Goal: Communication & Community: Answer question/provide support

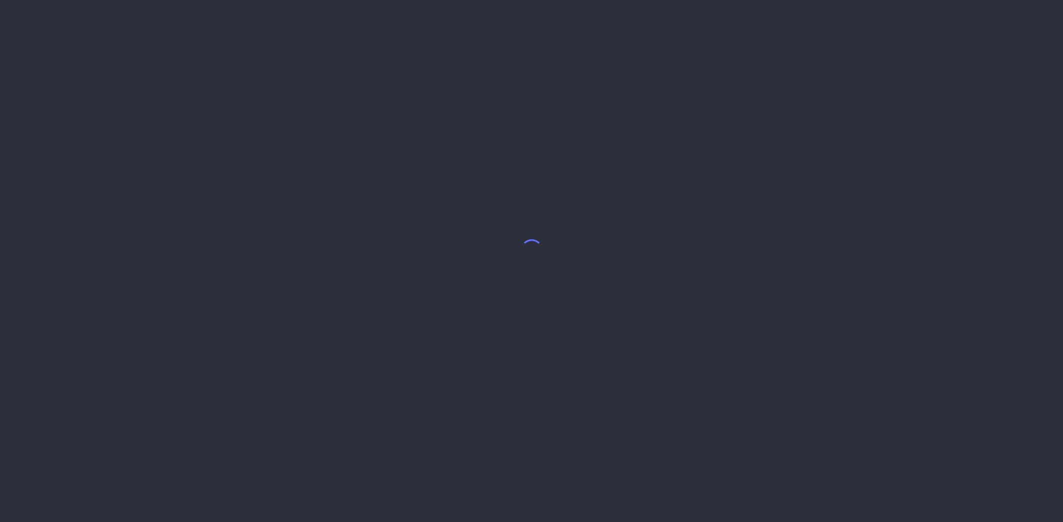
select select "7"
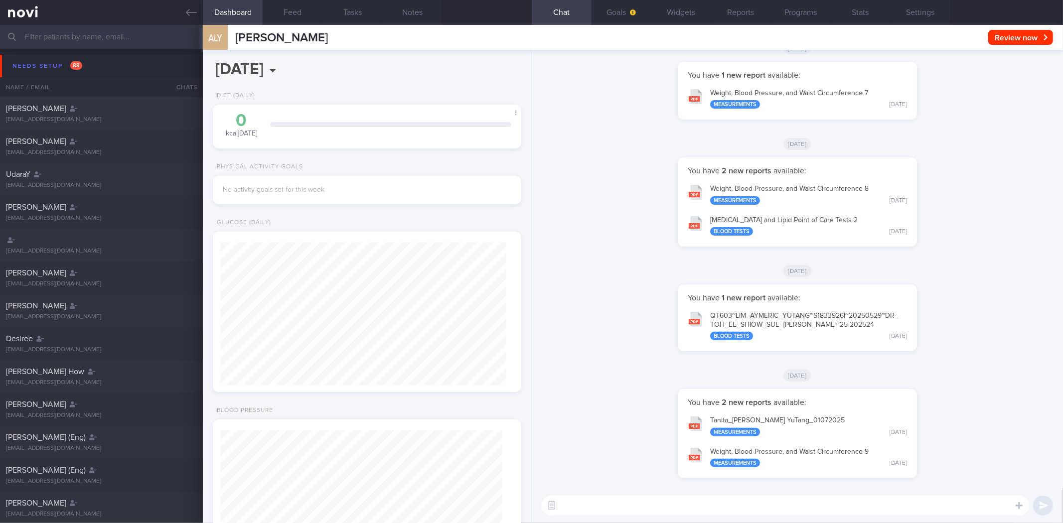
scroll to position [141, 282]
drag, startPoint x: 193, startPoint y: 18, endPoint x: 174, endPoint y: 36, distance: 26.8
click at [193, 18] on link at bounding box center [101, 12] width 203 height 25
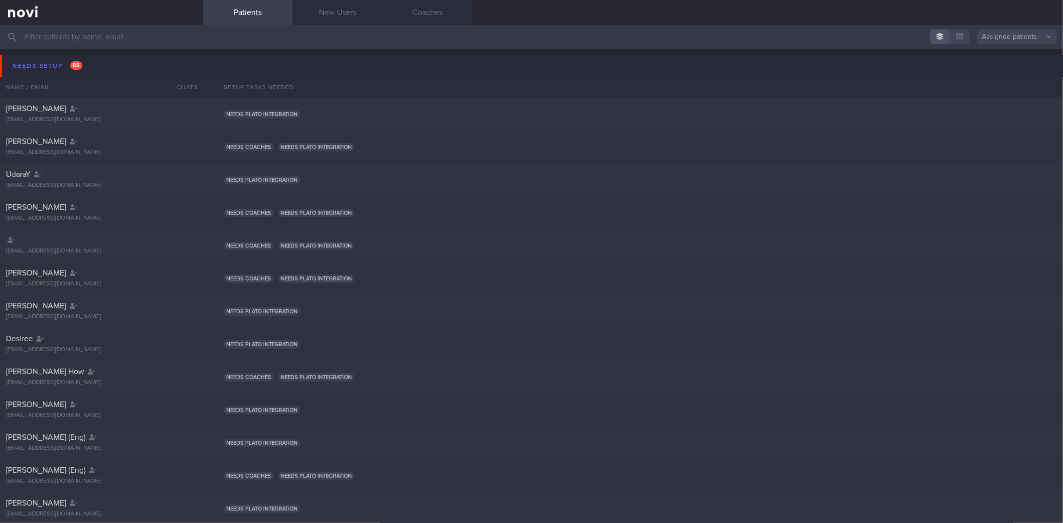
click at [136, 63] on button "Needs setup 88" at bounding box center [533, 66] width 1066 height 22
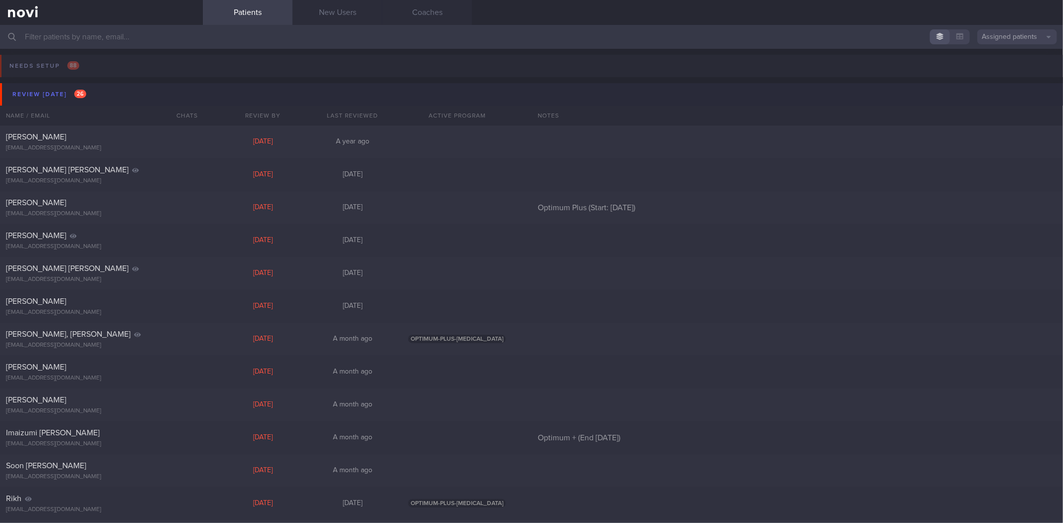
click at [140, 96] on button "Review [DATE] 26" at bounding box center [533, 94] width 1066 height 22
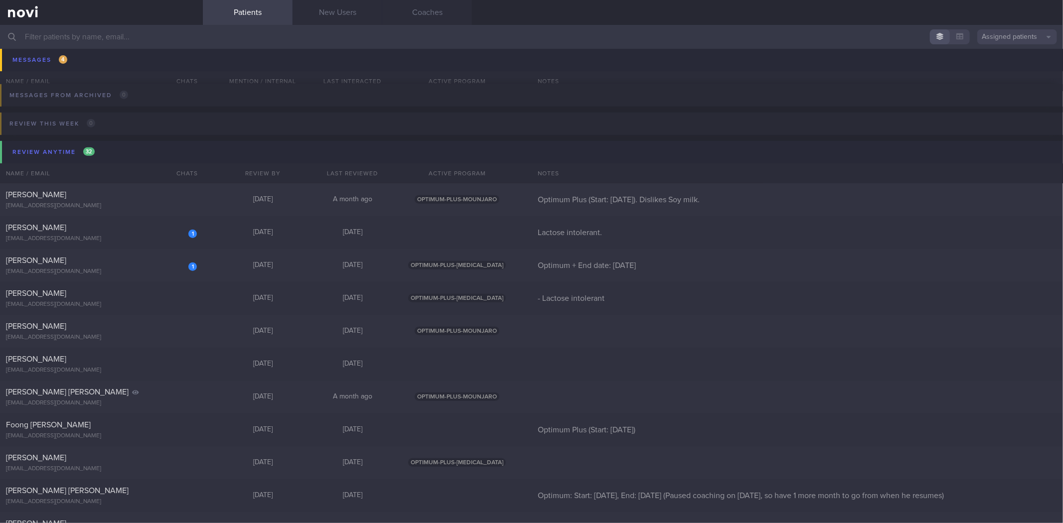
scroll to position [111, 0]
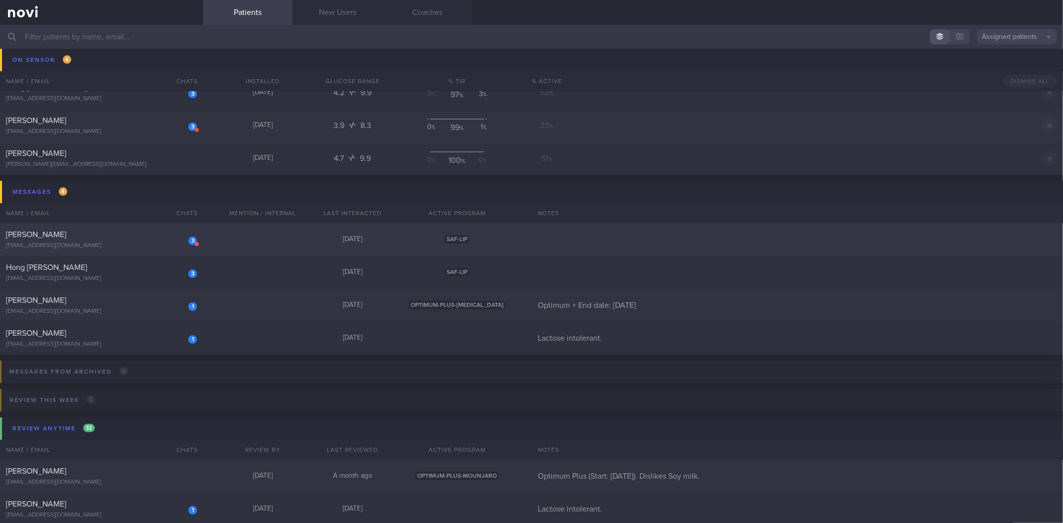
click at [193, 230] on div "3" at bounding box center [186, 237] width 22 height 15
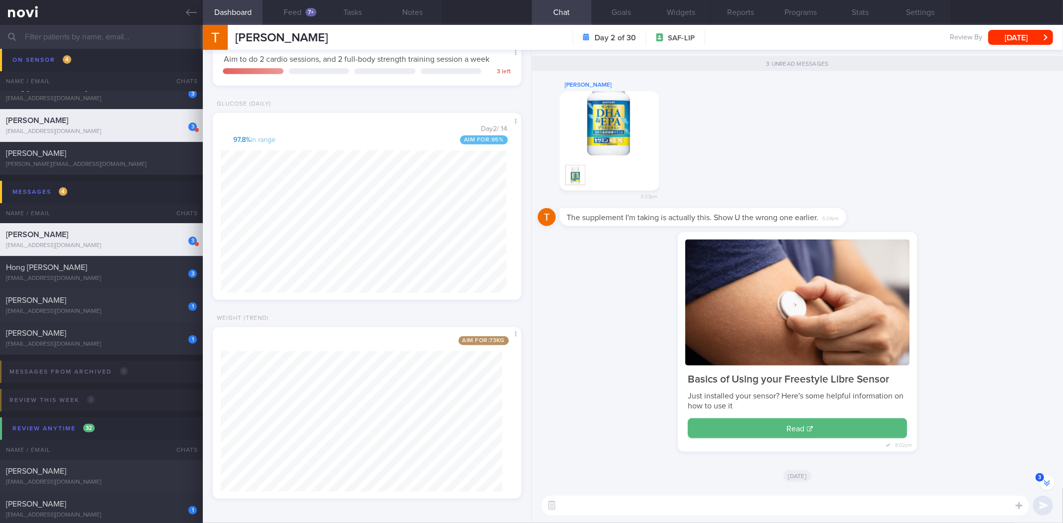
scroll to position [-164, 0]
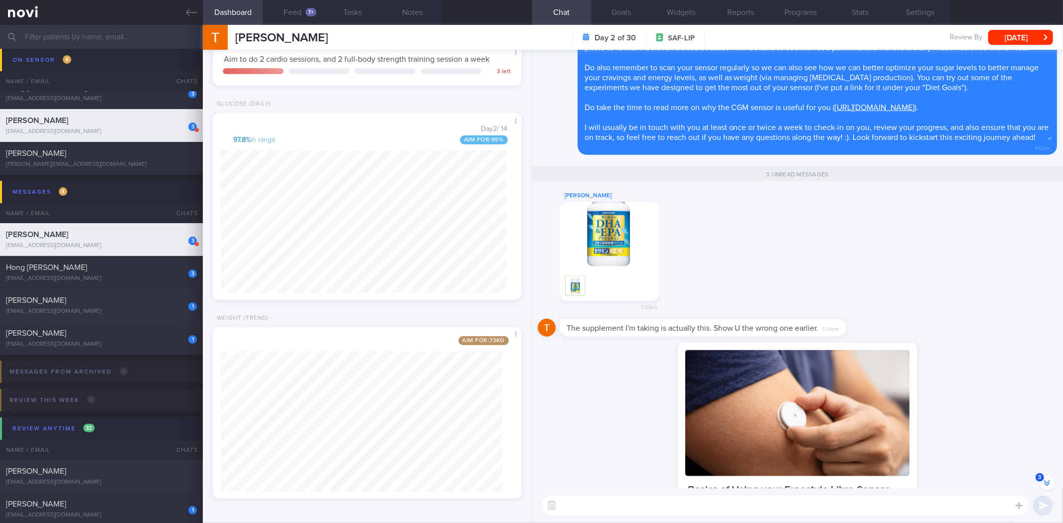
click at [636, 266] on button "button" at bounding box center [610, 252] width 100 height 100
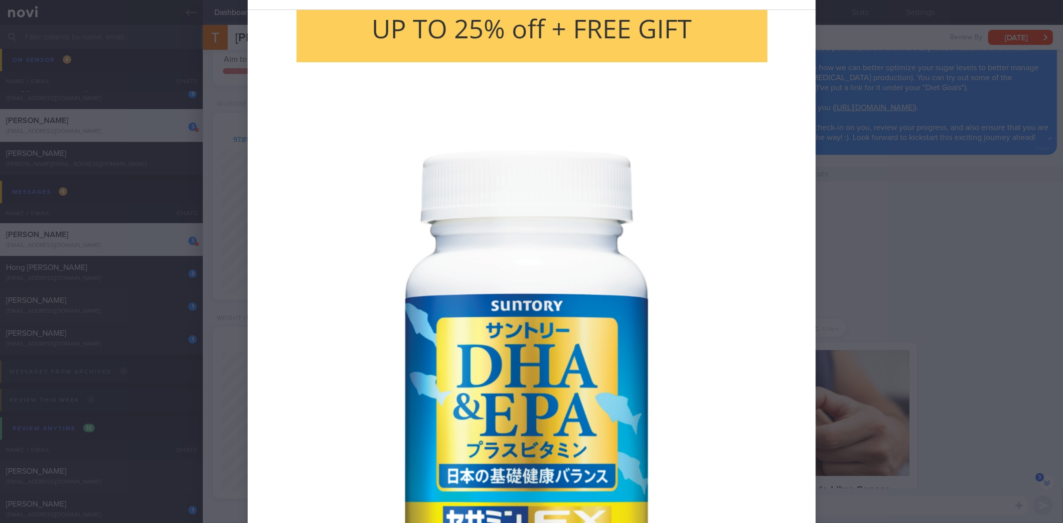
scroll to position [166, 0]
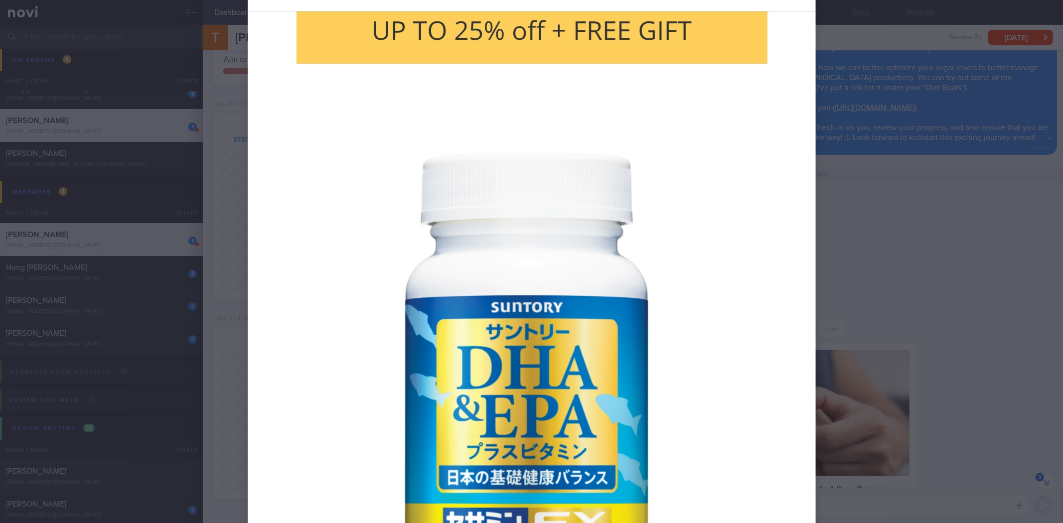
click at [896, 287] on div at bounding box center [531, 261] width 1063 height 523
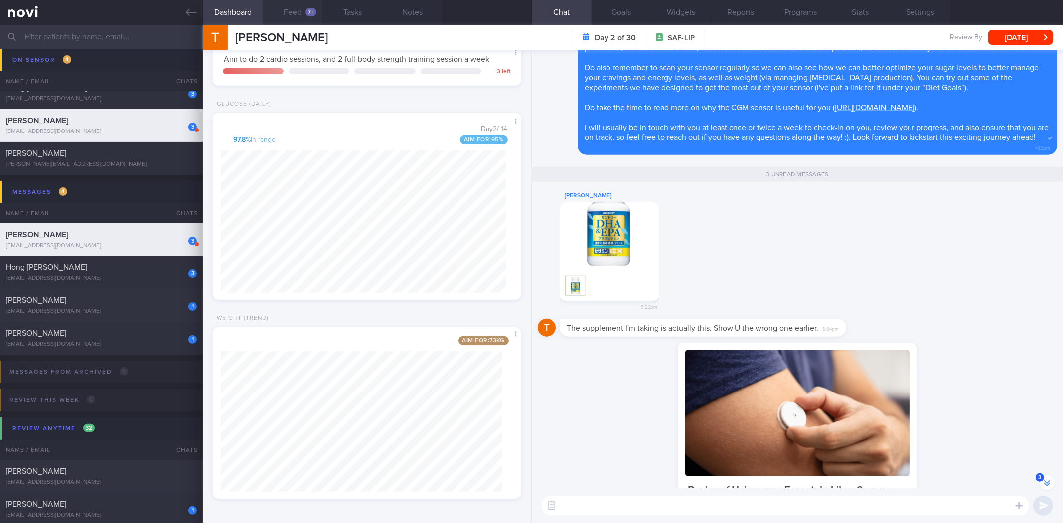
click at [295, 16] on button "Feed 7+" at bounding box center [293, 12] width 60 height 25
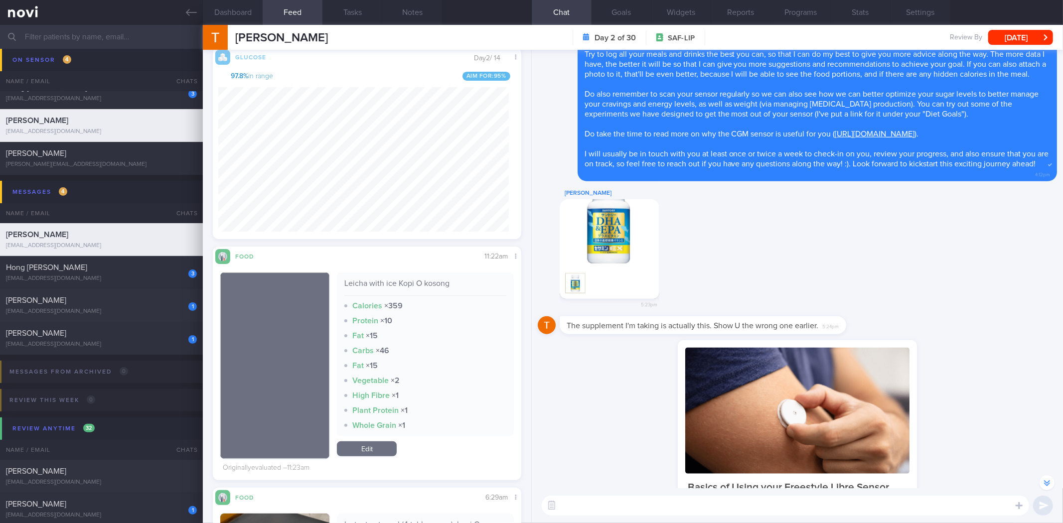
scroll to position [-167, 0]
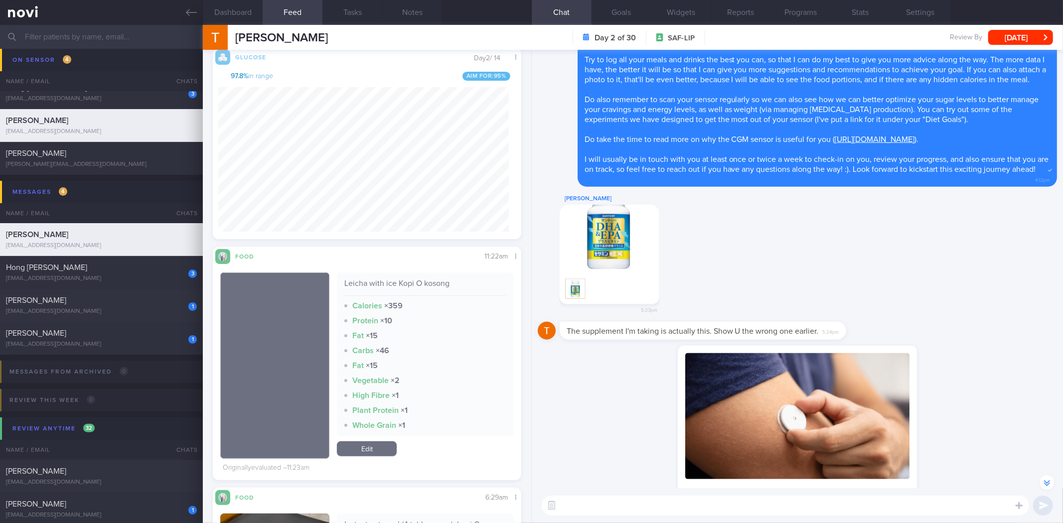
click at [659, 515] on textarea at bounding box center [786, 506] width 488 height 20
drag, startPoint x: 841, startPoint y: 328, endPoint x: 1063, endPoint y: 356, distance: 223.6
click at [1063, 356] on div "Program started yesterday SAF 1-month Lifestyle Intervention Program (Package 2…" at bounding box center [797, 269] width 531 height 439
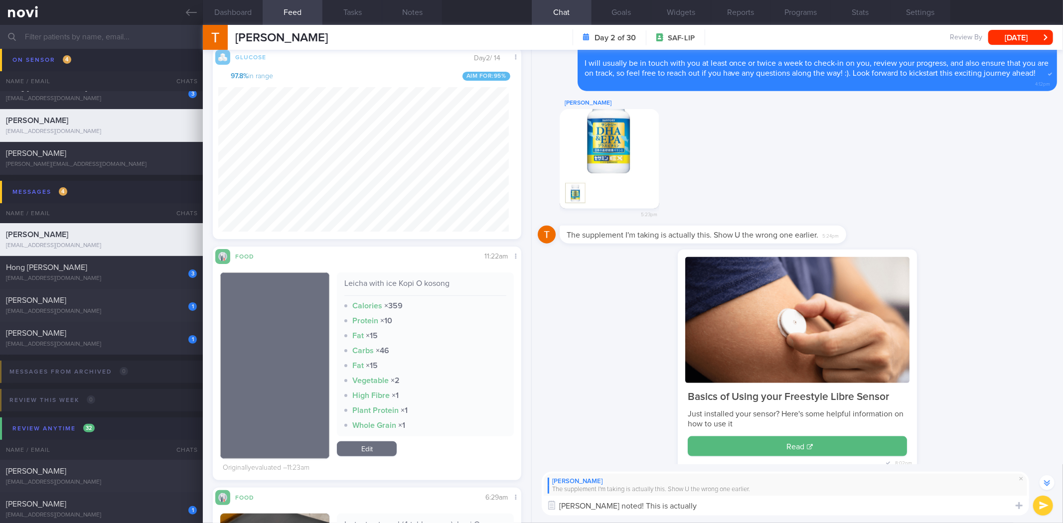
scroll to position [-285, 0]
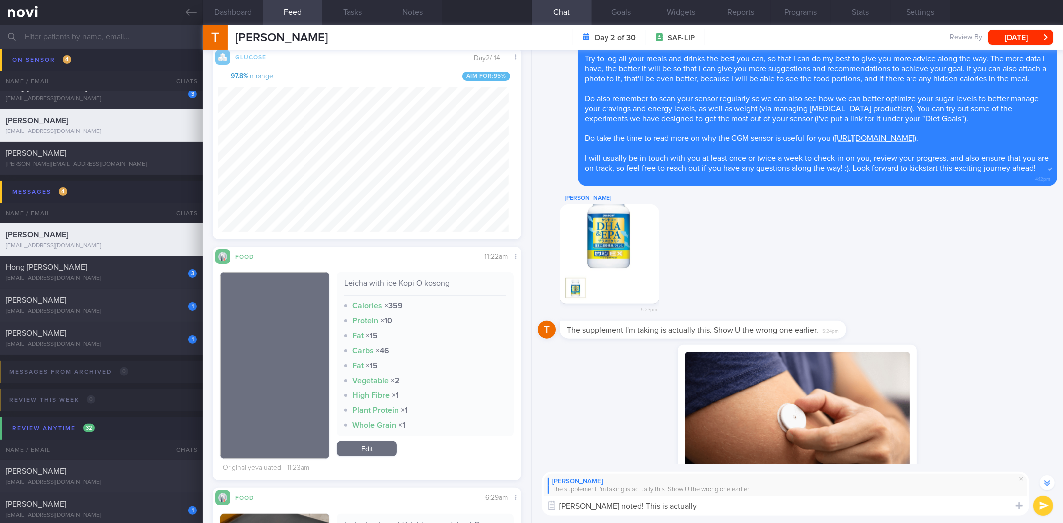
click at [725, 500] on textarea "Ah okay noted! This is actually" at bounding box center [786, 506] width 488 height 20
click at [710, 514] on textarea "Ah okay noted! This is actually" at bounding box center [786, 506] width 488 height 20
paste textarea "Based on the active ingredients, it only provides 100mg of EPA and 300mg of DHA."
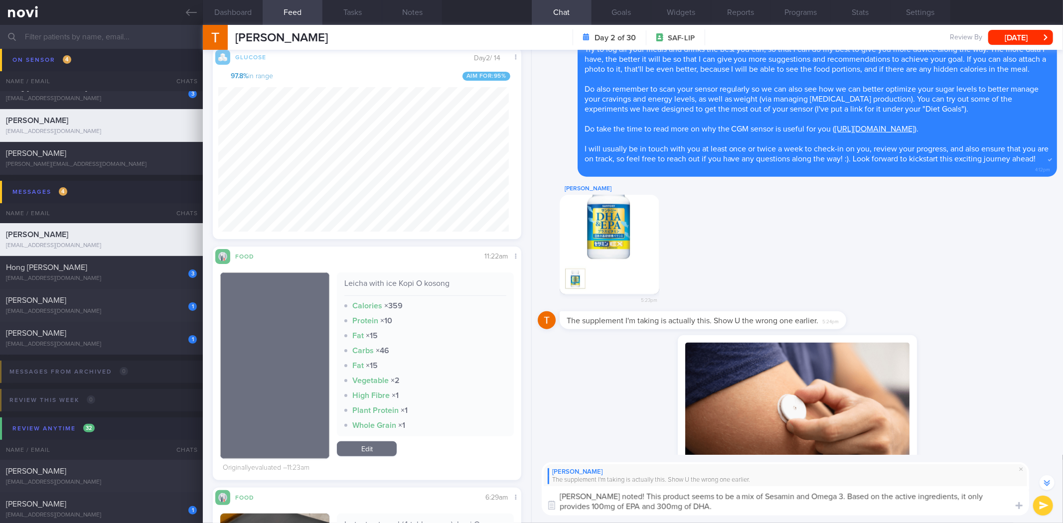
scroll to position [-295, 0]
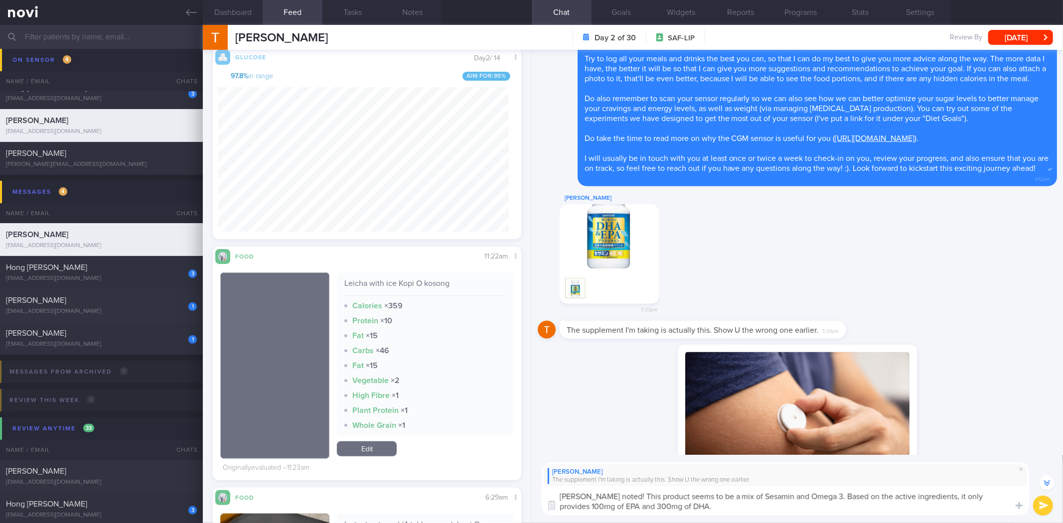
click at [711, 508] on textarea "Ah okay noted! This product seems to be a mix of Sesamin and Omega 3. Based on …" at bounding box center [786, 501] width 488 height 29
click at [744, 510] on textarea "Ah okay noted! This product seems to be a mix of Sesamin and Omega 3. Based on …" at bounding box center [786, 501] width 488 height 29
click at [910, 509] on textarea "Ah okay noted! This product seems to be a mix of Sesamin and Omega 3. Based on …" at bounding box center [786, 501] width 488 height 29
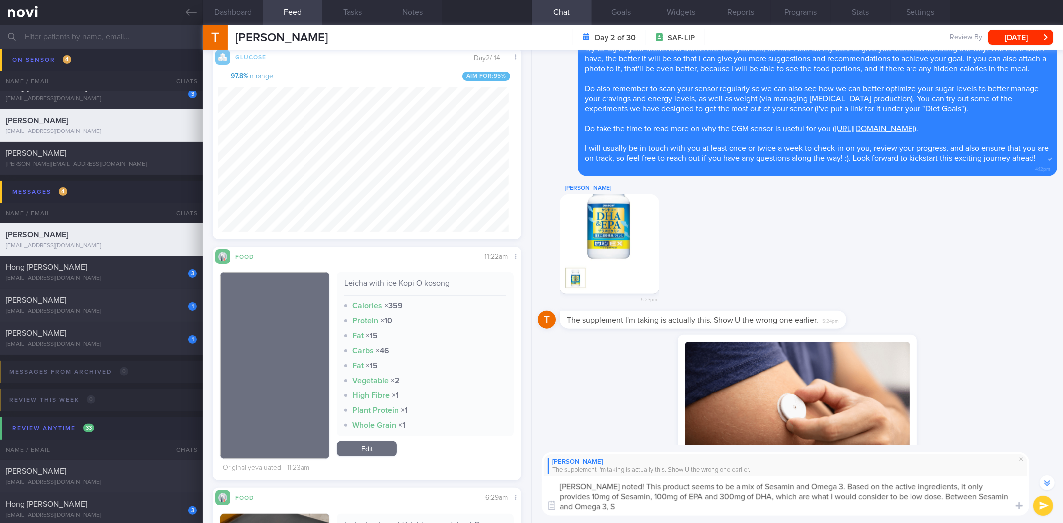
scroll to position [-305, 0]
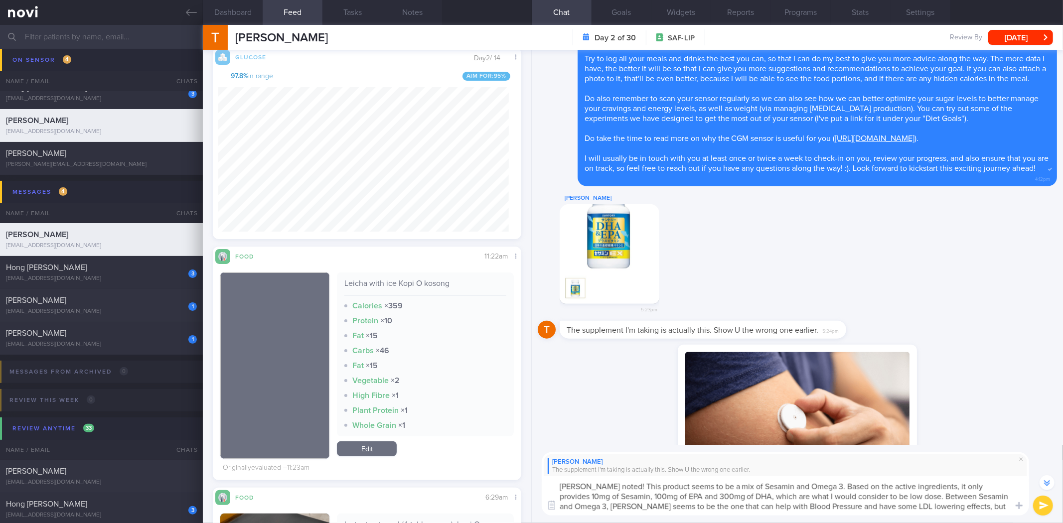
click at [940, 505] on textarea "Ah okay noted! This product seems to be a mix of Sesamin and Omega 3. Based on …" at bounding box center [786, 496] width 488 height 39
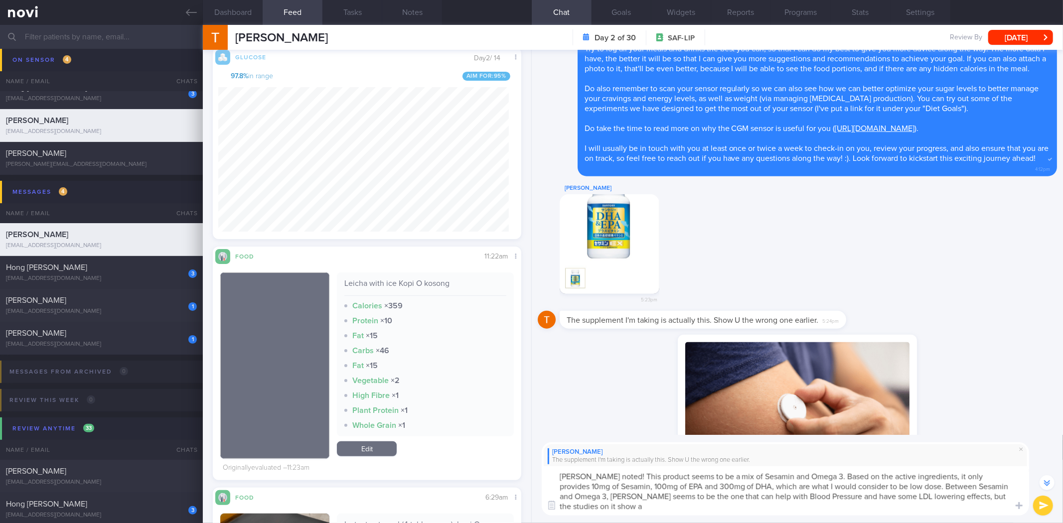
scroll to position [-315, 0]
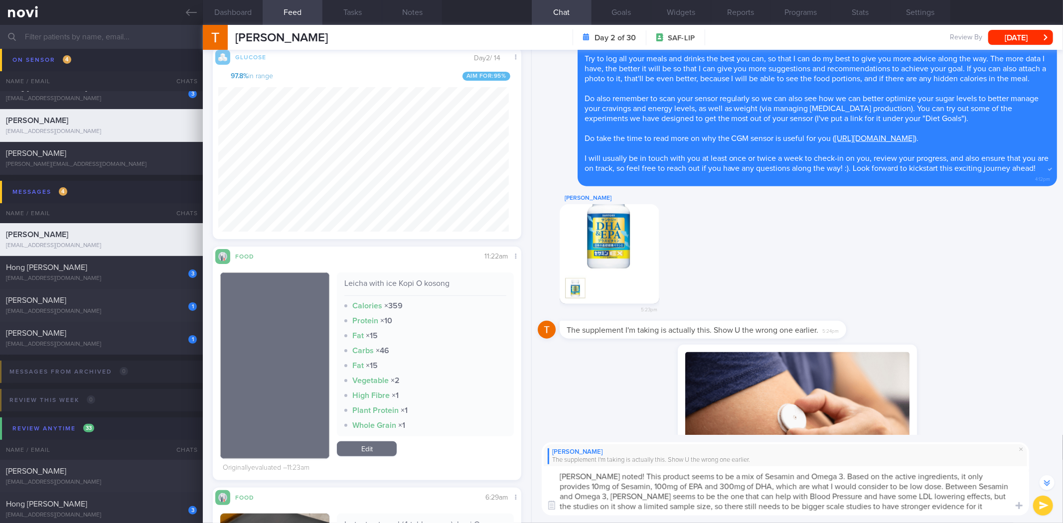
type textarea "Ah okay noted! This product seems to be a mix of Sesamin and Omega 3. Based on …"
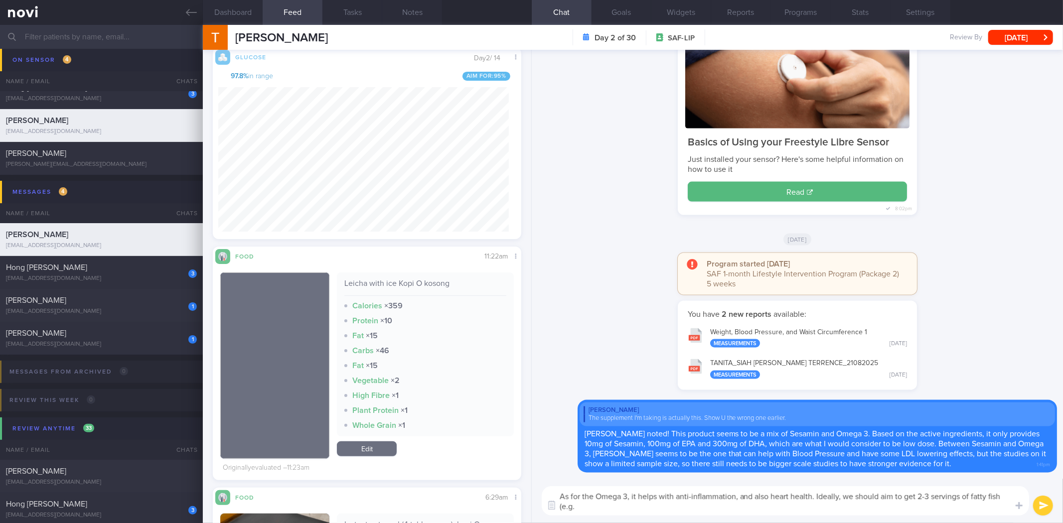
scroll to position [0, 0]
type textarea "As for the Omega 3, it helps with anti-inflammation, heart health and brain hea…"
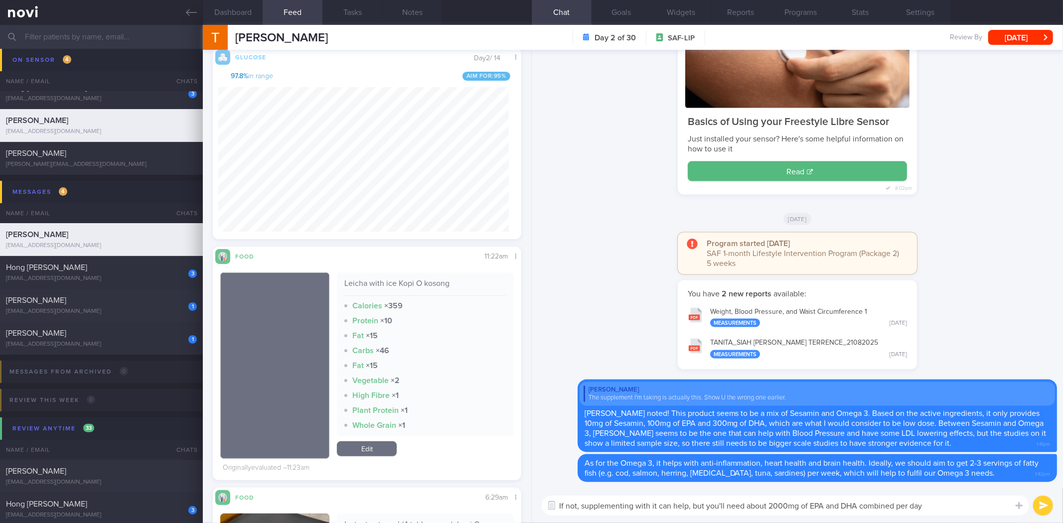
type textarea "If not, supplementing with it can help, but you'll need about 2000mg of EPA and…"
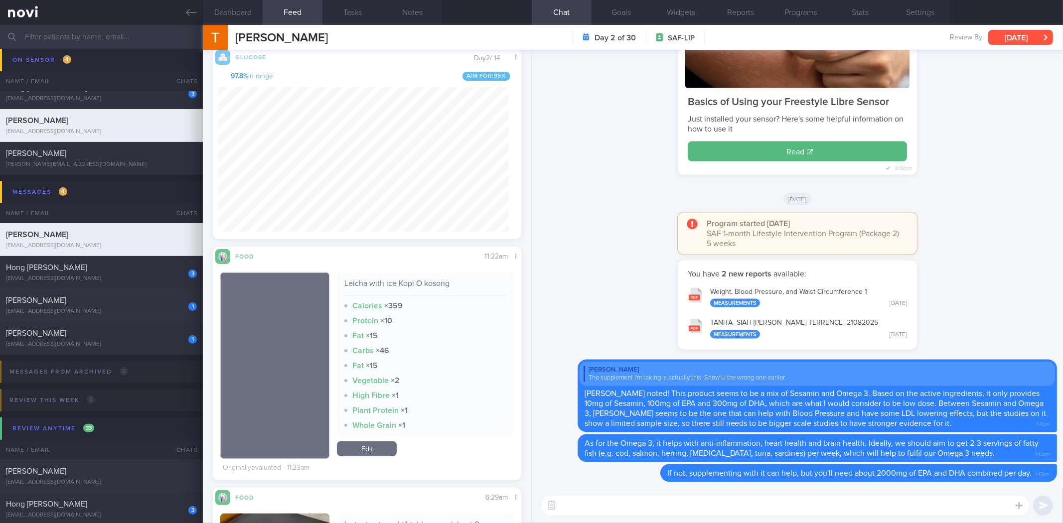
click at [1018, 40] on button "Thu, 21 Aug" at bounding box center [1021, 37] width 65 height 15
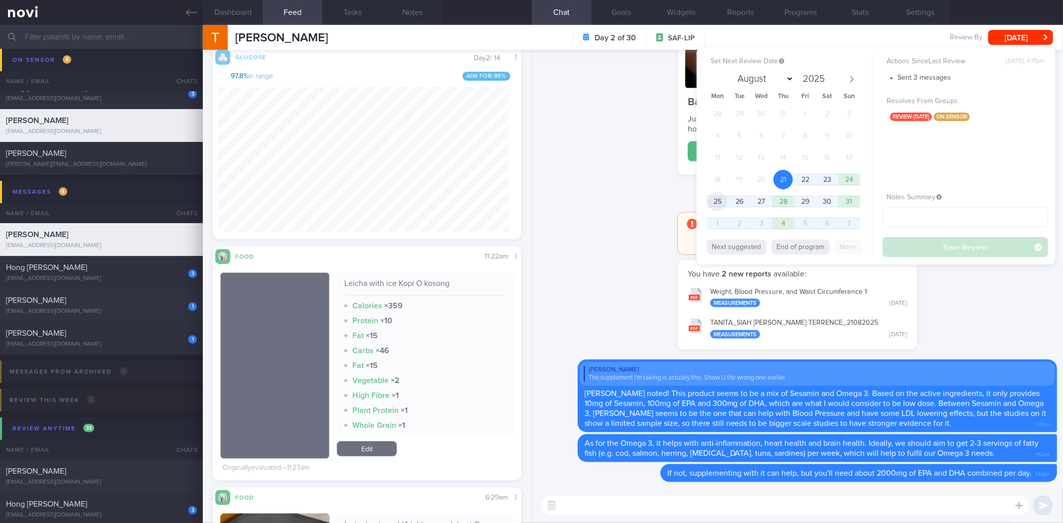
click at [712, 201] on span "25" at bounding box center [717, 201] width 19 height 19
click at [948, 257] on div "Set Next Review Date 25 Aug 2025 August September October November December 202…" at bounding box center [876, 155] width 359 height 217
click at [951, 252] on button "Save Review" at bounding box center [966, 247] width 166 height 20
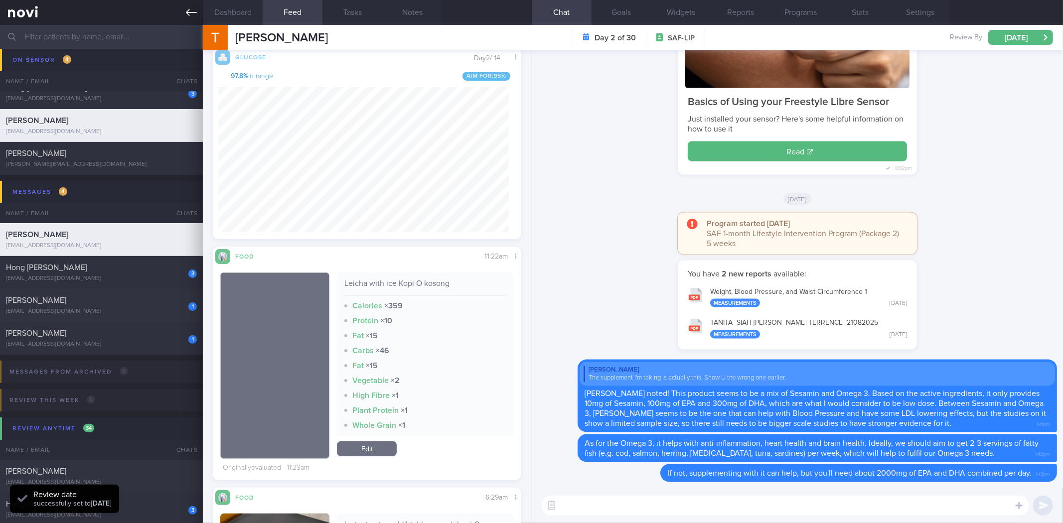
click at [192, 18] on link at bounding box center [101, 12] width 203 height 25
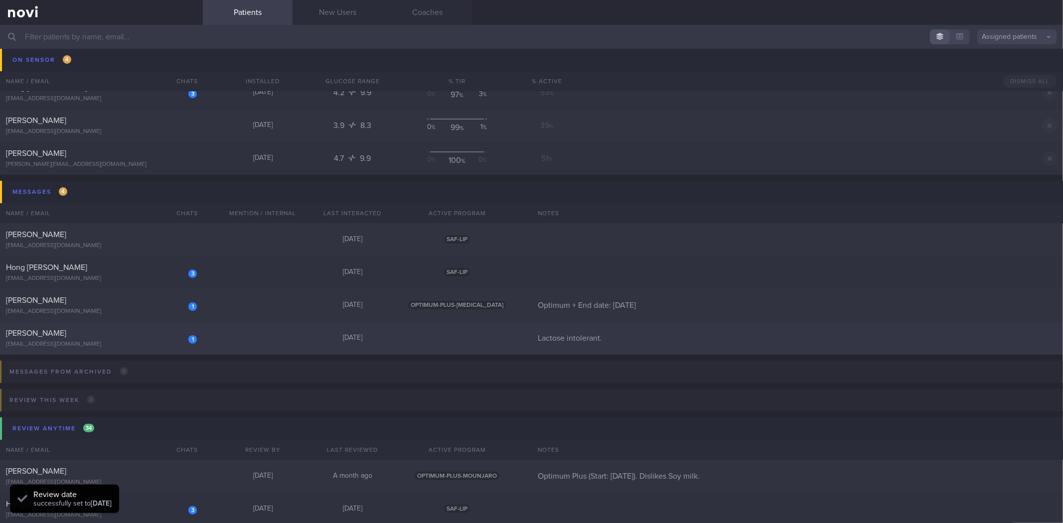
click at [75, 337] on div "[PERSON_NAME]" at bounding box center [100, 334] width 188 height 10
select select "7"
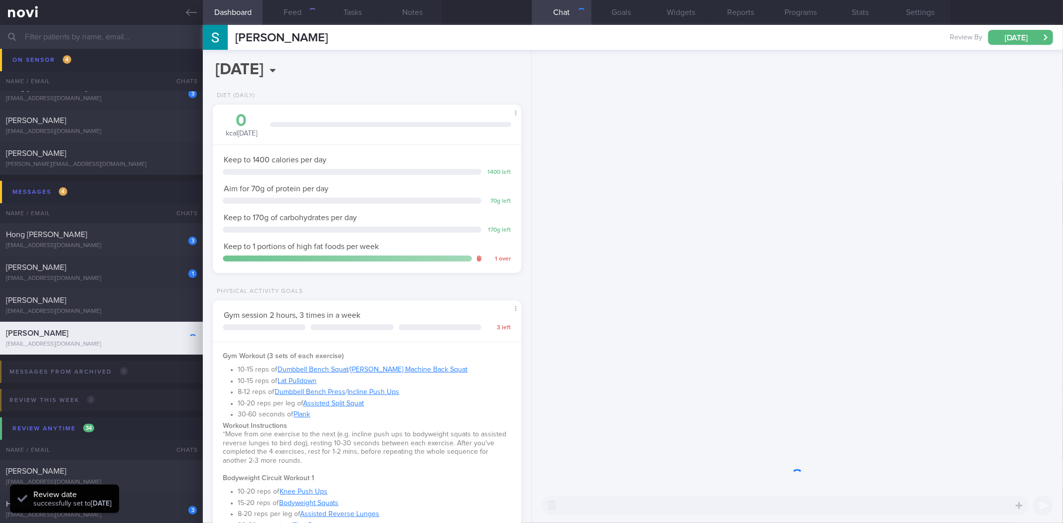
scroll to position [141, 282]
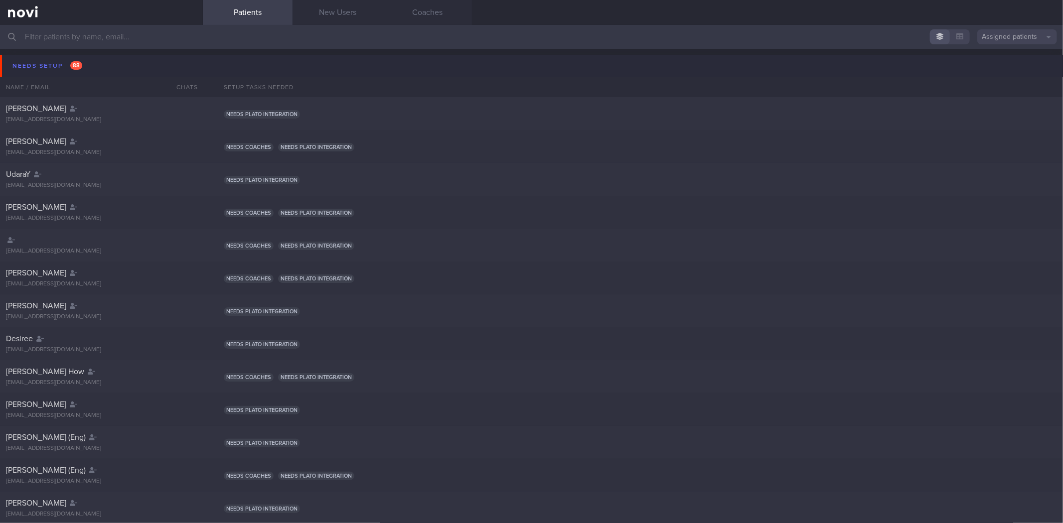
drag, startPoint x: 85, startPoint y: 66, endPoint x: 86, endPoint y: 87, distance: 21.0
click at [85, 66] on button "Needs setup 88" at bounding box center [533, 66] width 1066 height 22
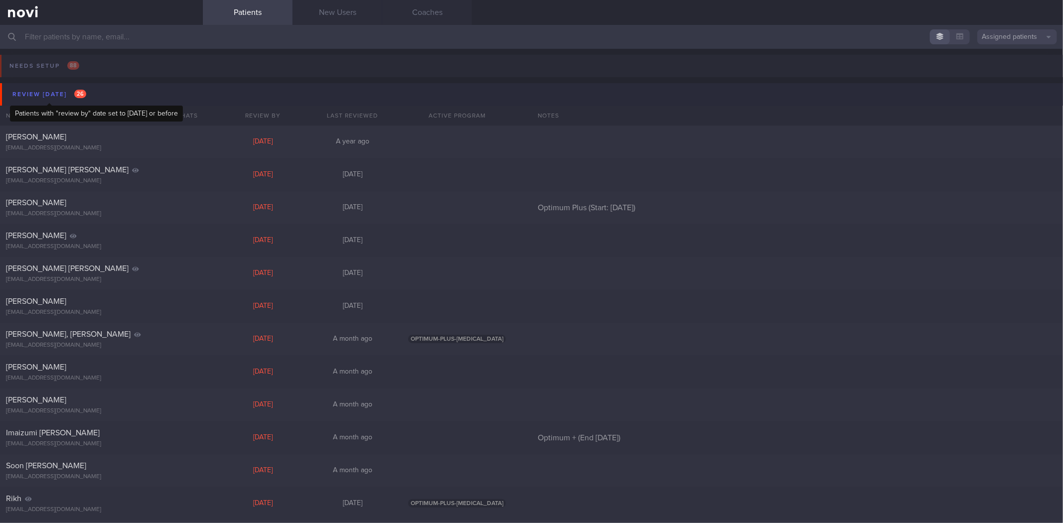
click at [86, 89] on div "Review today 26" at bounding box center [49, 94] width 79 height 13
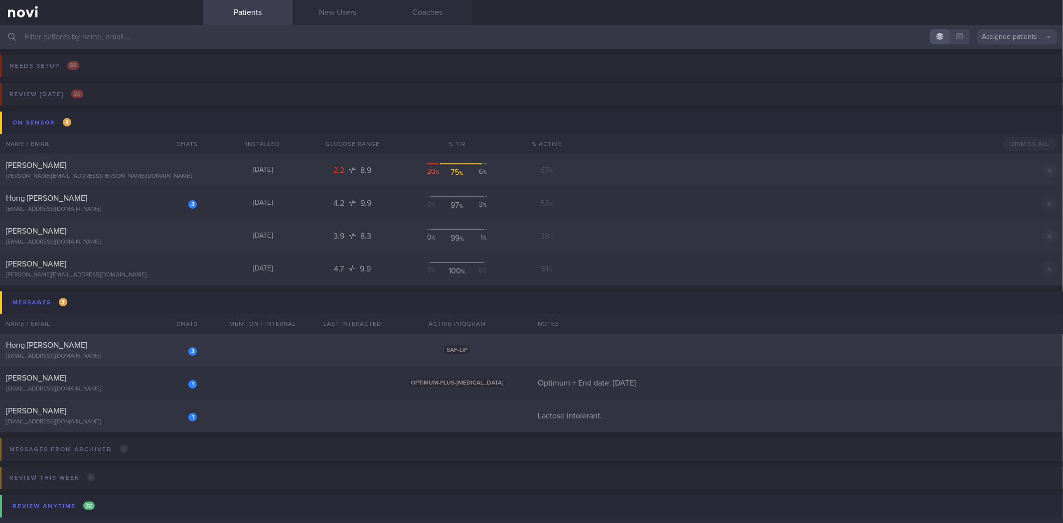
click at [128, 344] on div "Hong [PERSON_NAME]" at bounding box center [100, 346] width 188 height 10
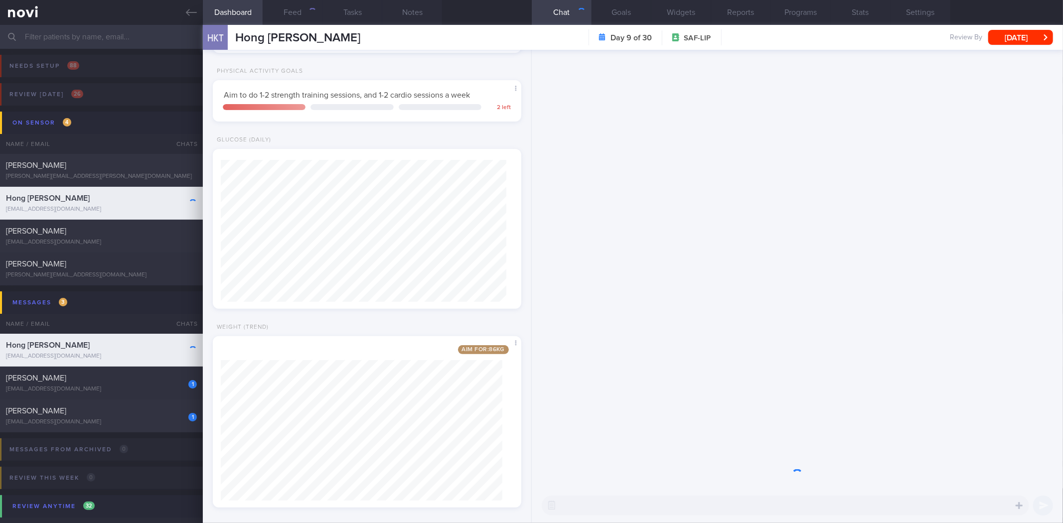
scroll to position [289, 0]
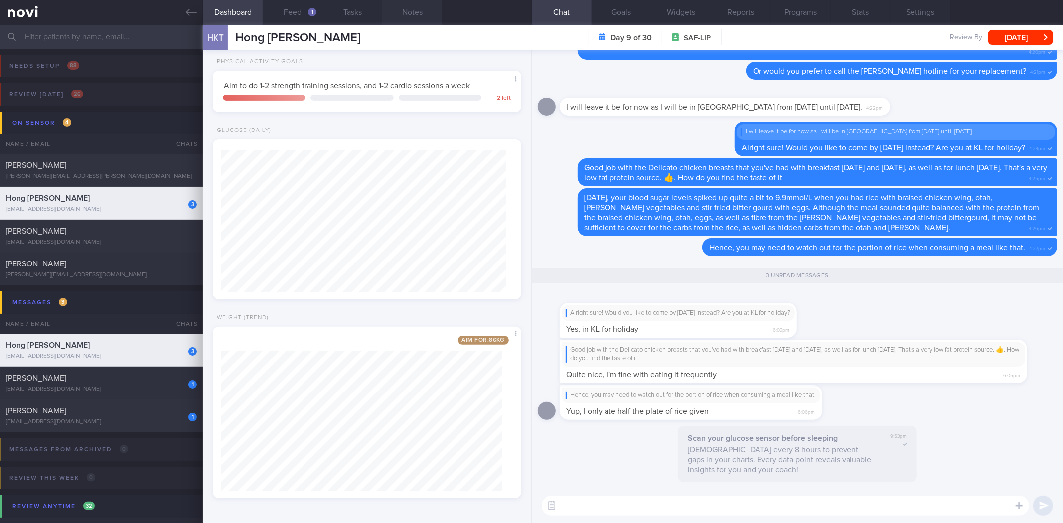
click at [417, 17] on button "Notes" at bounding box center [412, 12] width 60 height 25
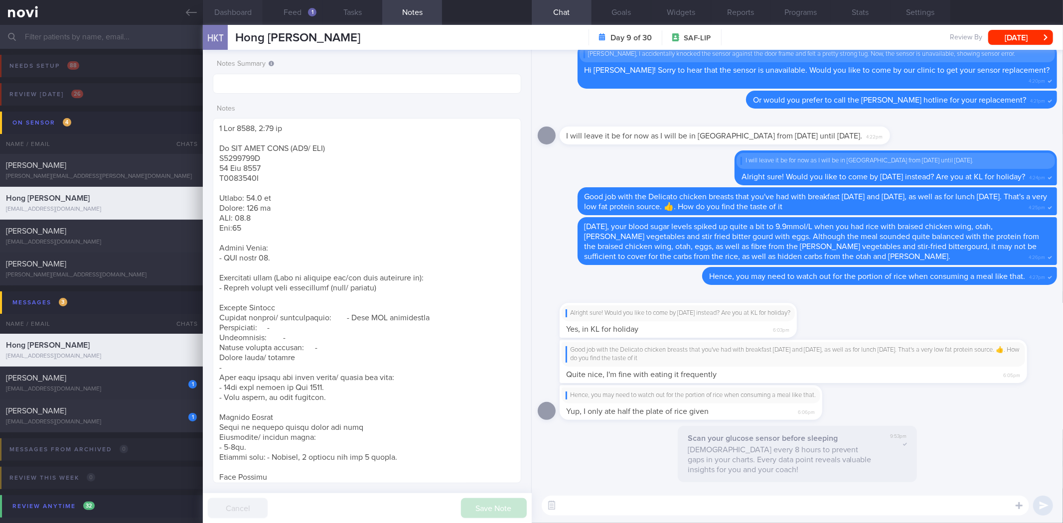
click at [246, 13] on button "Dashboard" at bounding box center [233, 12] width 60 height 25
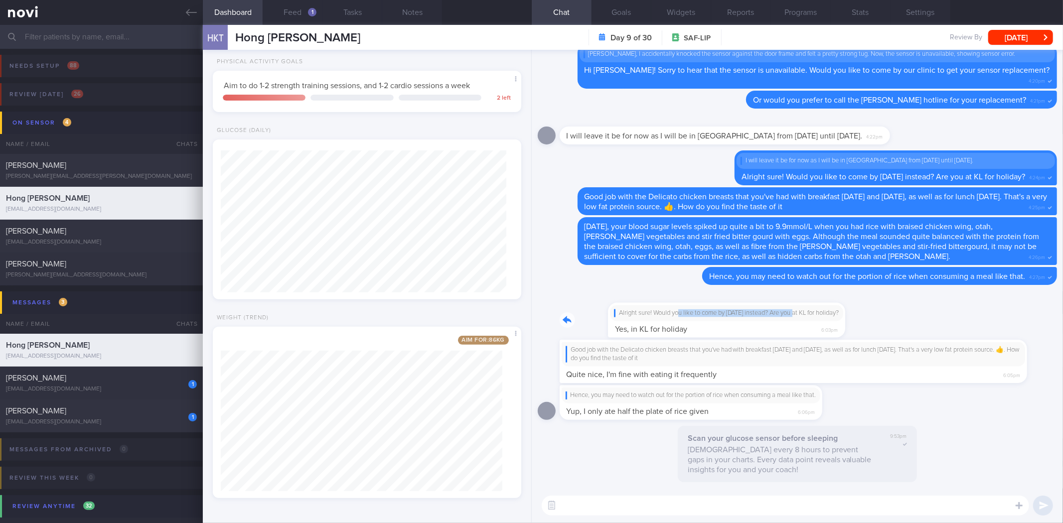
drag, startPoint x: 630, startPoint y: 321, endPoint x: 753, endPoint y: 321, distance: 123.1
click at [753, 321] on div "Alright sure! Would you like to come by next Monday instead? Are you at KL for …" at bounding box center [693, 314] width 267 height 47
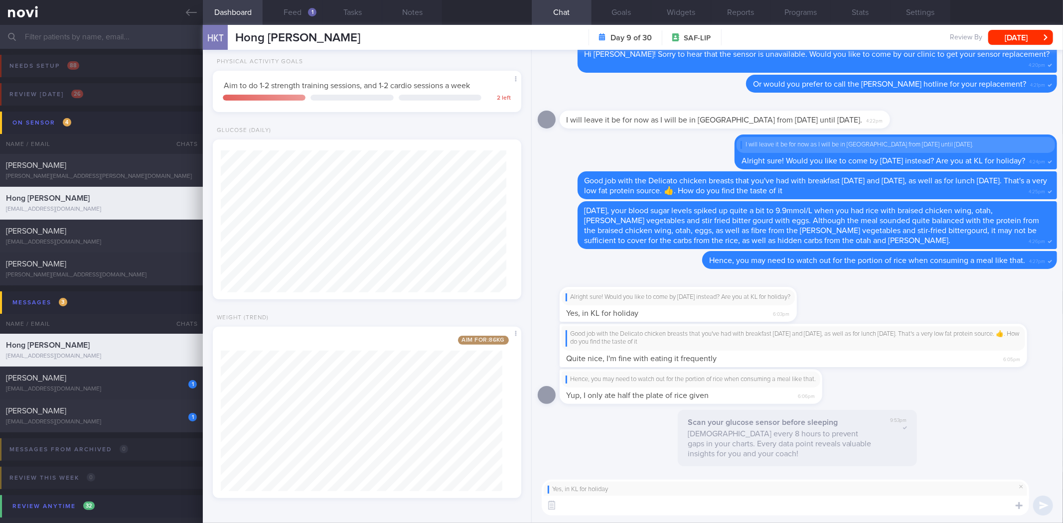
click at [631, 514] on textarea at bounding box center [786, 506] width 488 height 20
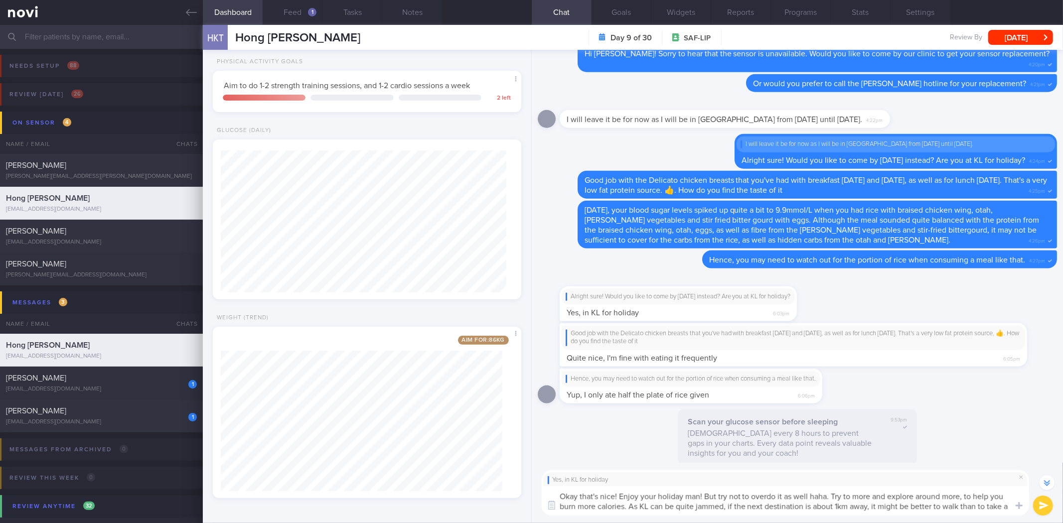
scroll to position [-18, 0]
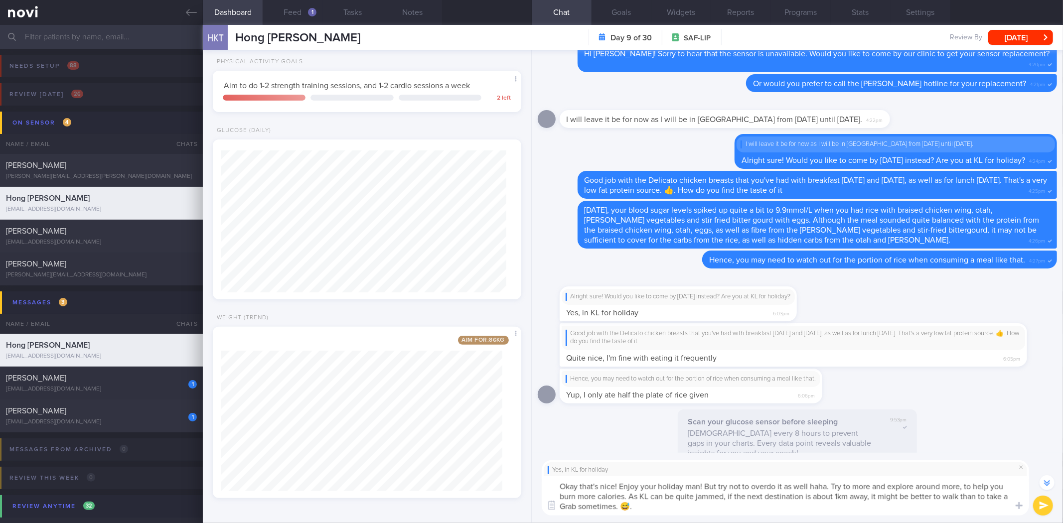
type textarea "Okay that's nice! Enjoy your holiday man! But try not to overdo it as well haha…"
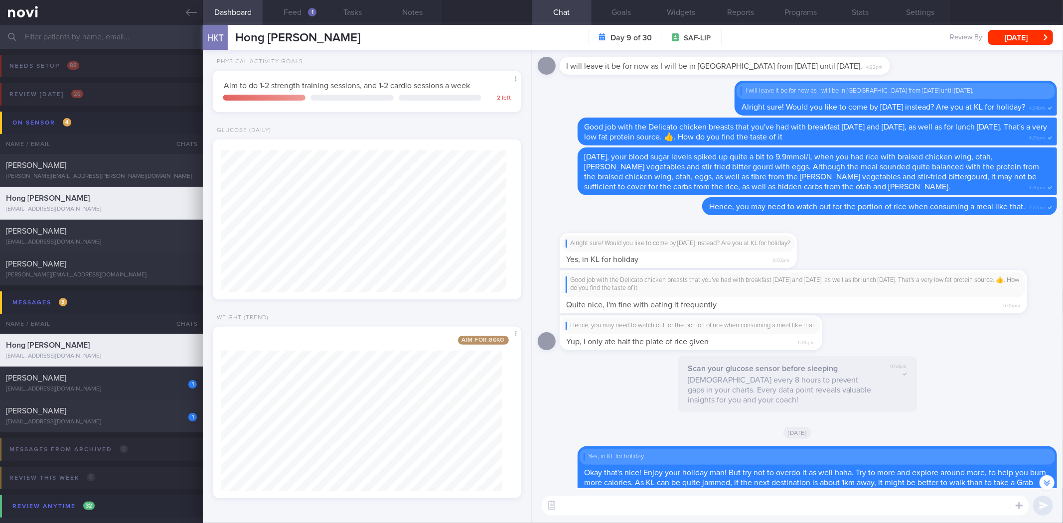
scroll to position [-53, 0]
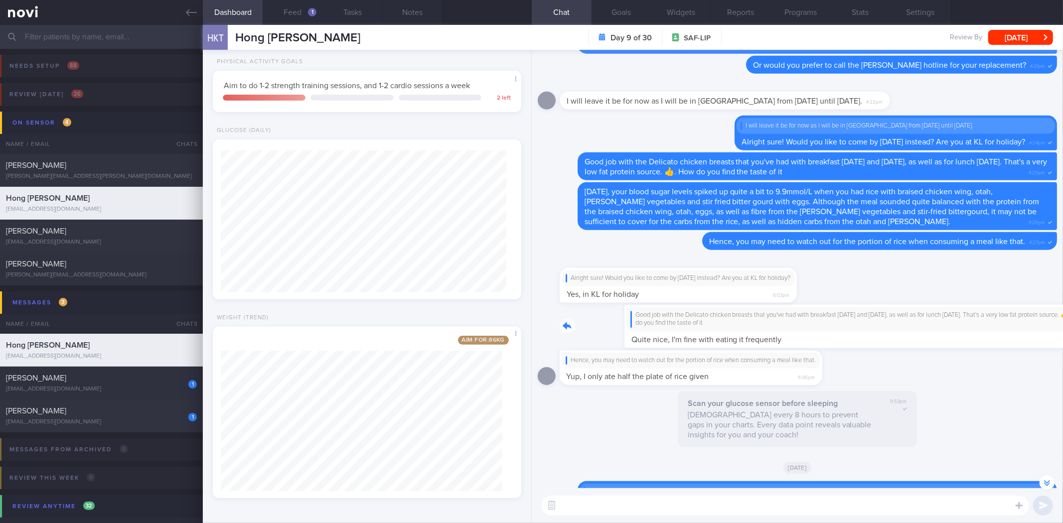
drag, startPoint x: 750, startPoint y: 318, endPoint x: 954, endPoint y: 323, distance: 204.5
click at [954, 323] on div "Good job with the Delicato chicken breasts that you've had with breakfast yeste…" at bounding box center [809, 326] width 498 height 43
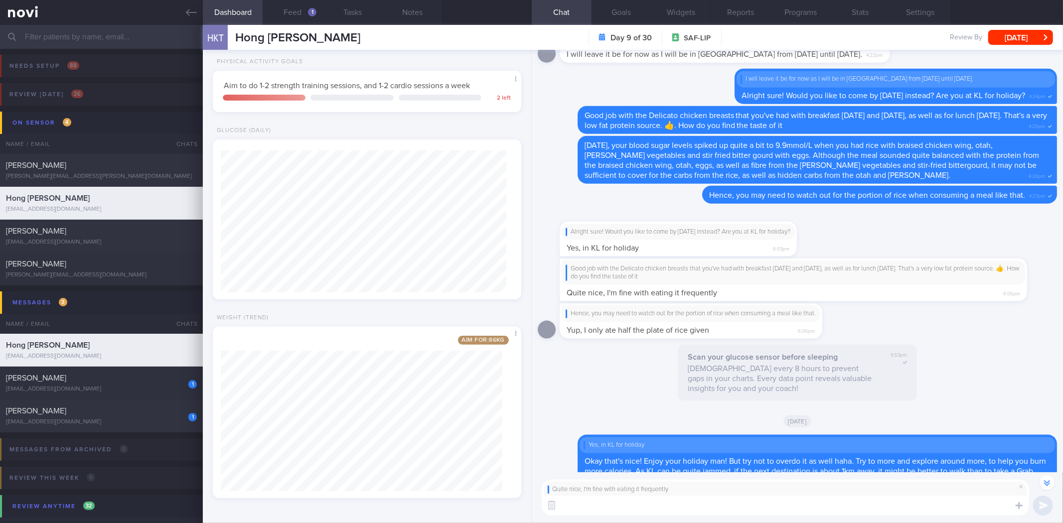
scroll to position [0, 0]
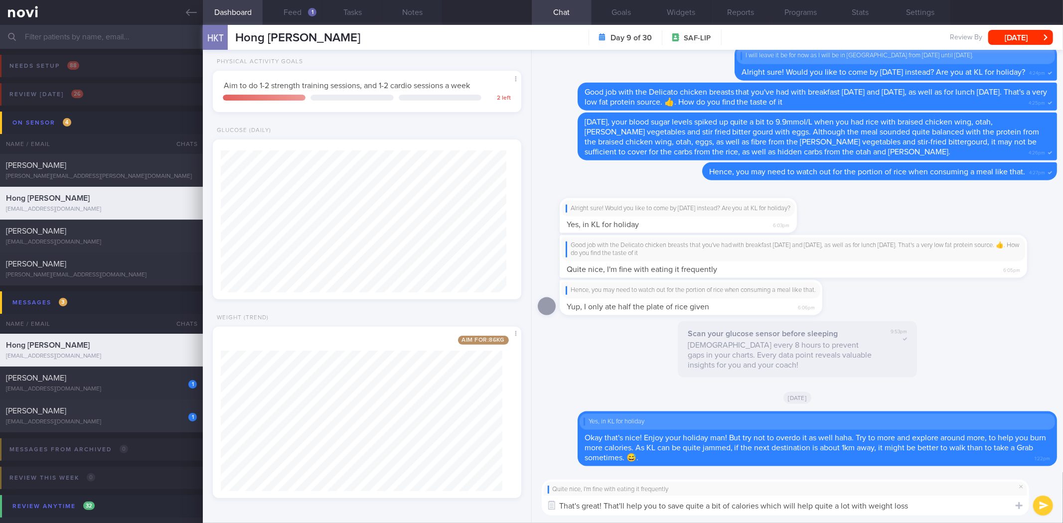
type textarea "That's great! That'll help you to save quite a bit of calories which will help …"
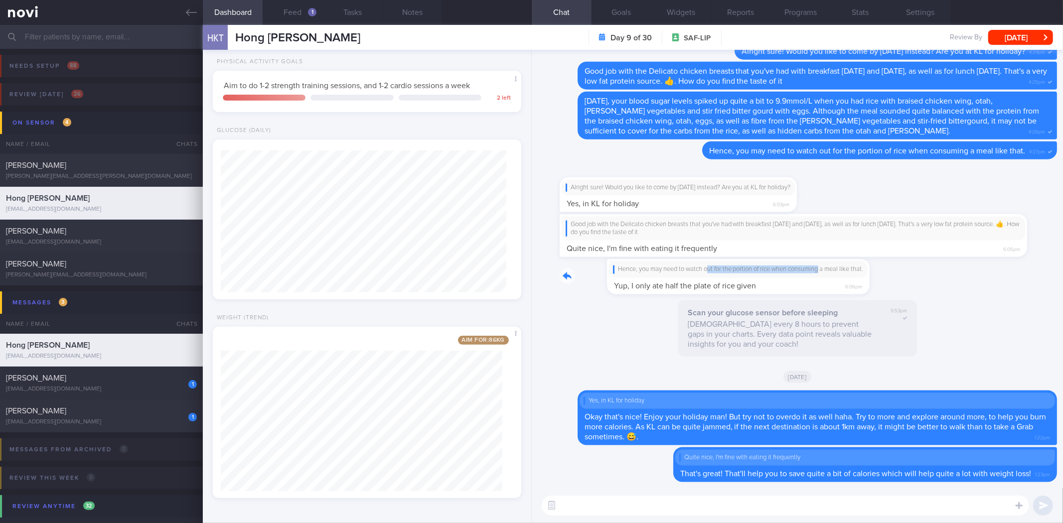
drag, startPoint x: 661, startPoint y: 272, endPoint x: 777, endPoint y: 272, distance: 116.2
click at [777, 272] on div "Hence, you may need to watch out for the portion of rice when consuming a meal …" at bounding box center [706, 276] width 293 height 35
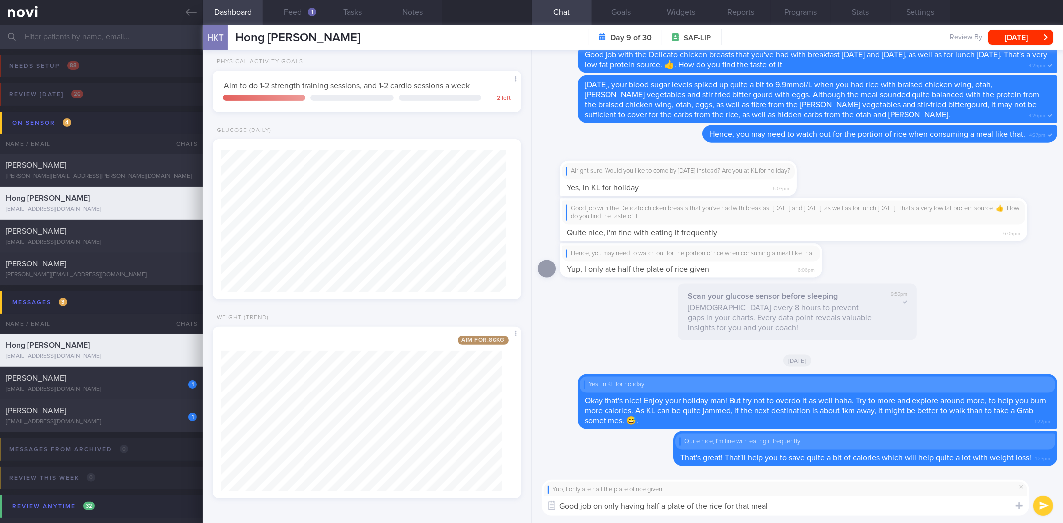
type textarea "Good job on only having half a plate of the rice for that meal!"
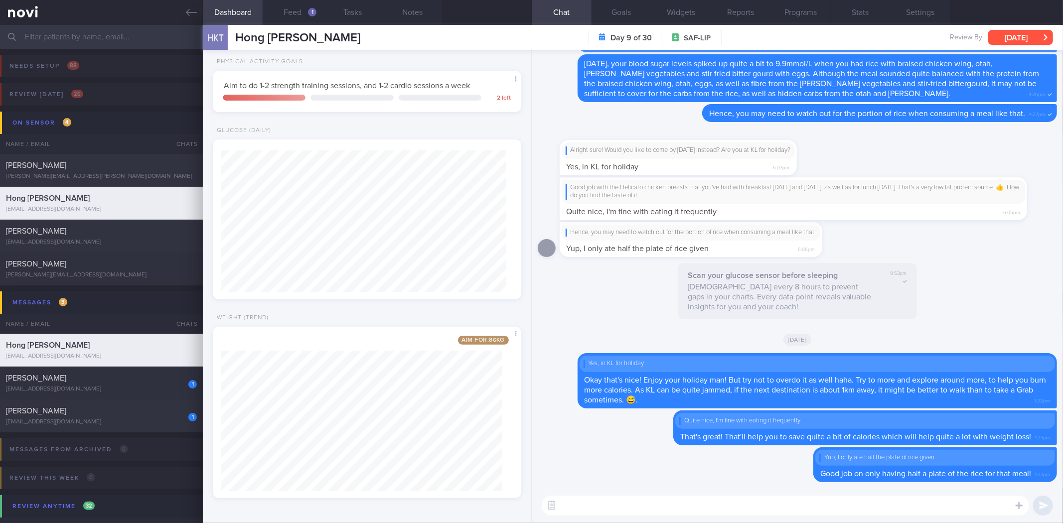
click at [1036, 40] on button "[DATE]" at bounding box center [1021, 37] width 65 height 15
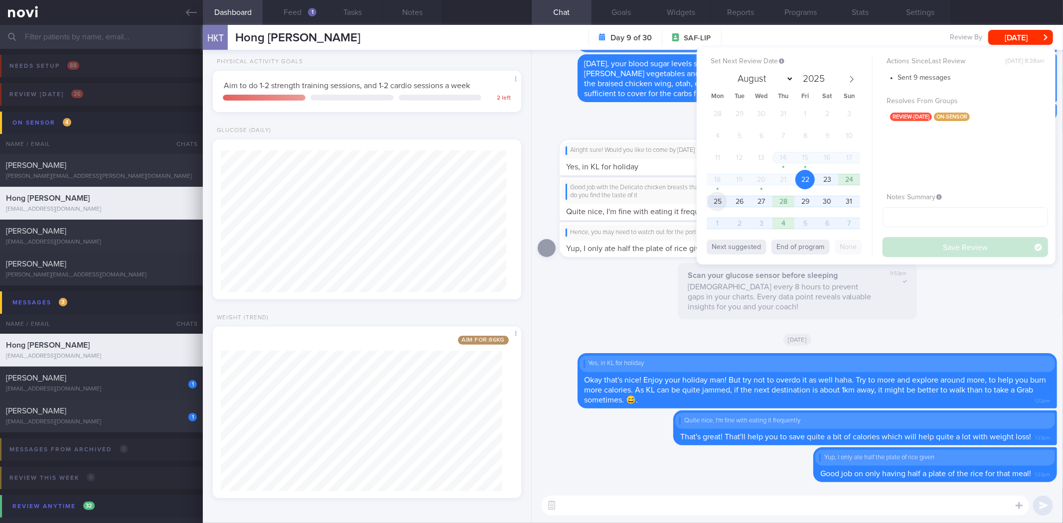
click at [713, 201] on span "25" at bounding box center [717, 201] width 19 height 19
click at [906, 248] on button "Save Review" at bounding box center [966, 247] width 166 height 20
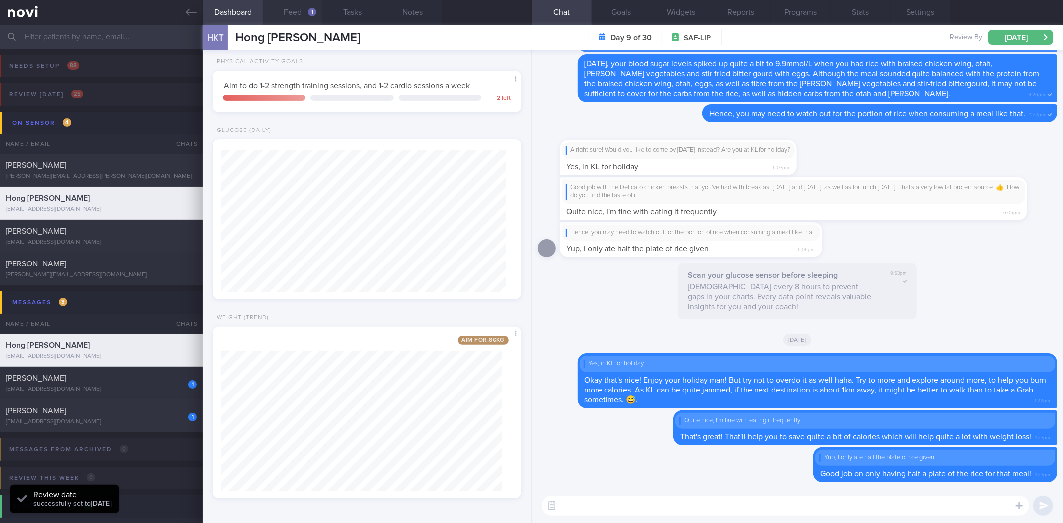
click at [300, 13] on button "Feed 1" at bounding box center [293, 12] width 60 height 25
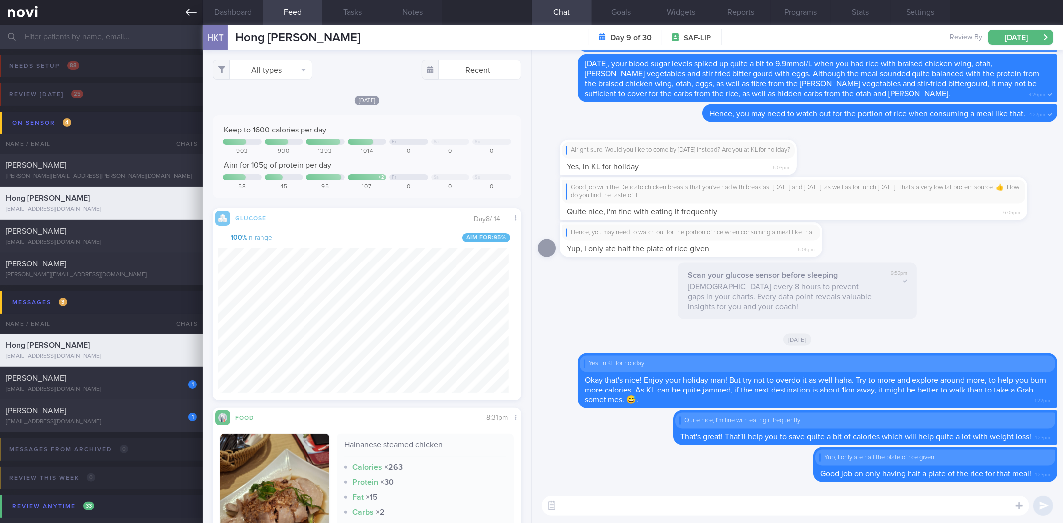
click at [178, 13] on link at bounding box center [101, 12] width 203 height 25
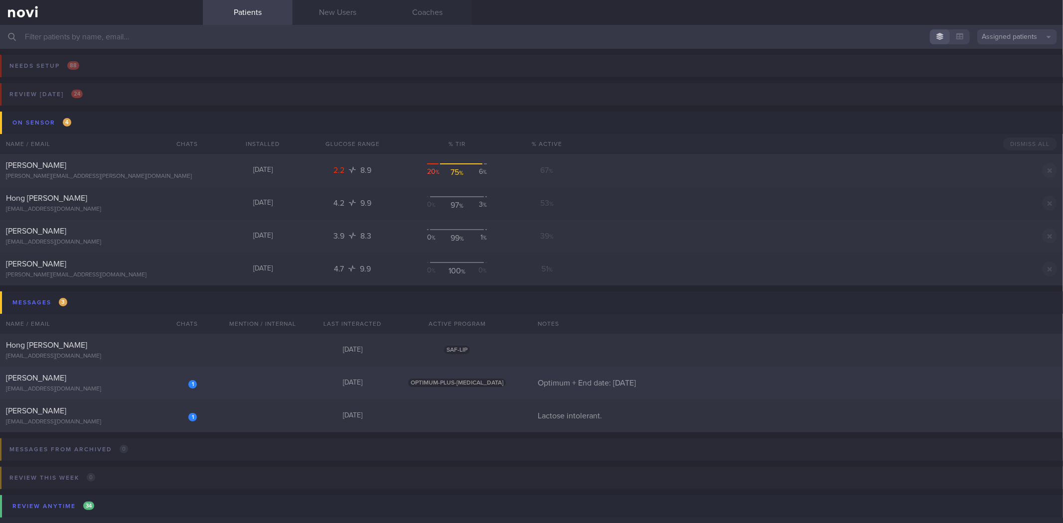
click at [101, 383] on div "[PERSON_NAME]" at bounding box center [100, 378] width 188 height 10
select select "7"
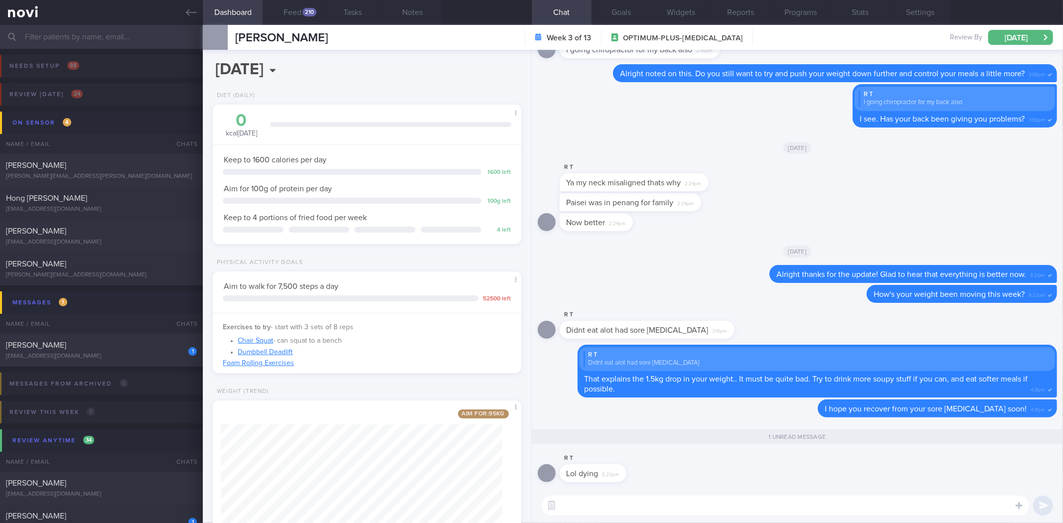
scroll to position [155, 282]
drag, startPoint x: 622, startPoint y: 474, endPoint x: 796, endPoint y: 479, distance: 173.6
click at [796, 479] on div "R T Lol dying 5:20pm" at bounding box center [798, 471] width 520 height 36
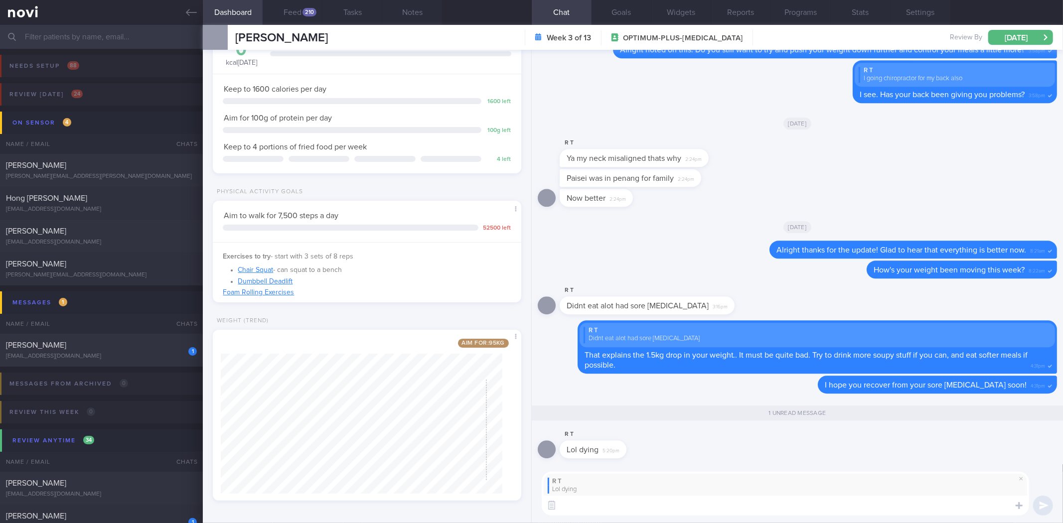
scroll to position [73, 0]
click at [601, 505] on textarea at bounding box center [786, 506] width 488 height 20
type textarea "O"
type textarea "Aiyo.. Did you see a doctor for it? And"
click at [302, 9] on button "Feed 210" at bounding box center [293, 12] width 60 height 25
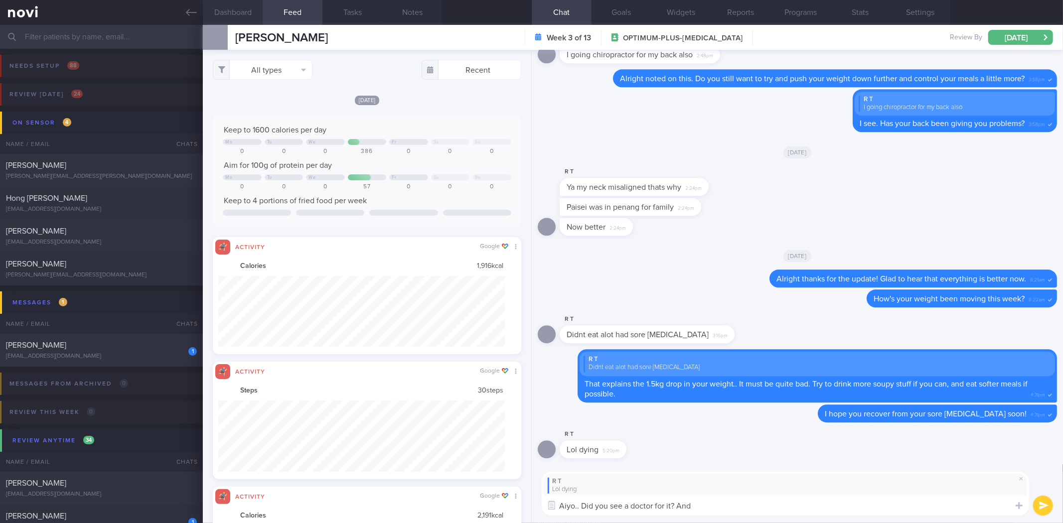
click at [242, 8] on button "Dashboard" at bounding box center [233, 12] width 60 height 25
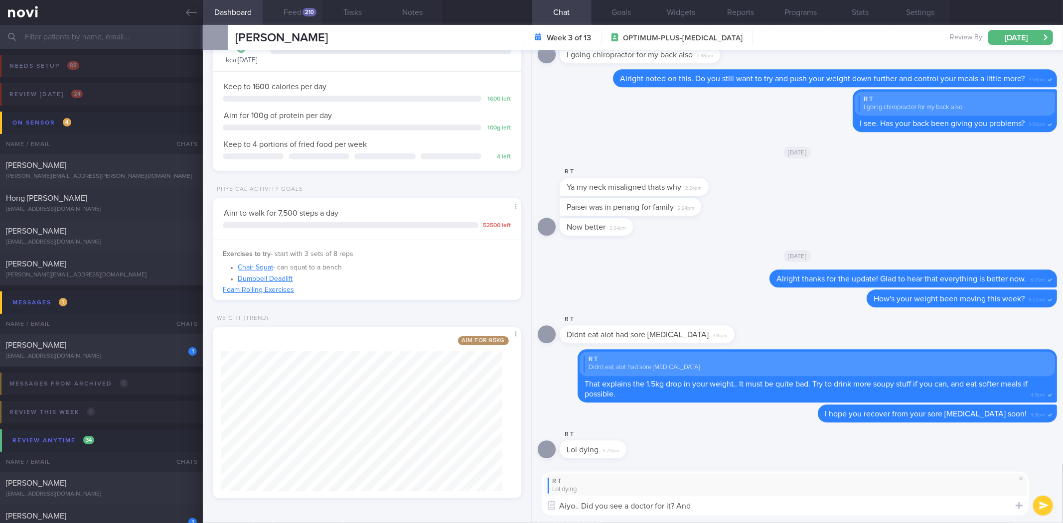
click at [290, 5] on button "Feed 210" at bounding box center [293, 12] width 60 height 25
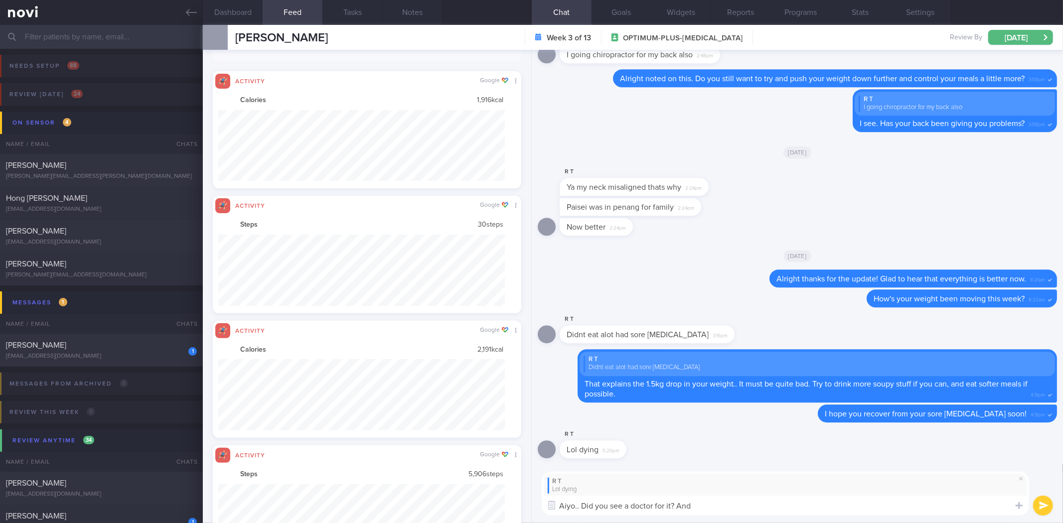
scroll to position [71, 287]
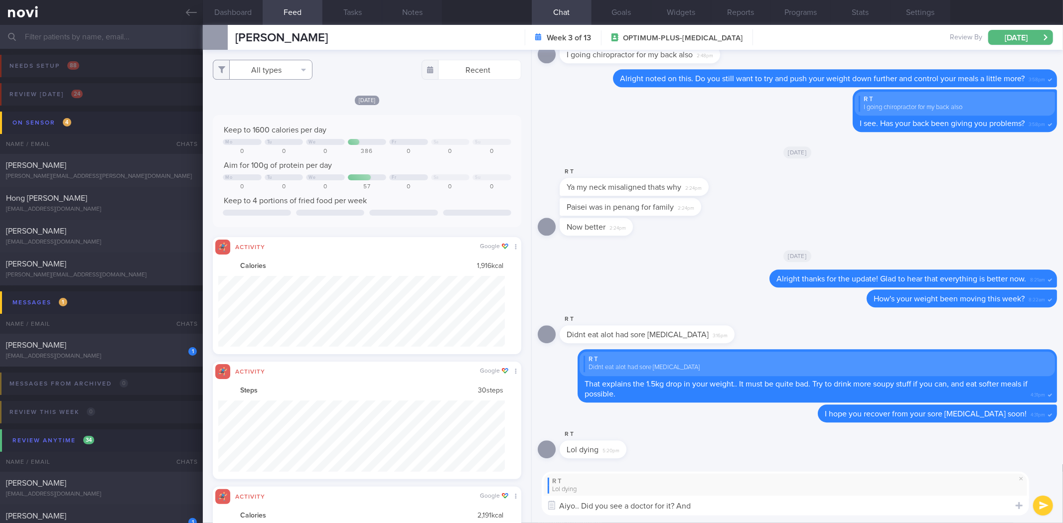
click at [265, 63] on button "All types" at bounding box center [263, 70] width 100 height 20
click at [266, 102] on button "Activity" at bounding box center [262, 104] width 99 height 15
checkbox input "false"
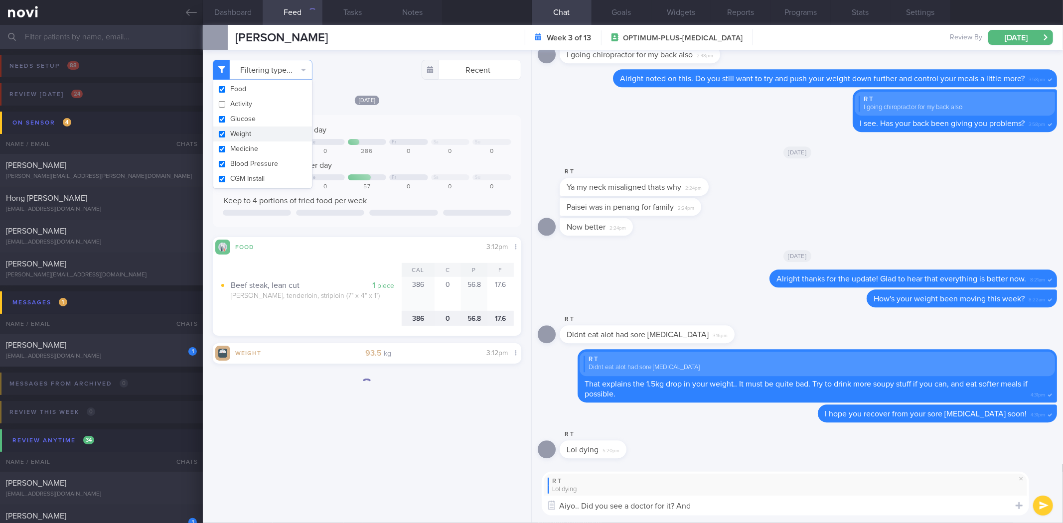
click at [265, 133] on button "Weight" at bounding box center [262, 134] width 99 height 15
checkbox input "false"
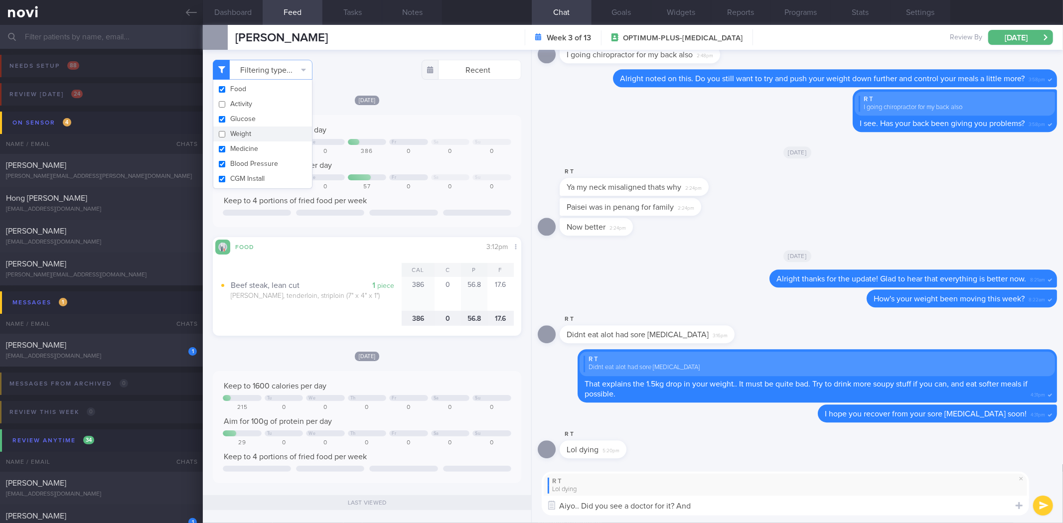
click at [743, 513] on textarea "Aiyo.. Did you see a doctor for it? And" at bounding box center [786, 506] width 488 height 20
type textarea "Aiyo.. Did you see a doctor for it?"
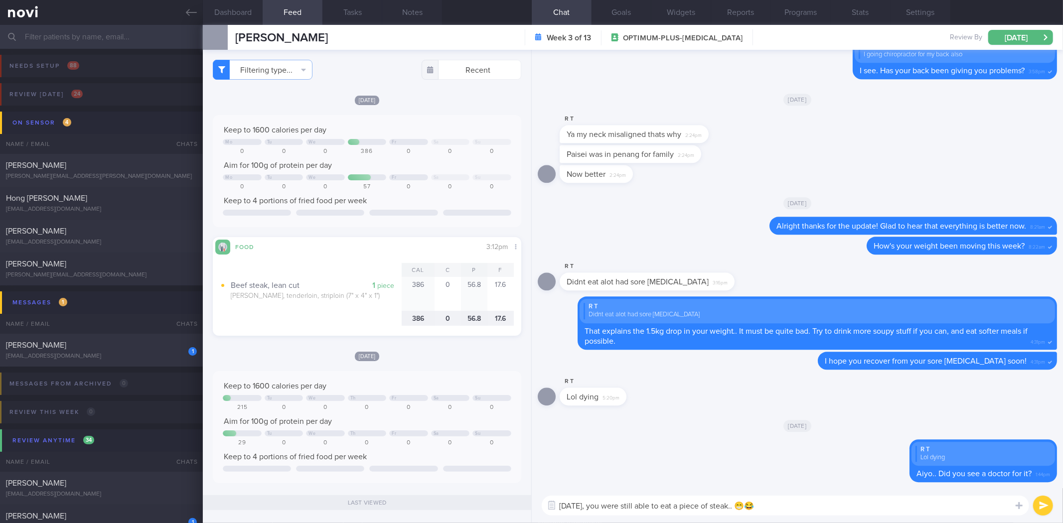
click at [751, 502] on textarea "Yesterday, you were still able to eat a piece of steak.. 😁😂" at bounding box center [786, 506] width 488 height 20
type textarea "Yesterday, you were still able to eat a piece of steak.. 😂"
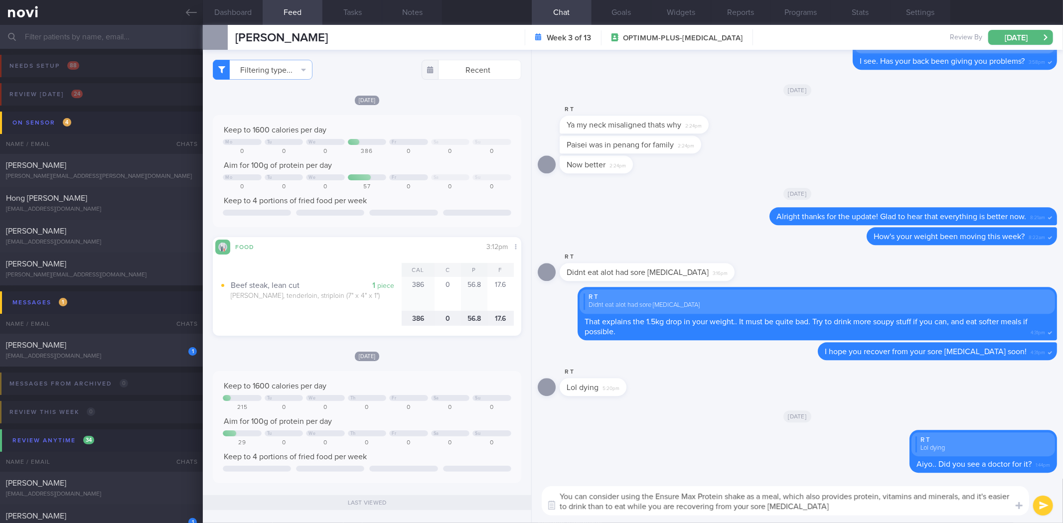
type textarea "You can consider using the Ensure Max Protein shake as a meal, which also provi…"
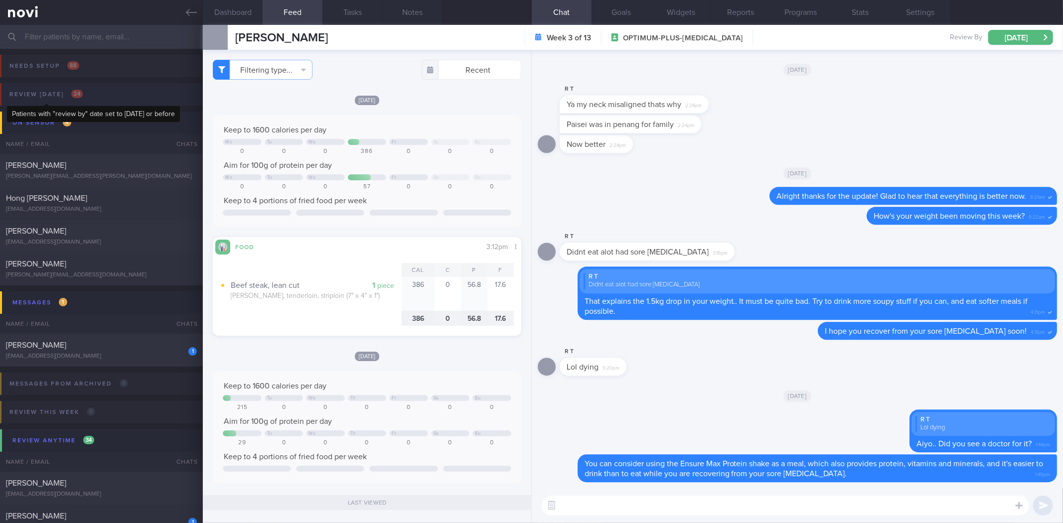
click at [75, 92] on span "24" at bounding box center [76, 94] width 11 height 8
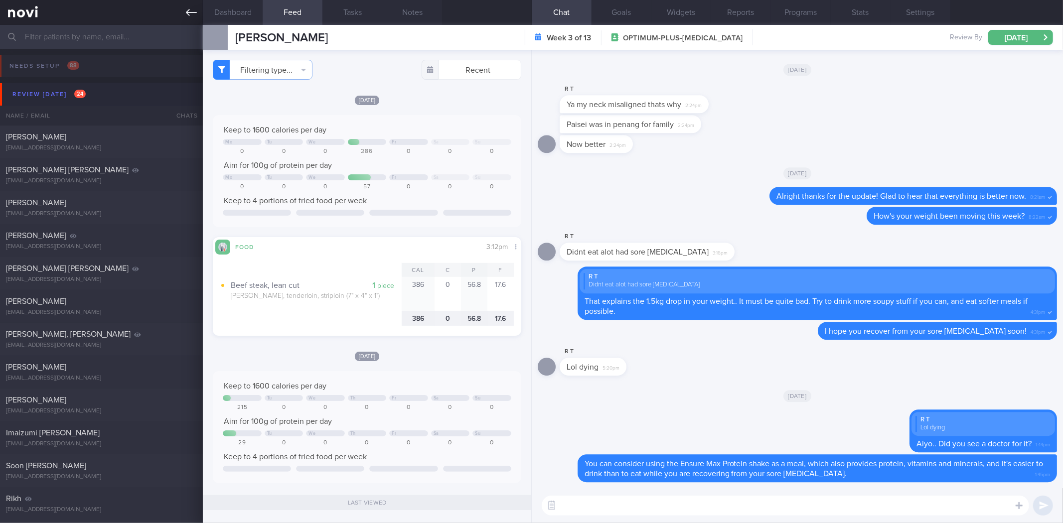
click at [188, 17] on icon at bounding box center [191, 12] width 11 height 11
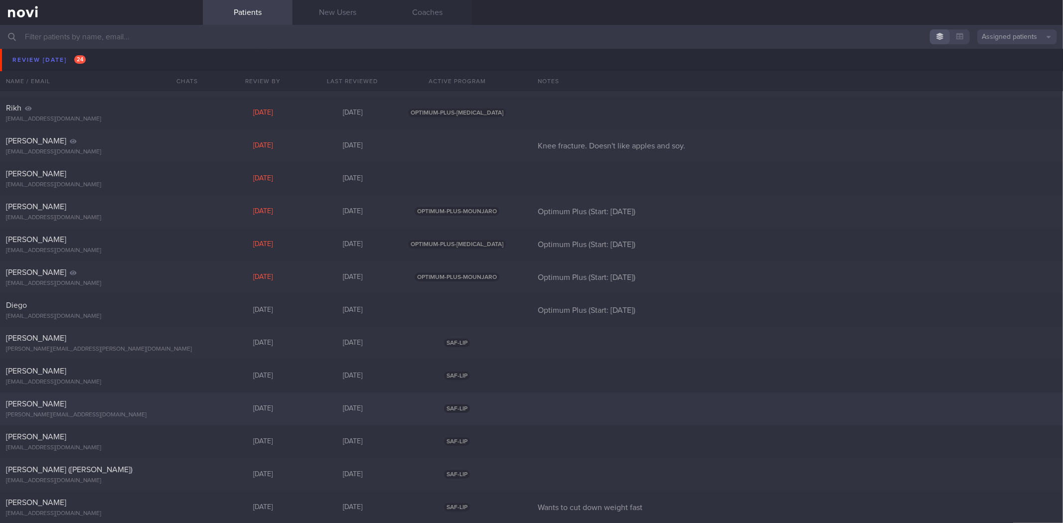
scroll to position [443, 0]
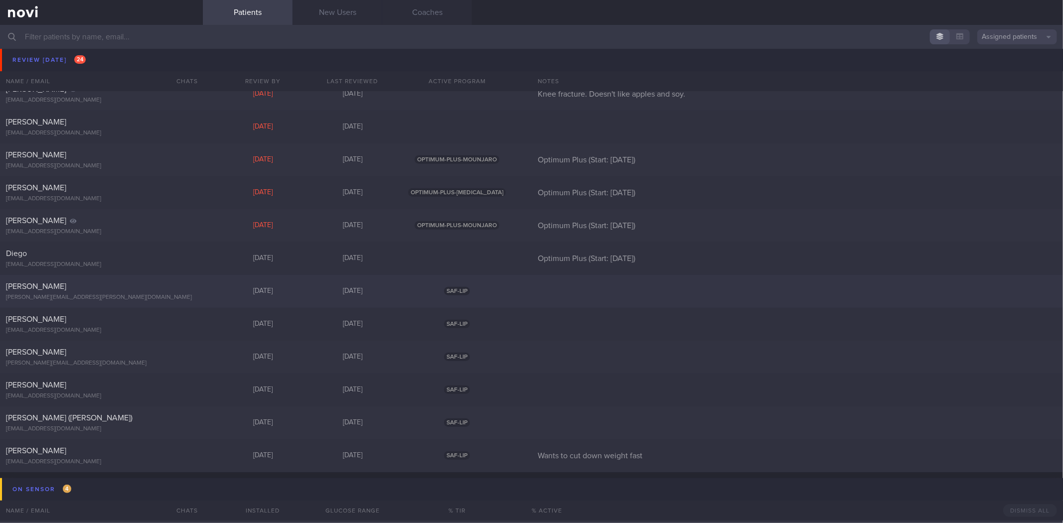
click at [181, 294] on div "[PERSON_NAME][EMAIL_ADDRESS][PERSON_NAME][DOMAIN_NAME]" at bounding box center [101, 297] width 191 height 7
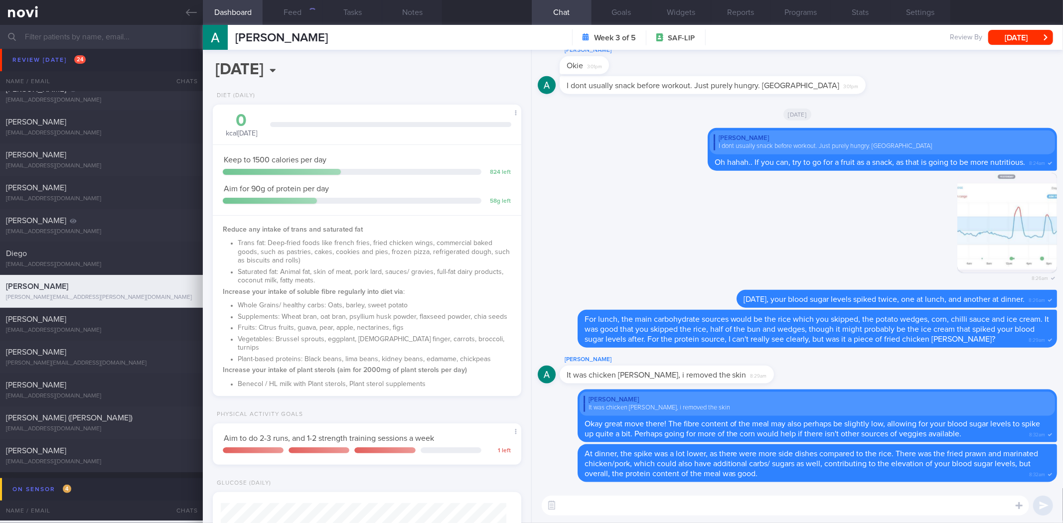
scroll to position [277, 0]
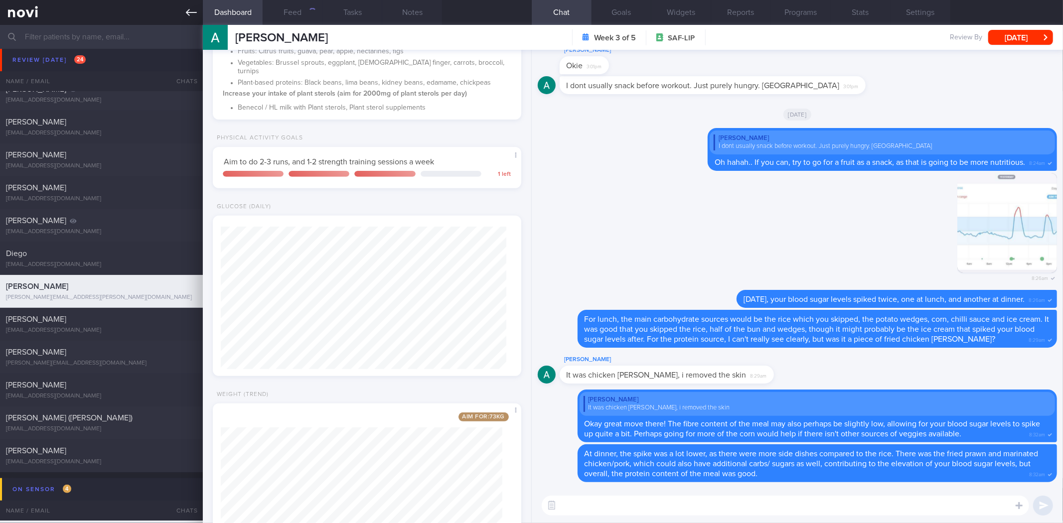
click at [193, 13] on icon at bounding box center [191, 12] width 11 height 11
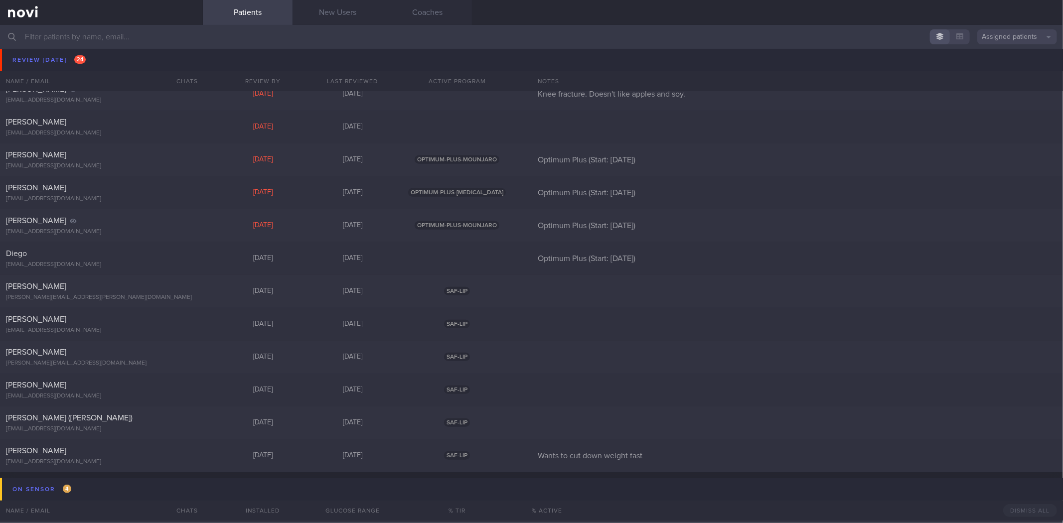
click at [167, 324] on div "Reamonn Chan reamonn_chan_yao_quan@defence.gov.sg" at bounding box center [101, 325] width 203 height 20
select select "7"
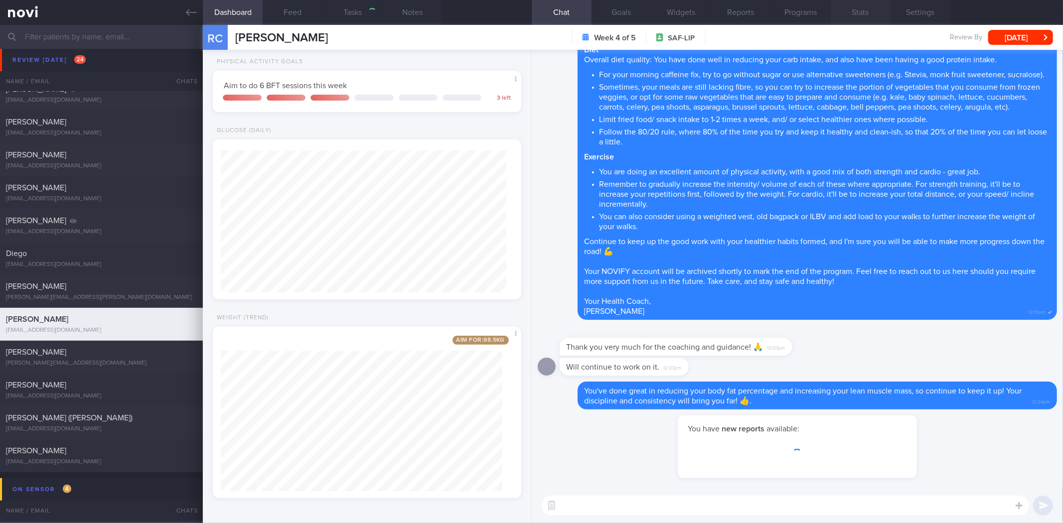
scroll to position [143, 286]
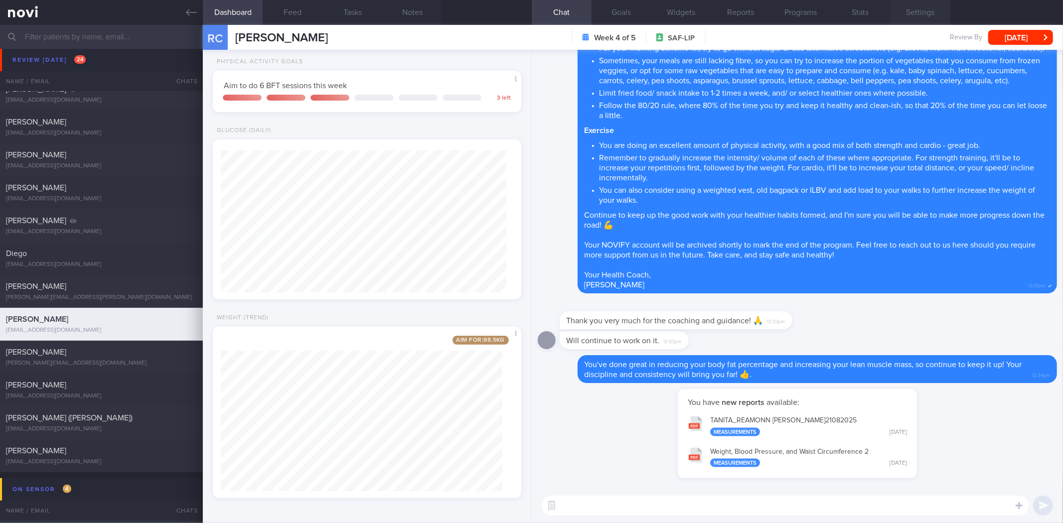
click at [929, 8] on button "Settings" at bounding box center [921, 12] width 60 height 25
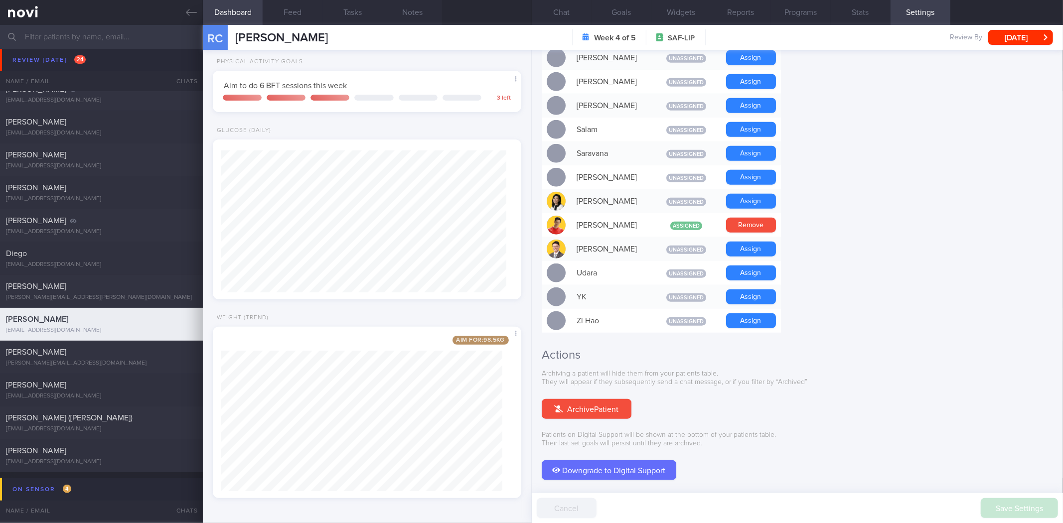
scroll to position [788, 0]
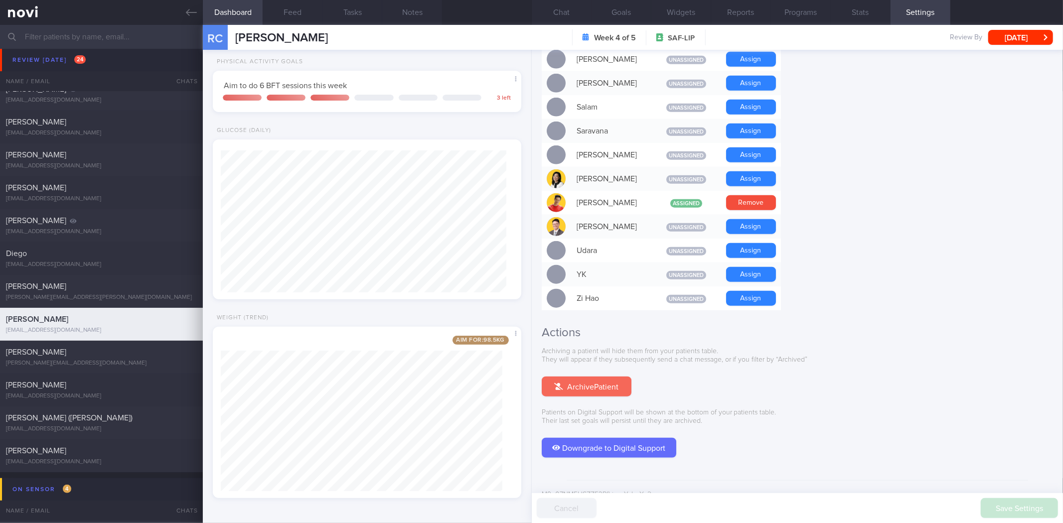
click at [600, 377] on button "Archive Patient" at bounding box center [587, 387] width 90 height 20
click at [196, 12] on icon at bounding box center [191, 12] width 11 height 7
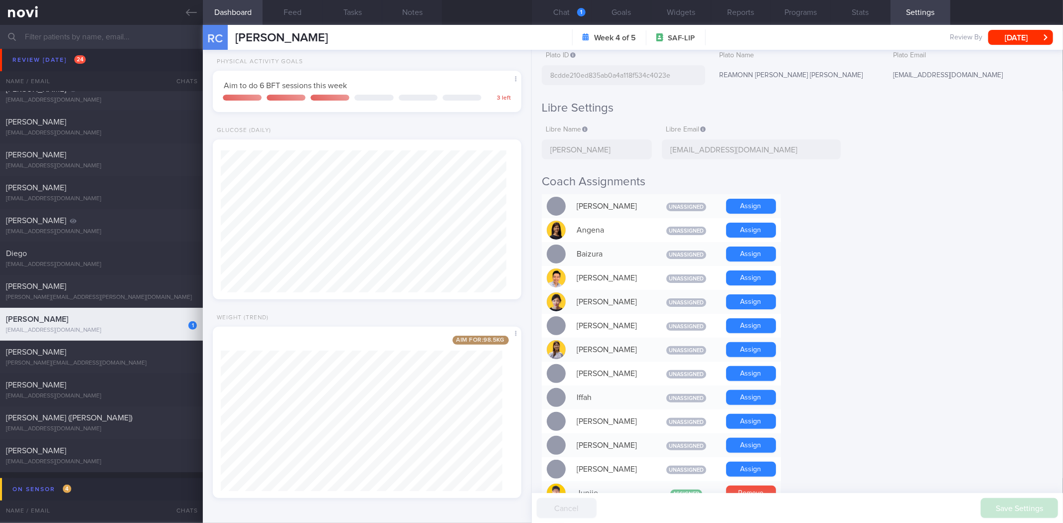
scroll to position [0, 0]
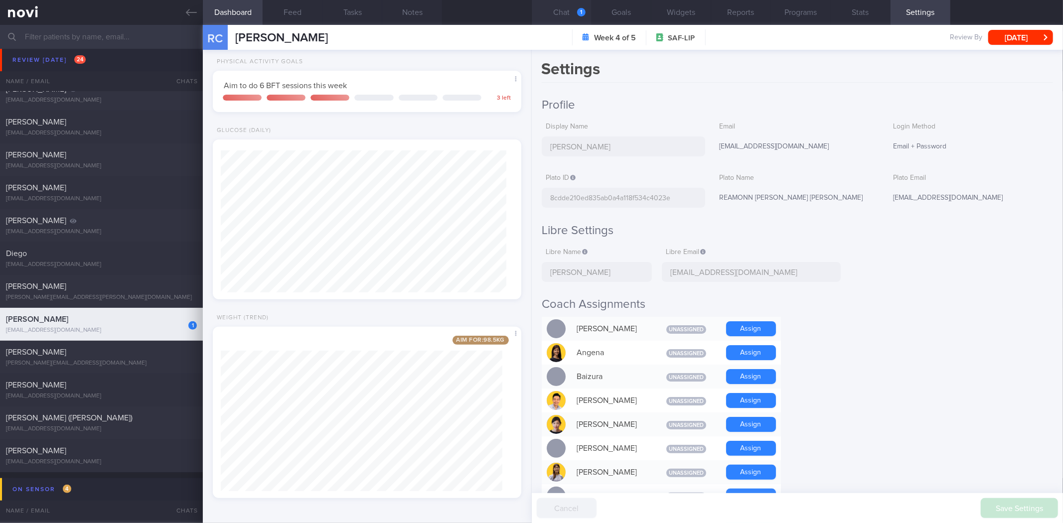
click at [555, 1] on button "Chat 1" at bounding box center [562, 12] width 60 height 25
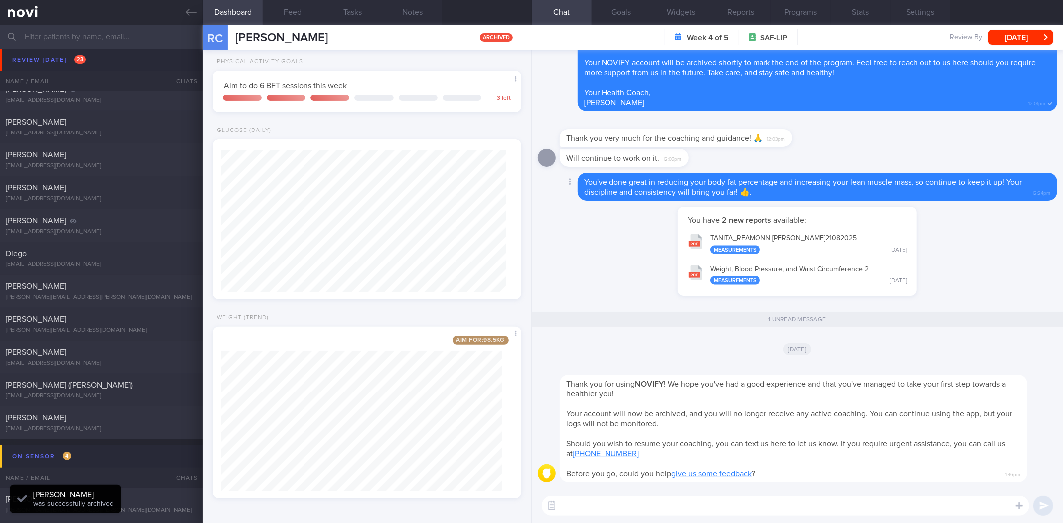
scroll to position [143, 286]
click at [199, 9] on link at bounding box center [101, 12] width 203 height 25
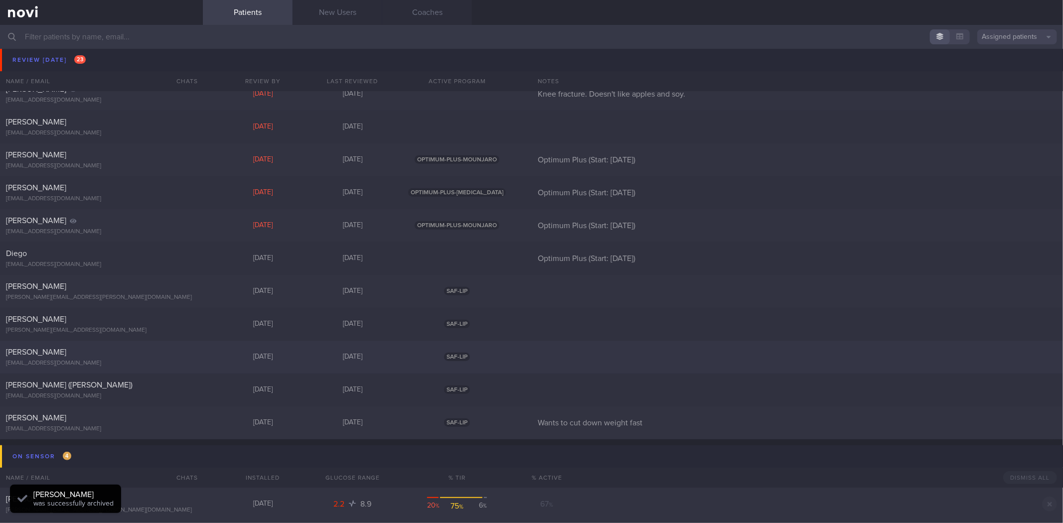
click at [146, 357] on div "Jia Liang Tan puborliang@gmail.com" at bounding box center [101, 358] width 203 height 20
select select "7"
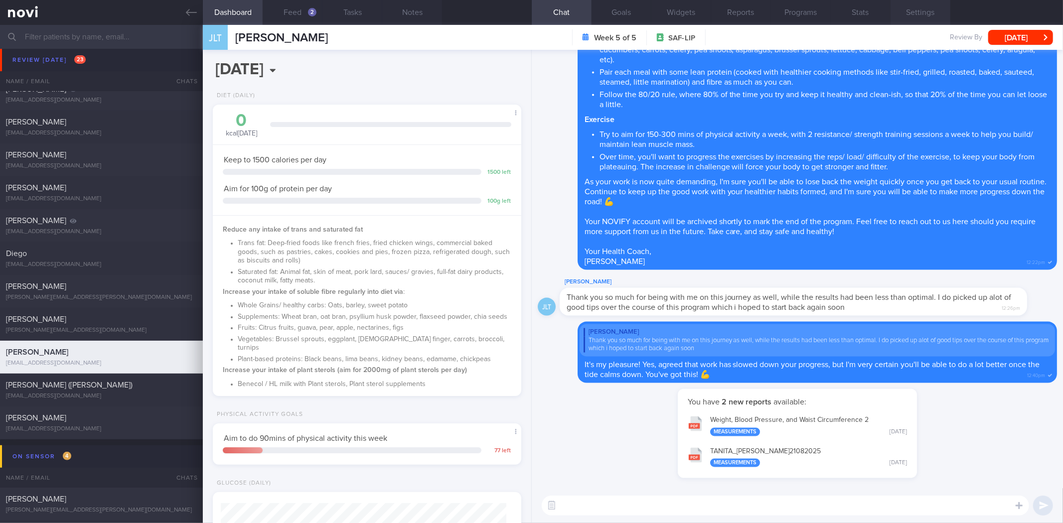
scroll to position [498429, 498285]
click at [918, 21] on button "Settings" at bounding box center [921, 12] width 60 height 25
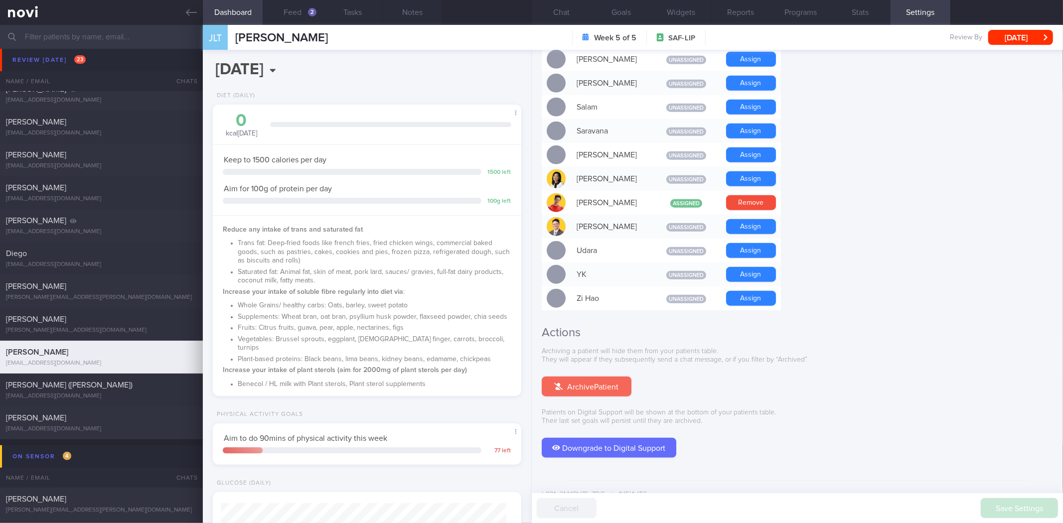
click at [604, 377] on button "Archive Patient" at bounding box center [587, 387] width 90 height 20
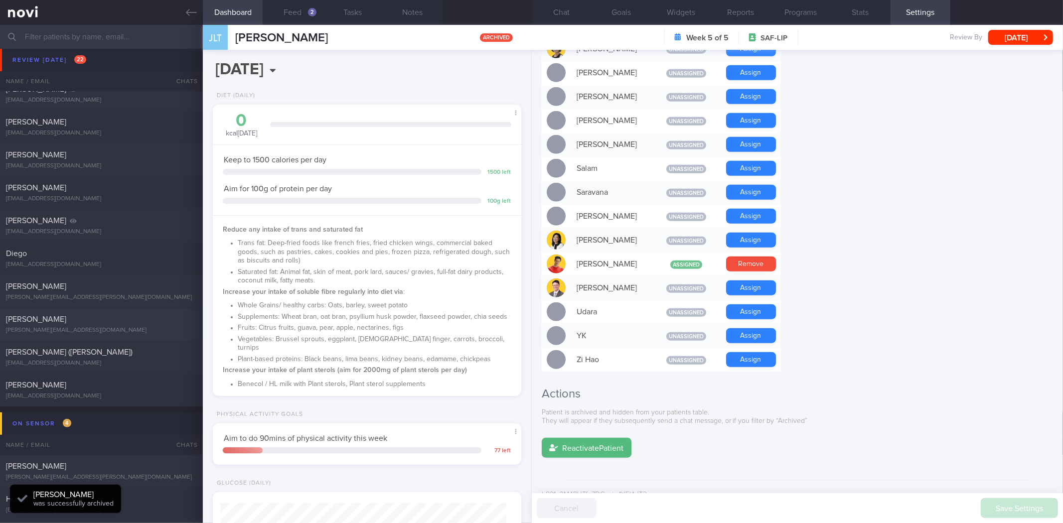
click at [192, 11] on icon at bounding box center [191, 12] width 11 height 11
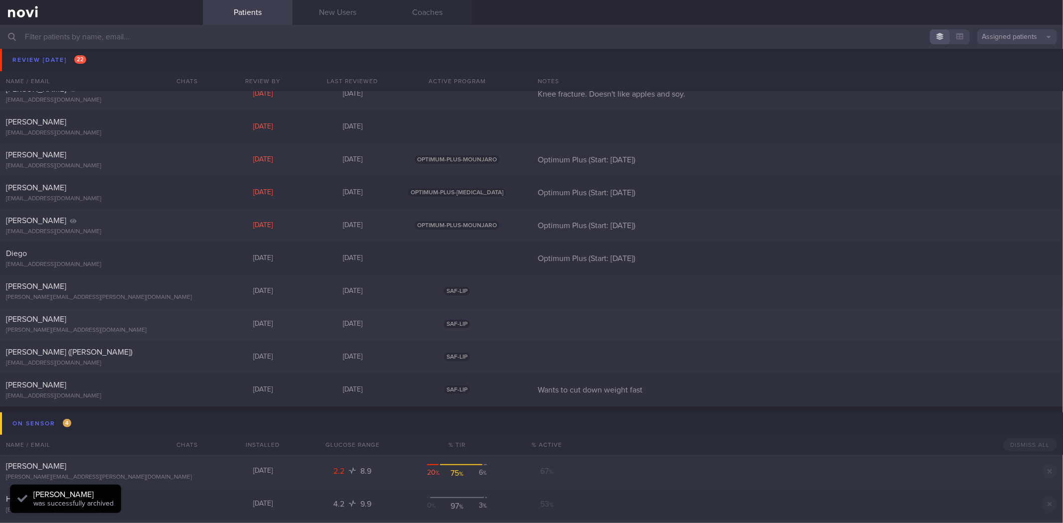
click at [133, 331] on div "[PERSON_NAME][EMAIL_ADDRESS][DOMAIN_NAME]" at bounding box center [101, 330] width 191 height 7
select select "7"
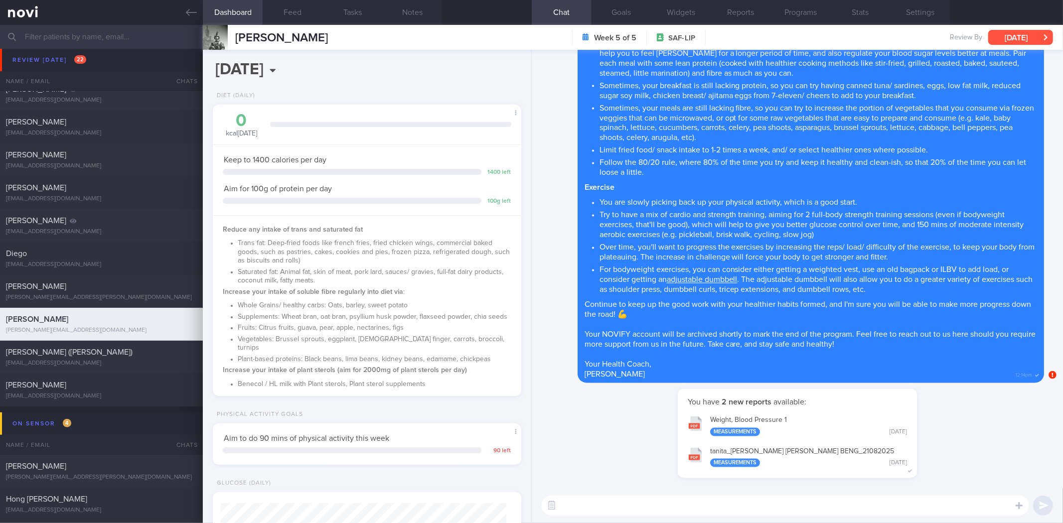
click at [1018, 40] on button "[DATE]" at bounding box center [1021, 37] width 65 height 15
click at [938, 13] on button "Settings" at bounding box center [921, 12] width 60 height 25
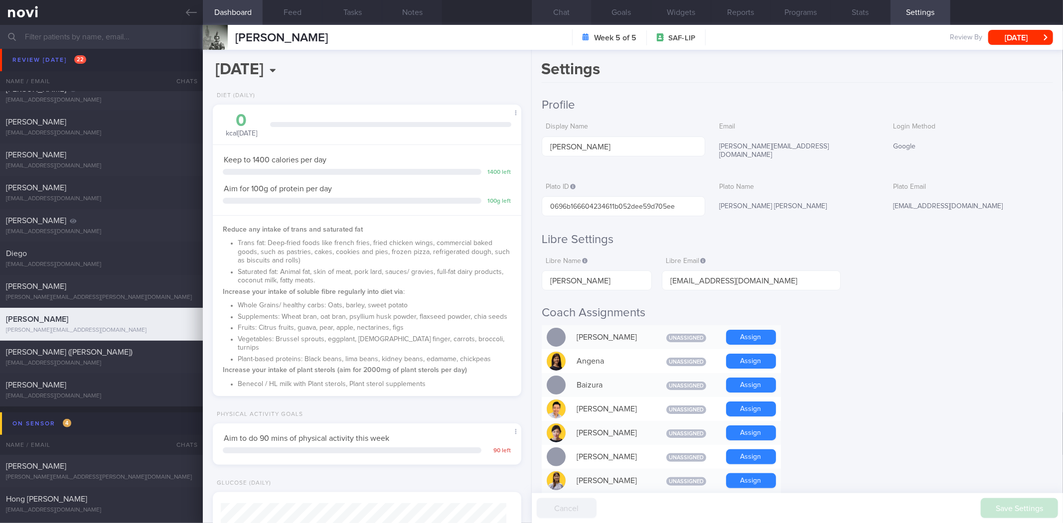
click at [557, 1] on button "Chat" at bounding box center [562, 12] width 60 height 25
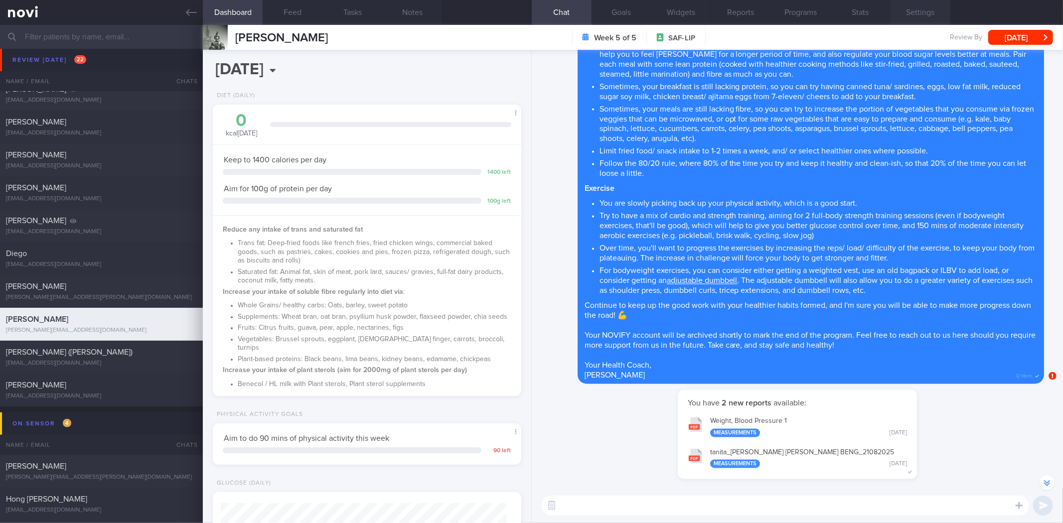
drag, startPoint x: 928, startPoint y: 16, endPoint x: 921, endPoint y: 20, distance: 7.6
click at [927, 16] on button "Settings" at bounding box center [921, 12] width 60 height 25
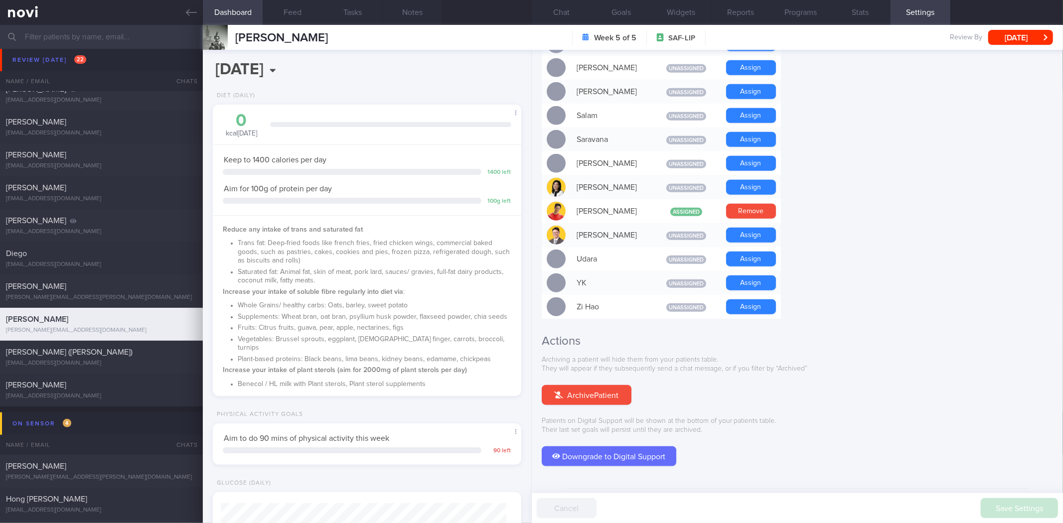
click at [612, 385] on button "Archive Patient" at bounding box center [587, 395] width 90 height 20
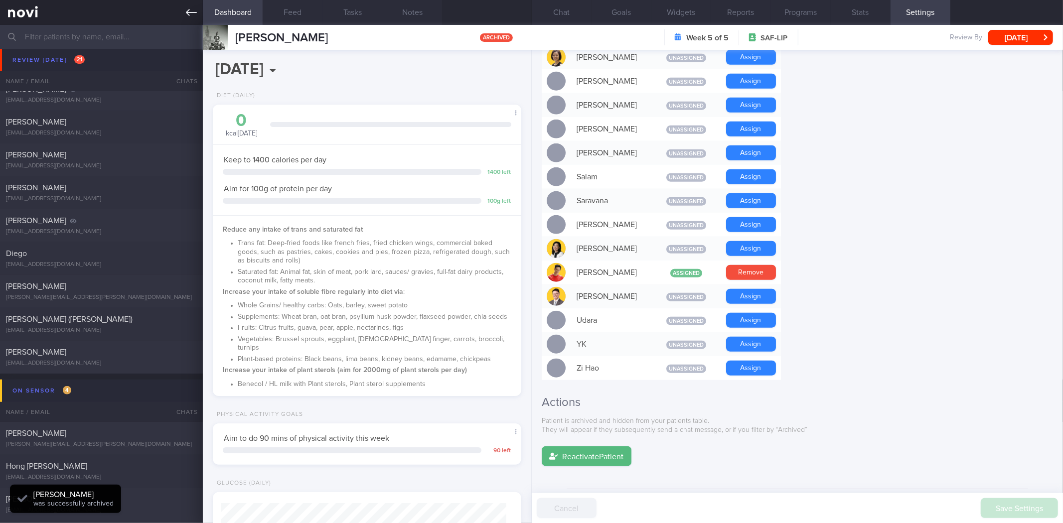
click at [190, 18] on link at bounding box center [101, 12] width 203 height 25
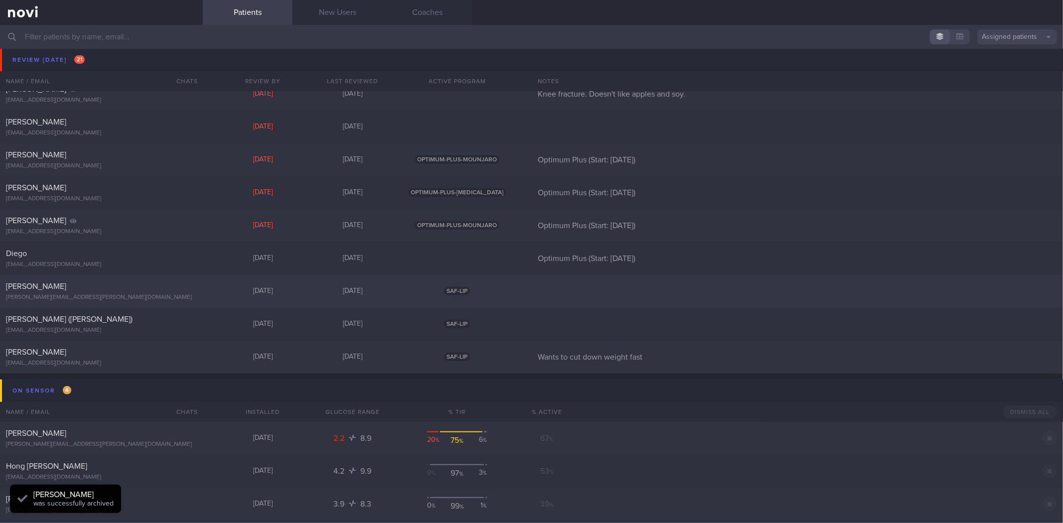
click at [157, 296] on div "[PERSON_NAME][EMAIL_ADDRESS][PERSON_NAME][DOMAIN_NAME]" at bounding box center [101, 297] width 191 height 7
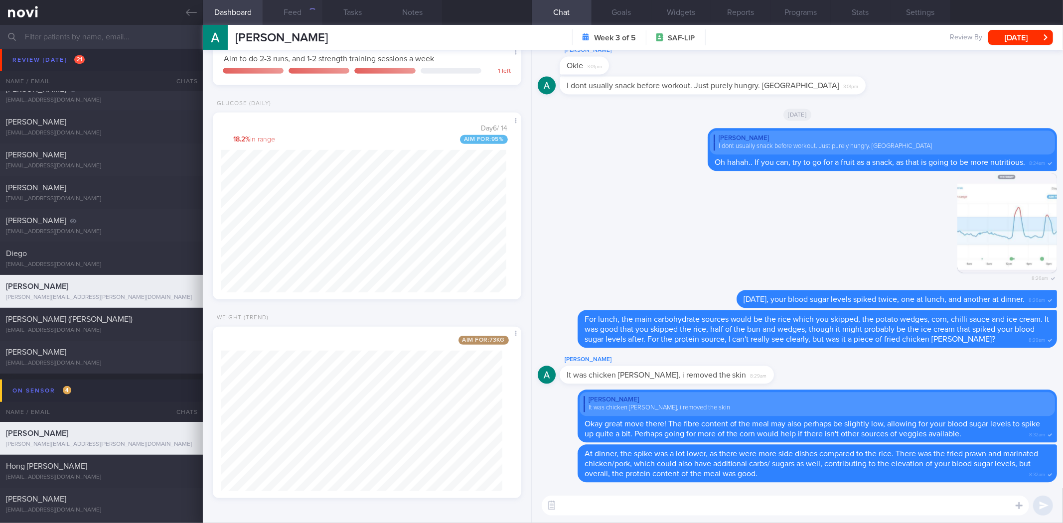
click at [291, 6] on button "Feed" at bounding box center [293, 12] width 60 height 25
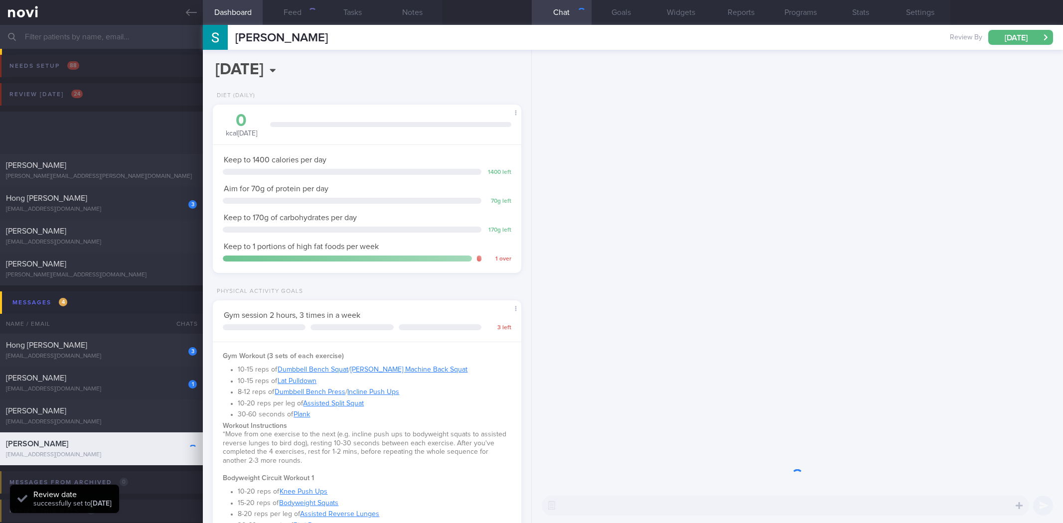
select select "7"
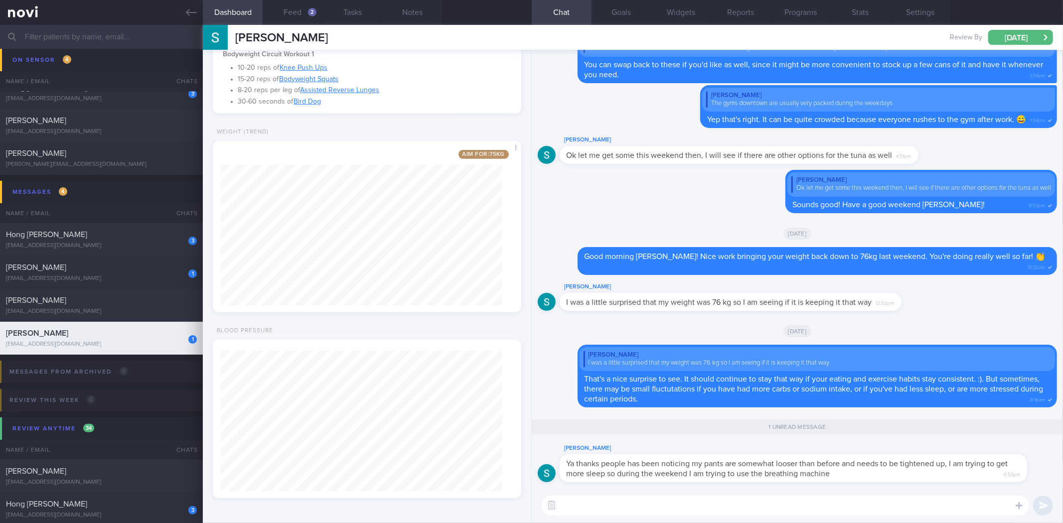
click at [781, 494] on div "​ ​" at bounding box center [797, 506] width 531 height 35
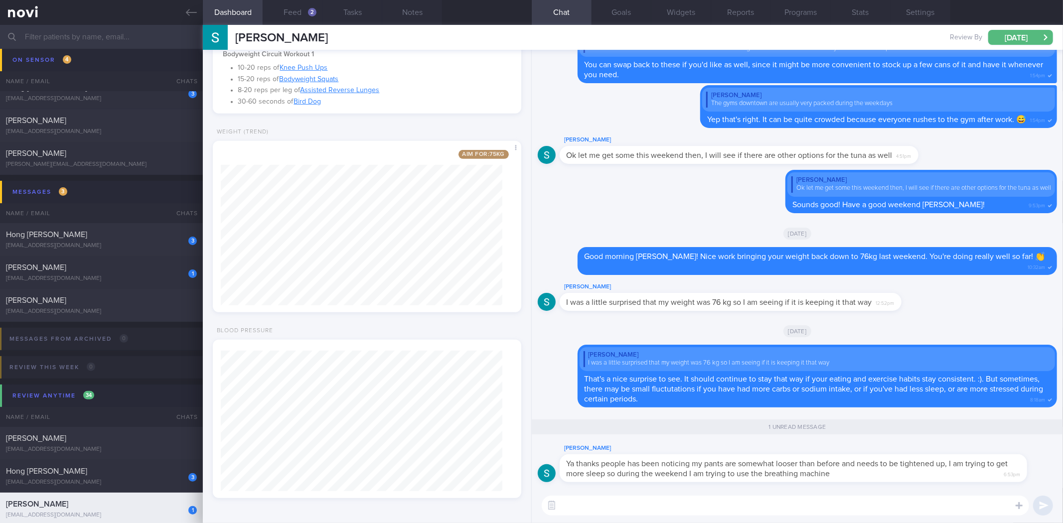
click at [729, 513] on textarea at bounding box center [786, 506] width 488 height 20
drag, startPoint x: 843, startPoint y: 476, endPoint x: 915, endPoint y: 484, distance: 73.2
click at [915, 484] on div "Stephen Kartili Ya thanks people has been noticing my pants are somewhat looser…" at bounding box center [798, 466] width 520 height 46
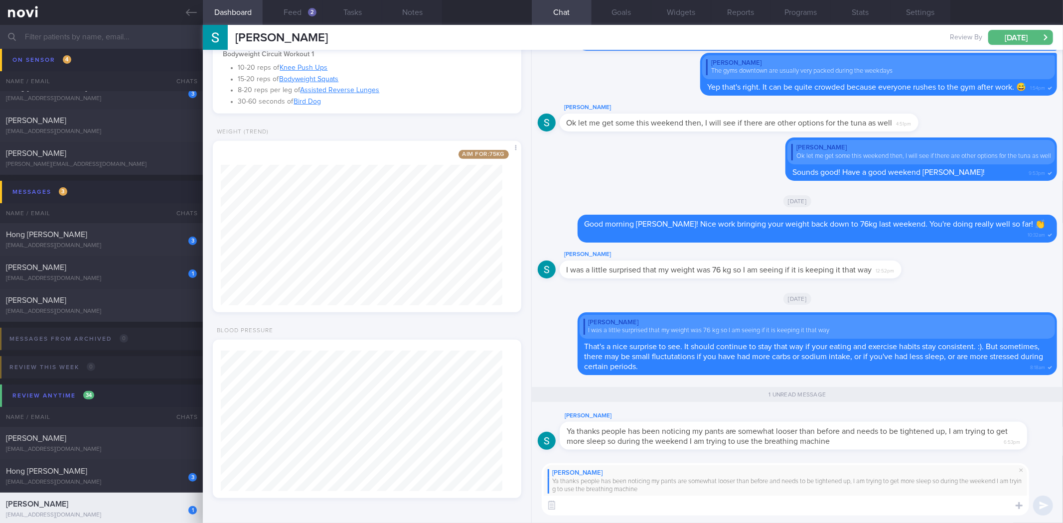
click at [888, 506] on textarea at bounding box center [786, 506] width 488 height 20
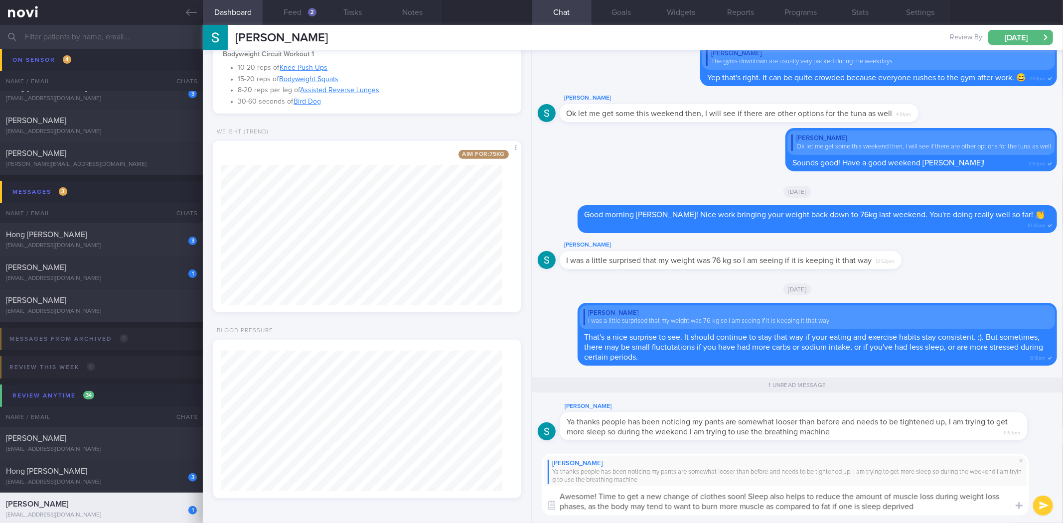
type textarea "Awesome! Time to get a new change of clothes soon! Sleep also helps to reduce t…"
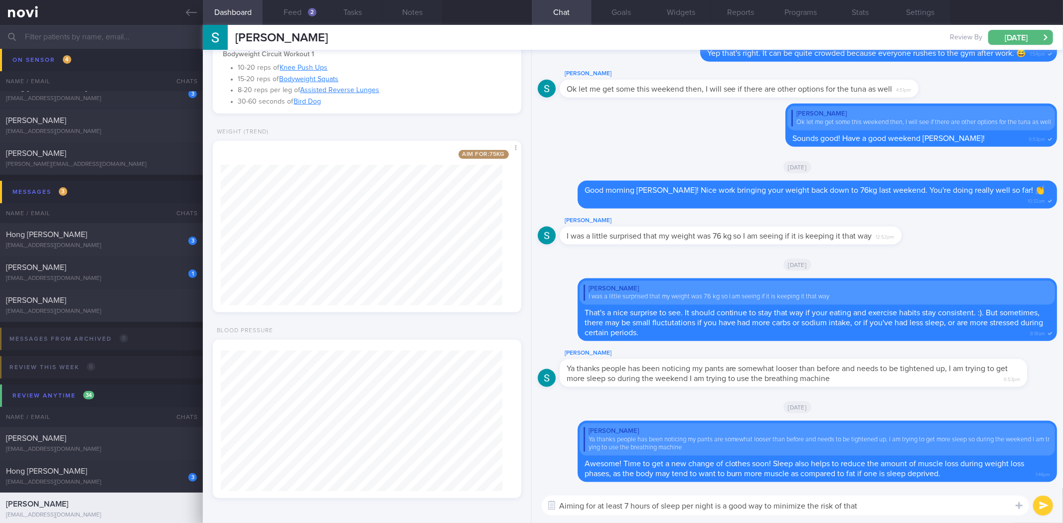
type textarea "Aiming for at least 7 hours of sleep per night is a good way to minimize the ri…"
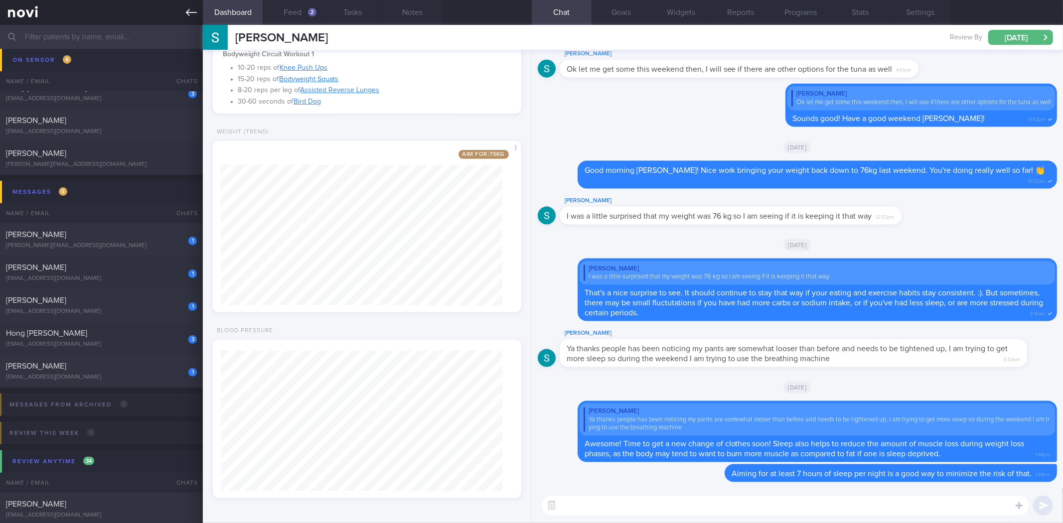
click at [192, 11] on icon at bounding box center [191, 12] width 11 height 11
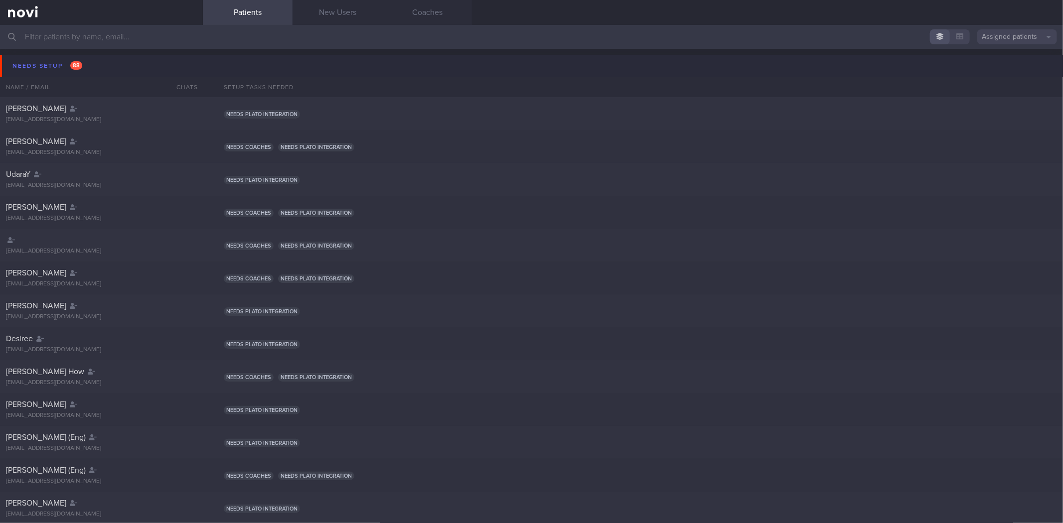
click at [73, 56] on button "Needs setup 88" at bounding box center [533, 66] width 1066 height 22
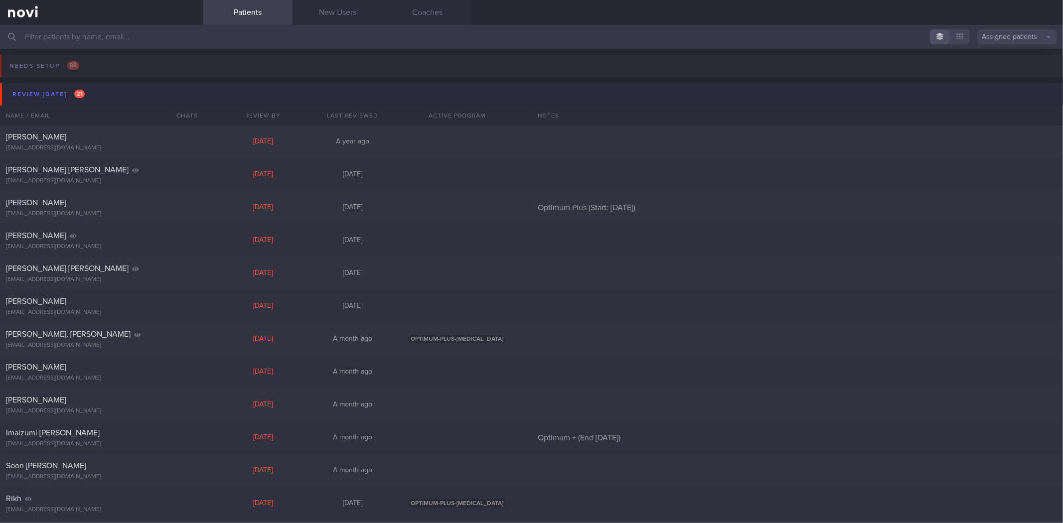
click at [92, 89] on button "Review today 21" at bounding box center [533, 94] width 1066 height 22
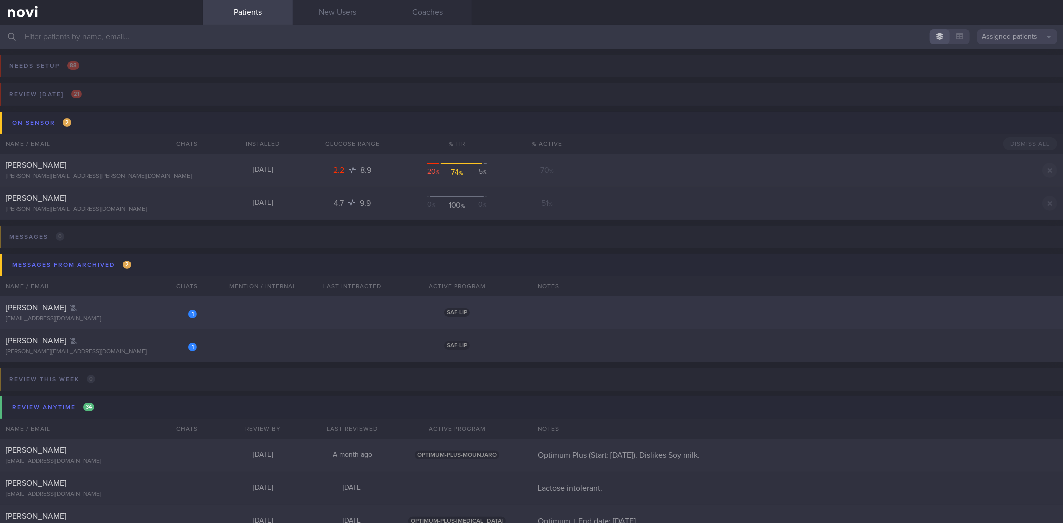
click at [135, 320] on div "[EMAIL_ADDRESS][DOMAIN_NAME]" at bounding box center [101, 319] width 191 height 7
select select "7"
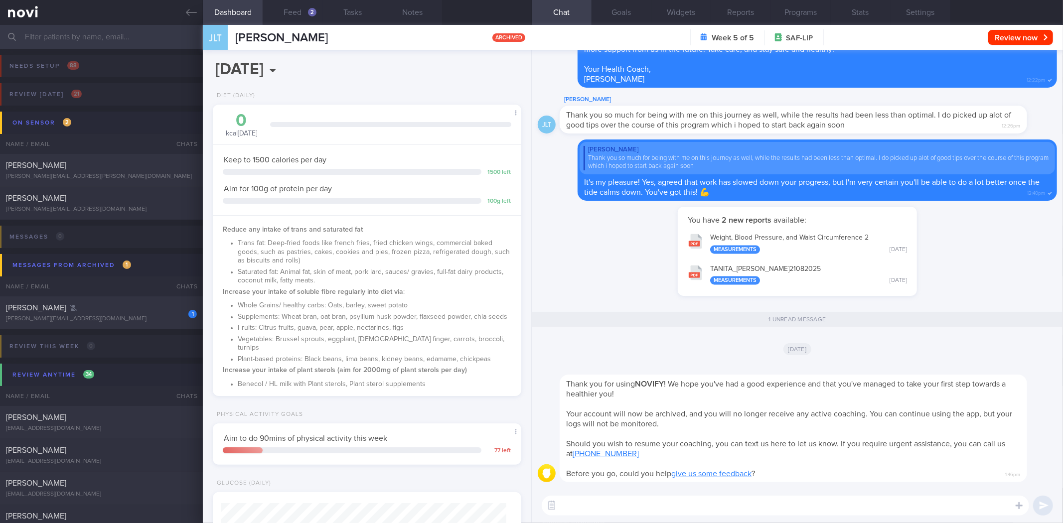
click at [150, 312] on div "[PERSON_NAME]" at bounding box center [100, 308] width 188 height 10
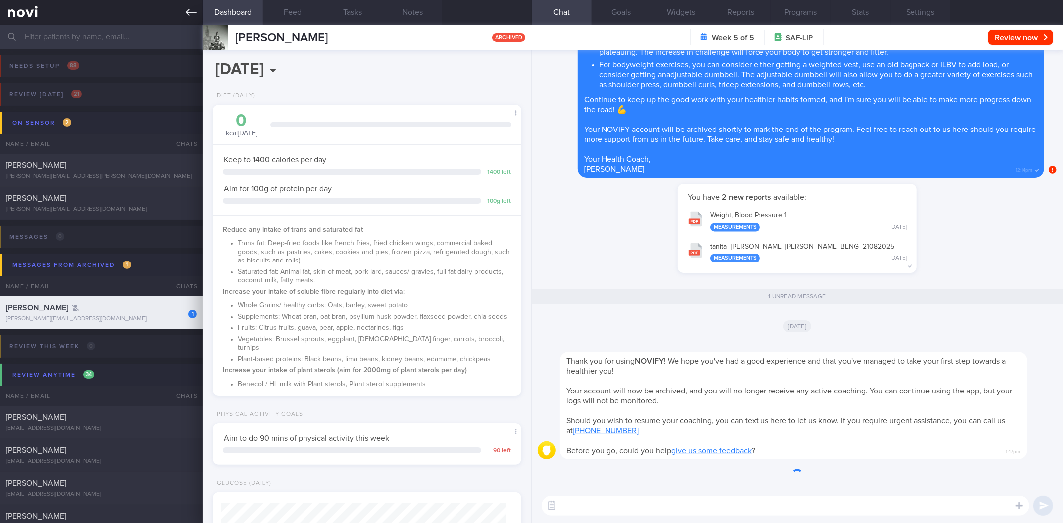
scroll to position [155, 282]
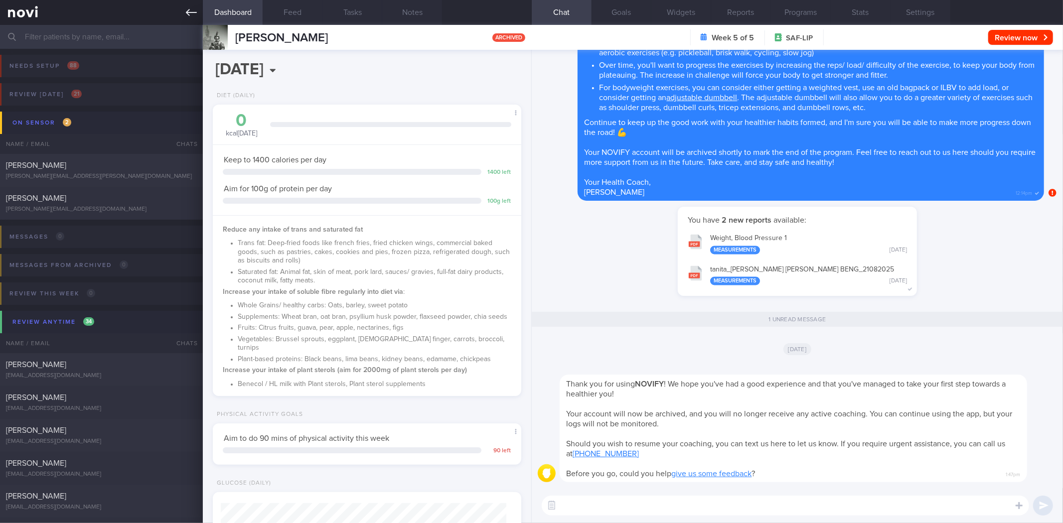
drag, startPoint x: 188, startPoint y: 11, endPoint x: 181, endPoint y: 15, distance: 8.0
click at [188, 11] on icon at bounding box center [191, 12] width 11 height 7
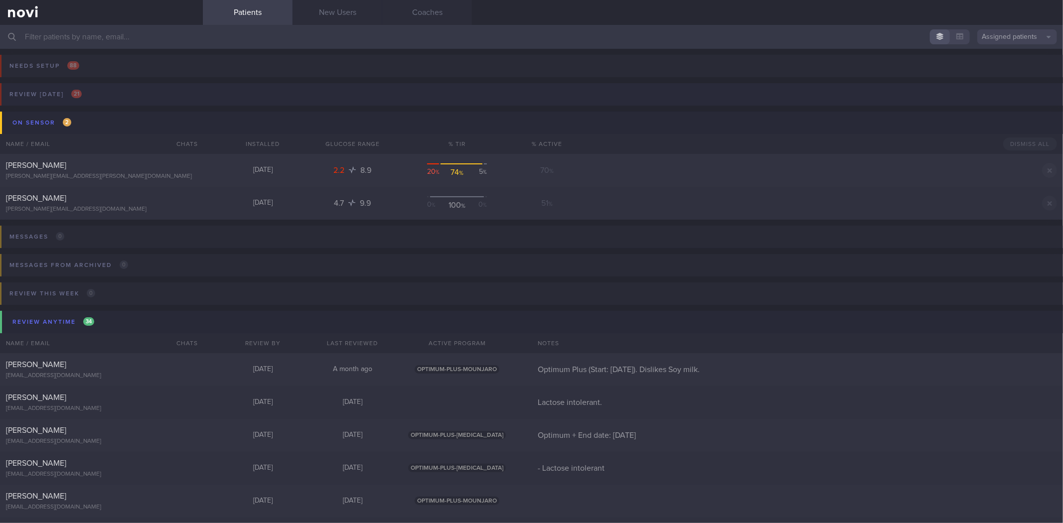
click at [112, 88] on button "Review today 21" at bounding box center [530, 97] width 1066 height 28
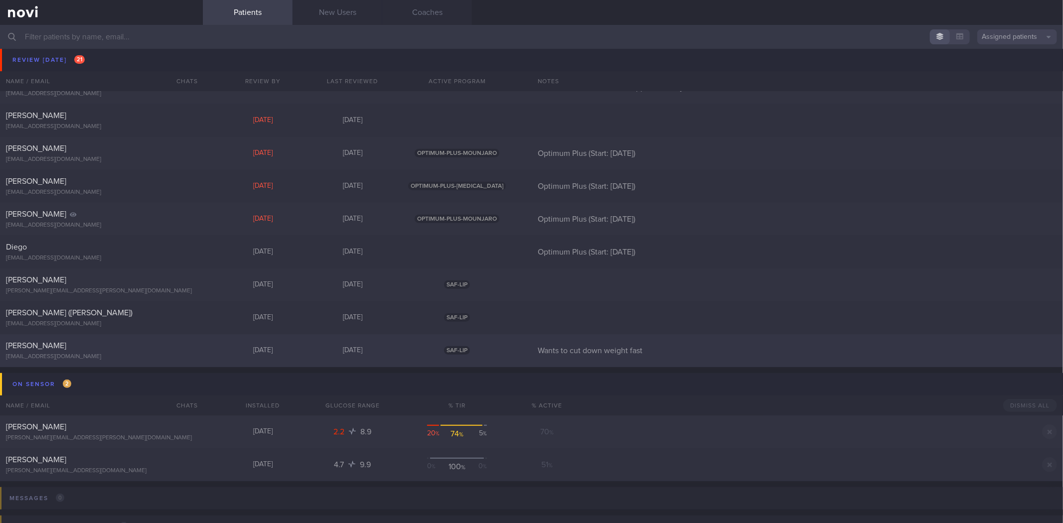
scroll to position [554, 0]
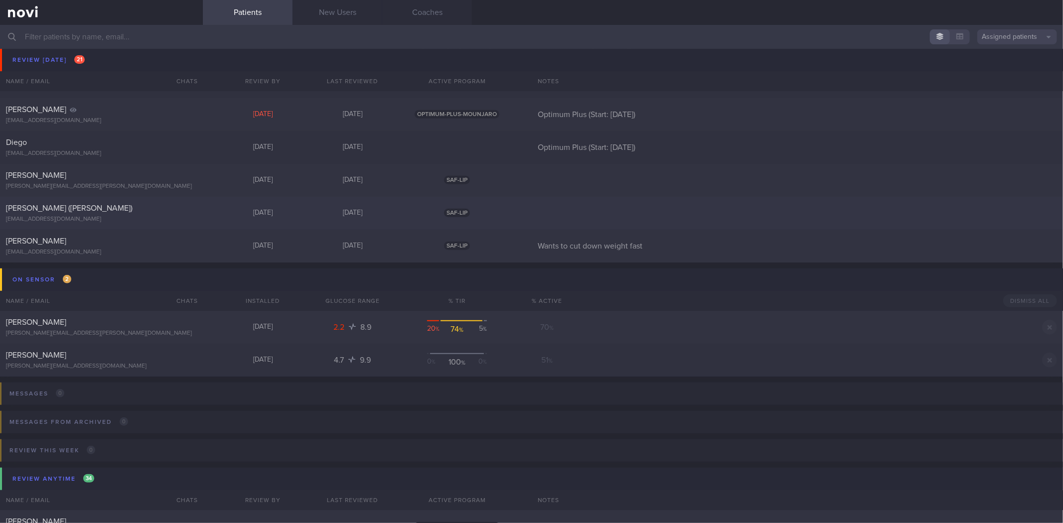
click at [150, 214] on div "Chee Wee Gooi (Eric) ericgooi2002@yahoo.com" at bounding box center [101, 213] width 203 height 20
select select "7"
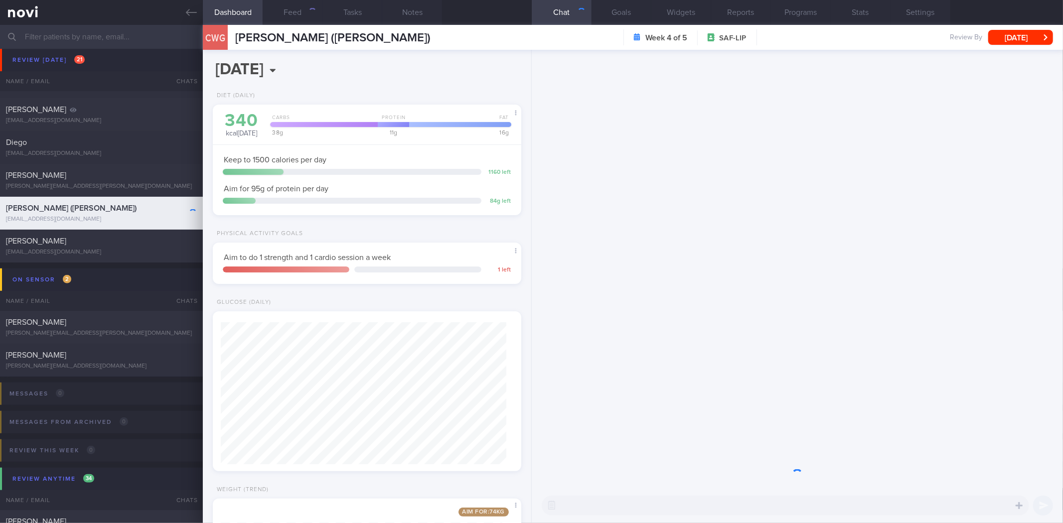
scroll to position [155, 282]
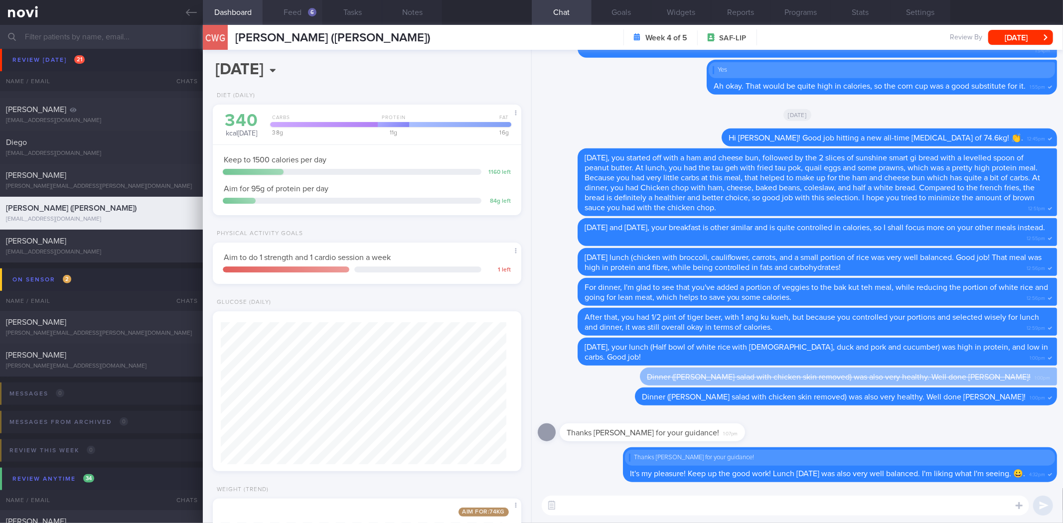
click at [291, 16] on button "Feed 6" at bounding box center [293, 12] width 60 height 25
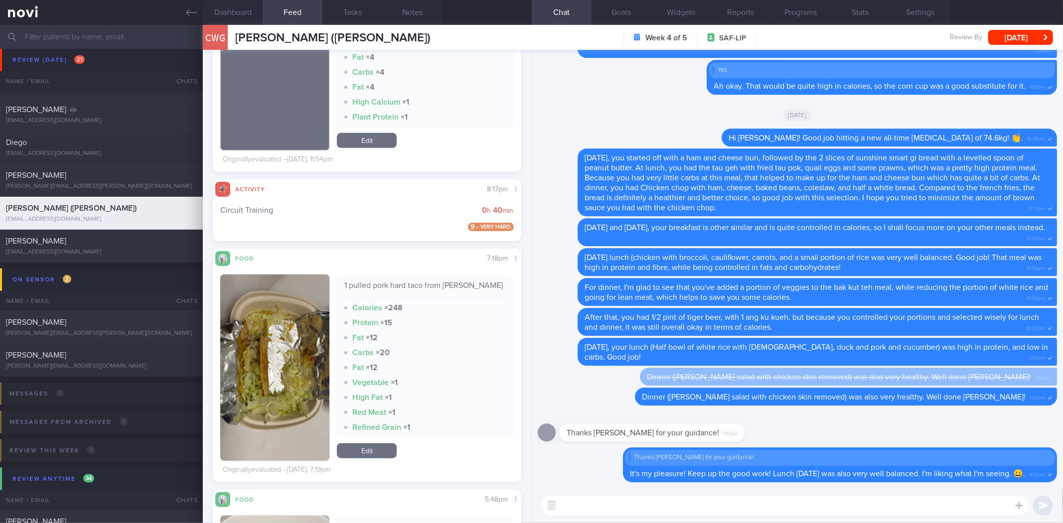
scroll to position [554, 0]
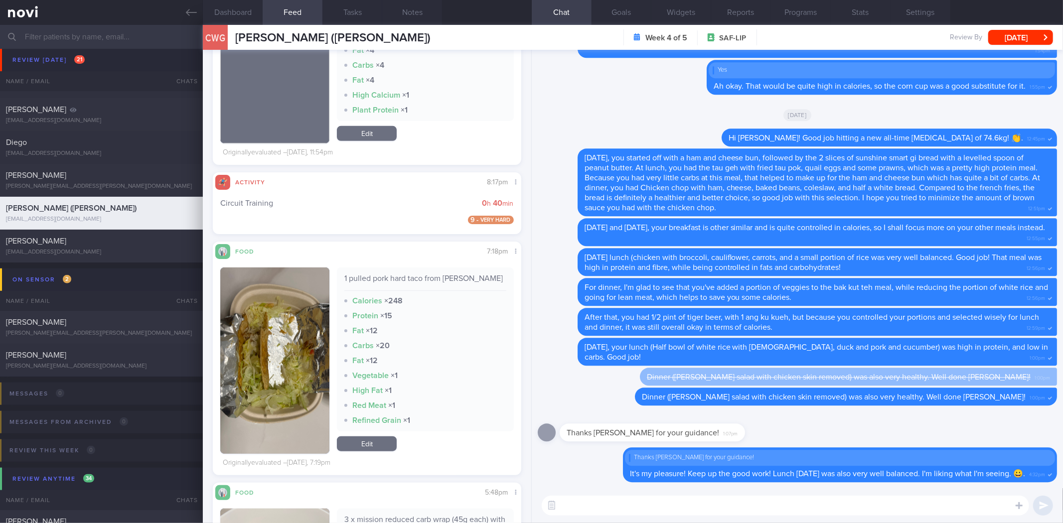
drag, startPoint x: 341, startPoint y: 278, endPoint x: 375, endPoint y: 292, distance: 37.3
click at [375, 292] on div "1 pulled pork hard taco from Guzman Y Gomez Calories × 248 Protein × 15 Fat × 1…" at bounding box center [425, 350] width 176 height 164
copy div "1 pulled pork hard taco from Guzman Y Gomez"
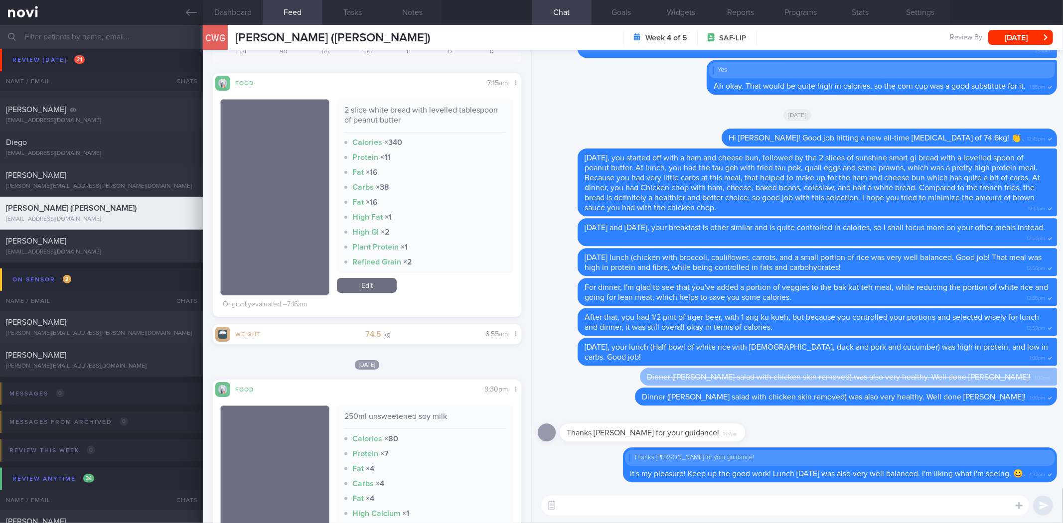
scroll to position [467, 0]
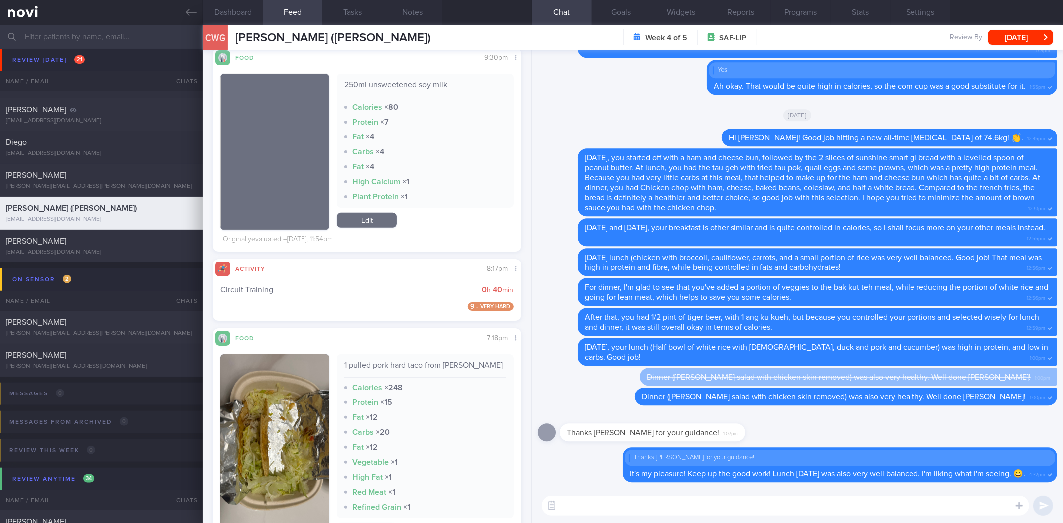
click at [437, 274] on div "Activity Share 8:17pm Circuit Training 0 h 40 min 9 Very hard" at bounding box center [367, 290] width 308 height 62
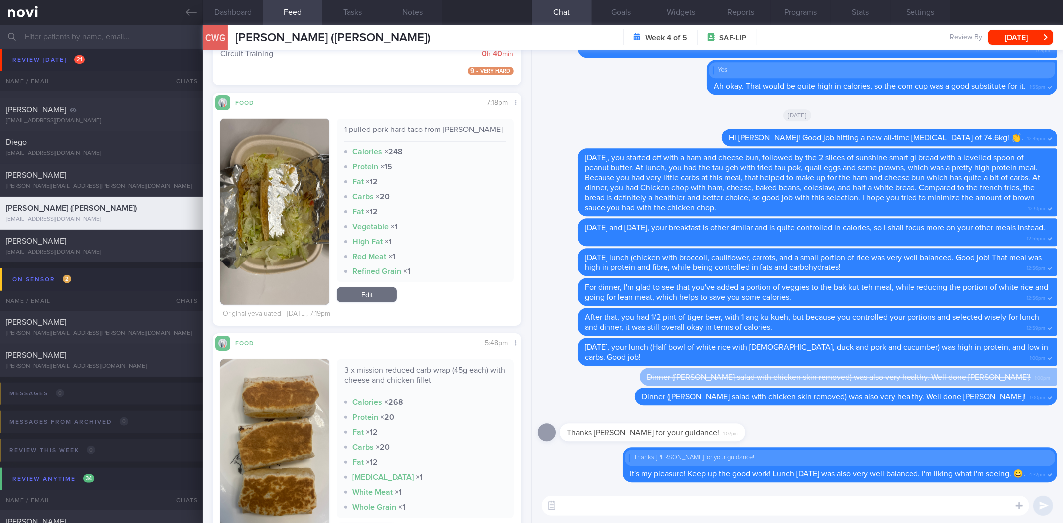
scroll to position [695, 0]
click at [192, 10] on icon at bounding box center [191, 12] width 11 height 11
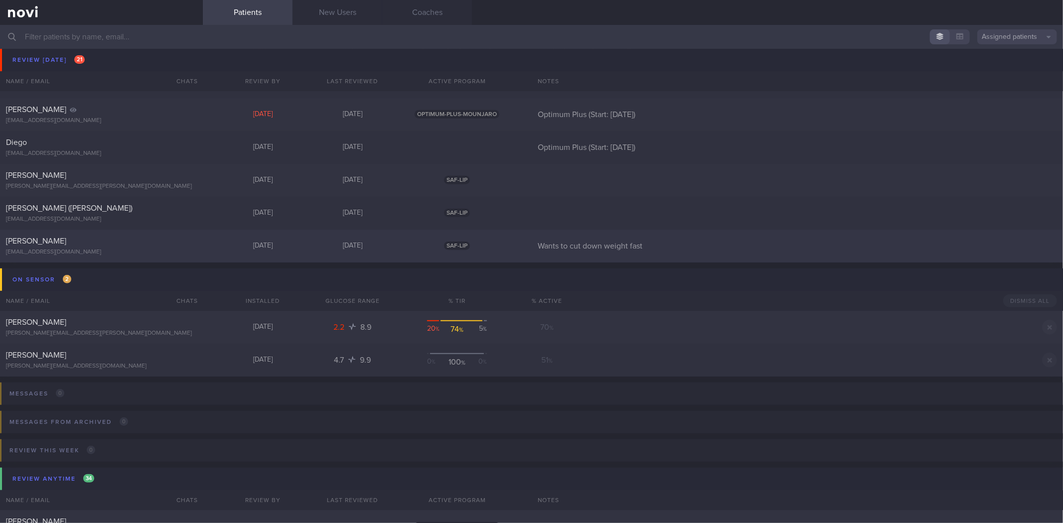
click at [125, 242] on div "[PERSON_NAME]" at bounding box center [100, 241] width 188 height 10
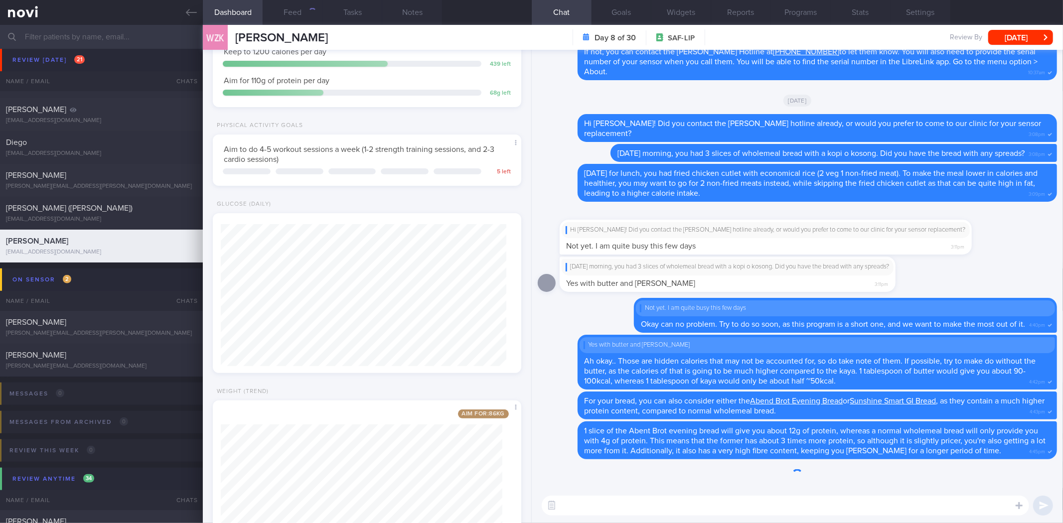
scroll to position [279, 0]
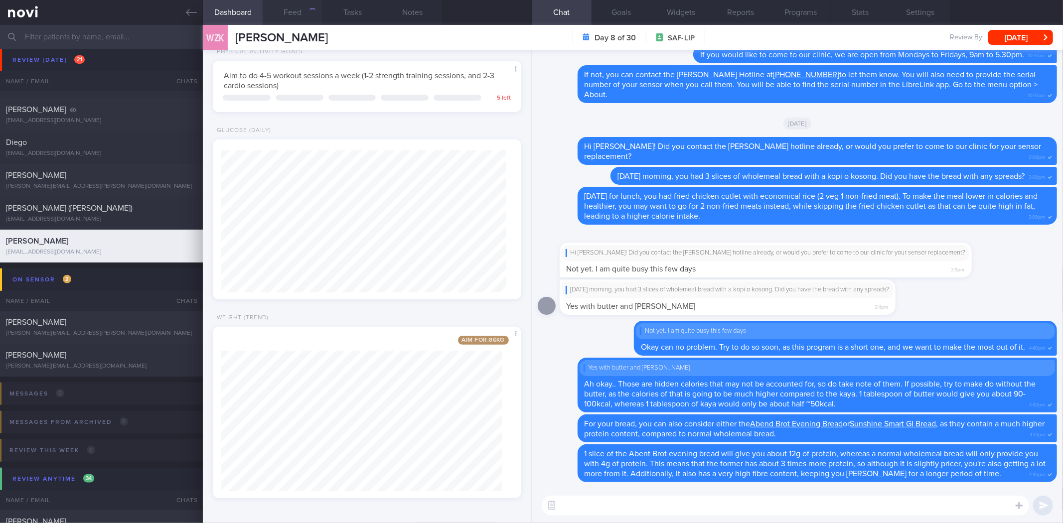
click at [288, 8] on button "Feed" at bounding box center [293, 12] width 60 height 25
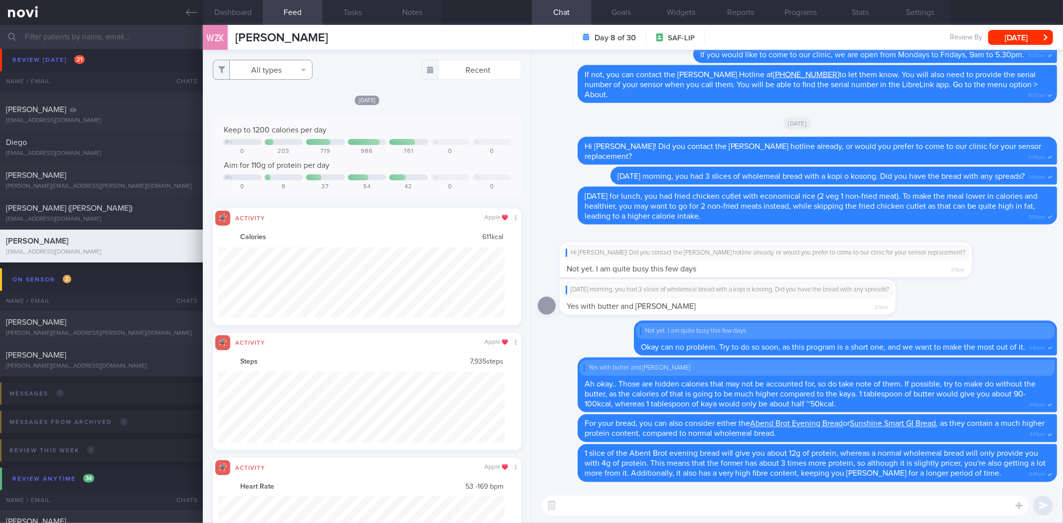
click at [283, 76] on button "All types" at bounding box center [263, 70] width 100 height 20
drag, startPoint x: 278, startPoint y: 101, endPoint x: 275, endPoint y: 134, distance: 32.5
click at [278, 102] on button "Activity" at bounding box center [262, 104] width 99 height 15
checkbox input "false"
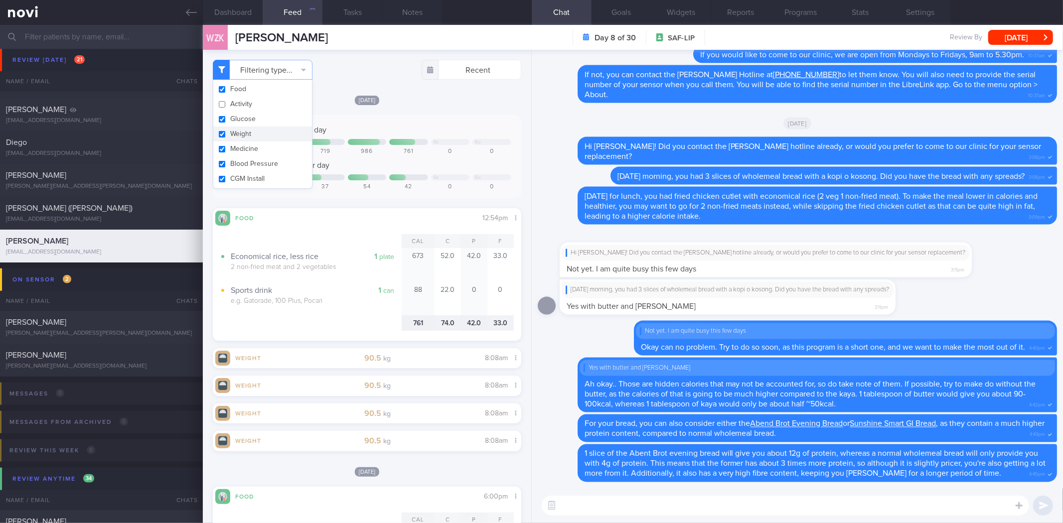
click at [275, 133] on button "Weight" at bounding box center [262, 134] width 99 height 15
checkbox input "false"
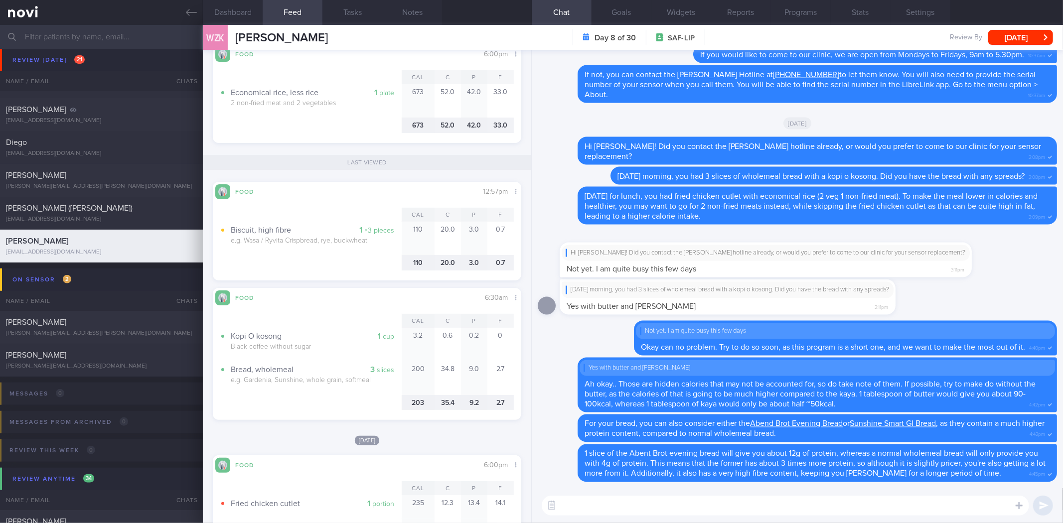
click at [746, 506] on textarea at bounding box center [786, 506] width 488 height 20
click at [408, 2] on button "Notes" at bounding box center [412, 12] width 60 height 25
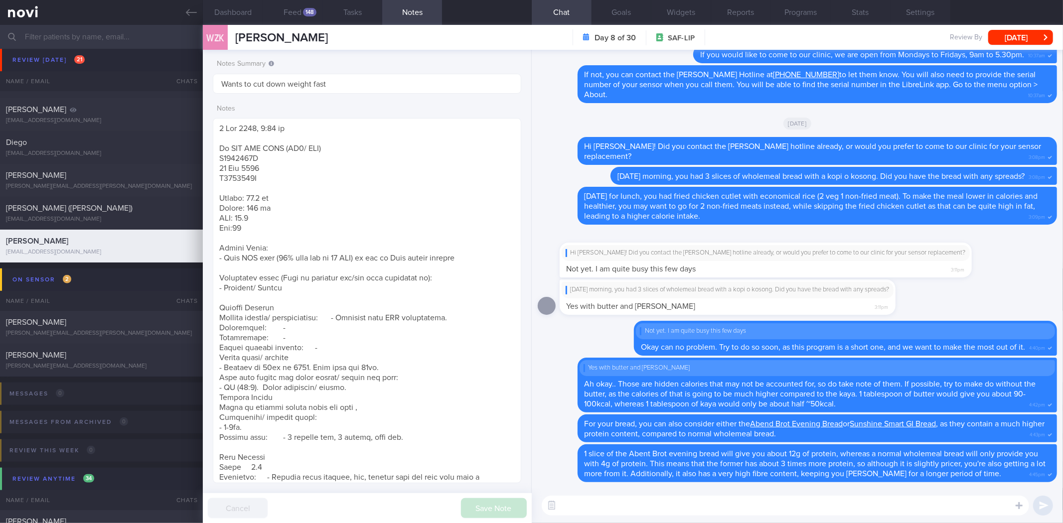
drag, startPoint x: 300, startPoint y: 17, endPoint x: 298, endPoint y: 27, distance: 9.7
click at [300, 21] on button "Feed 148" at bounding box center [293, 12] width 60 height 25
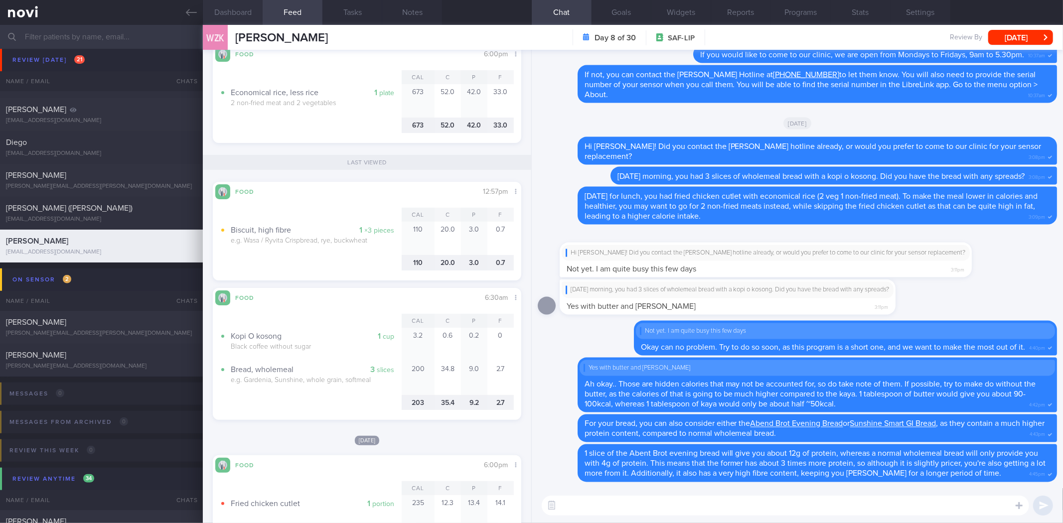
click at [252, 17] on button "Dashboard" at bounding box center [233, 12] width 60 height 25
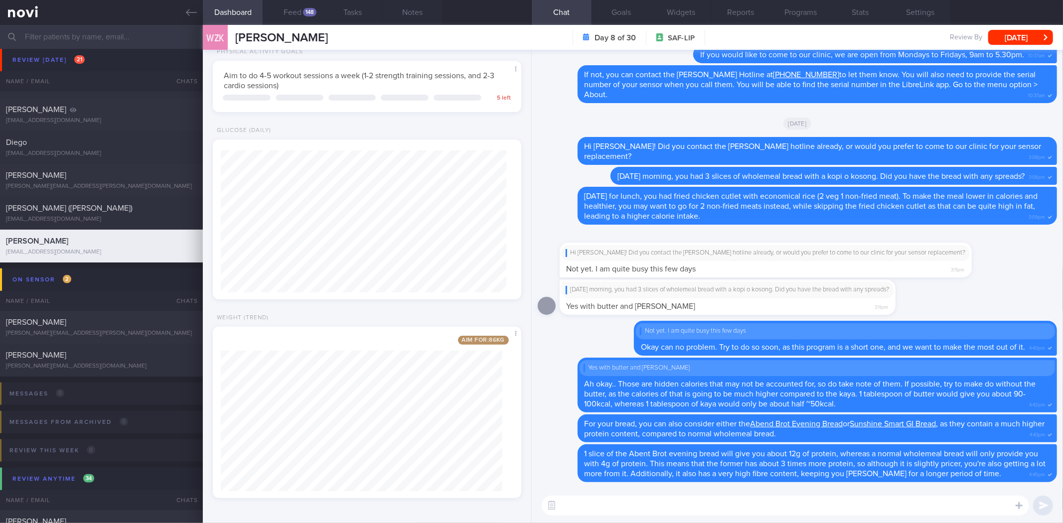
click at [691, 507] on textarea at bounding box center [786, 506] width 488 height 20
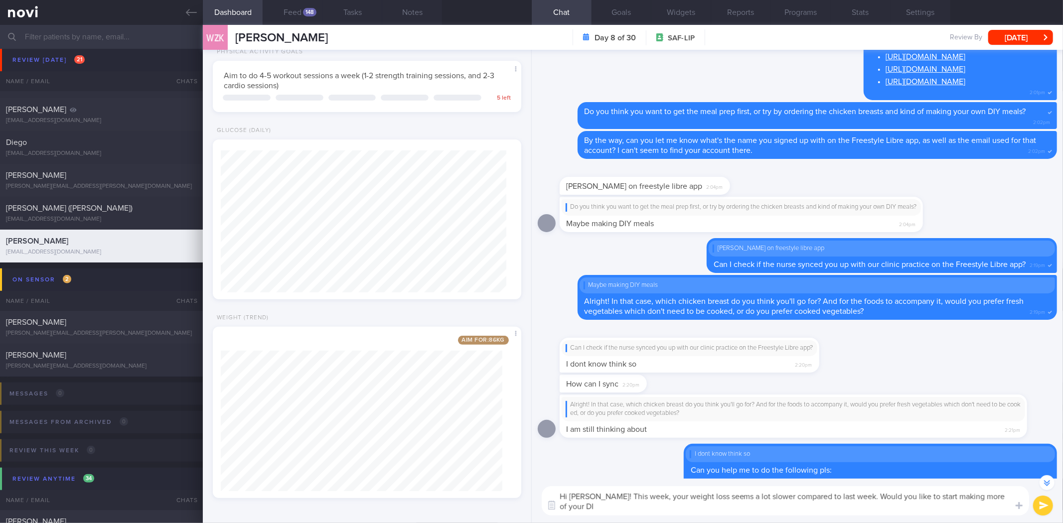
scroll to position [-1671, 0]
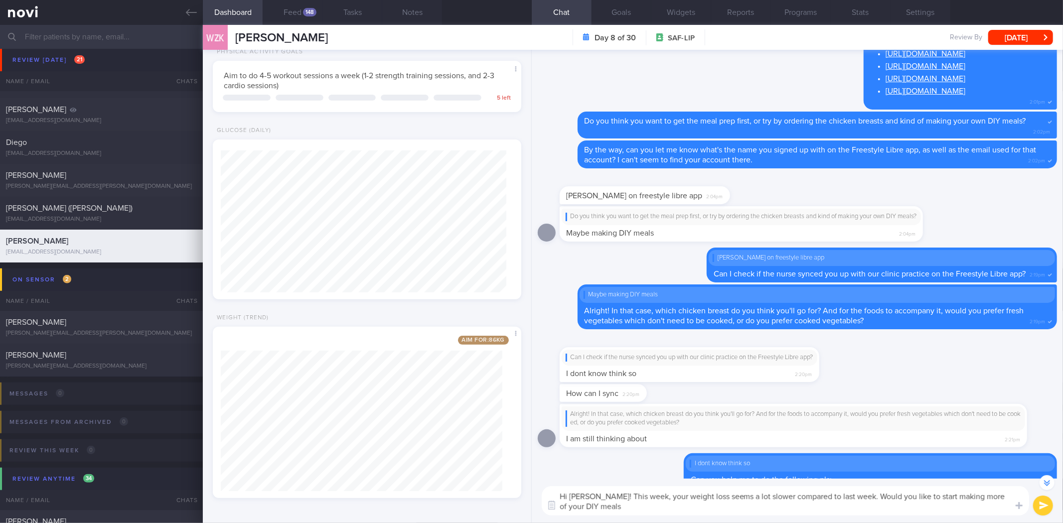
type textarea "Hi Wei Zong! This week, your weight loss seems a lot slower compared to last we…"
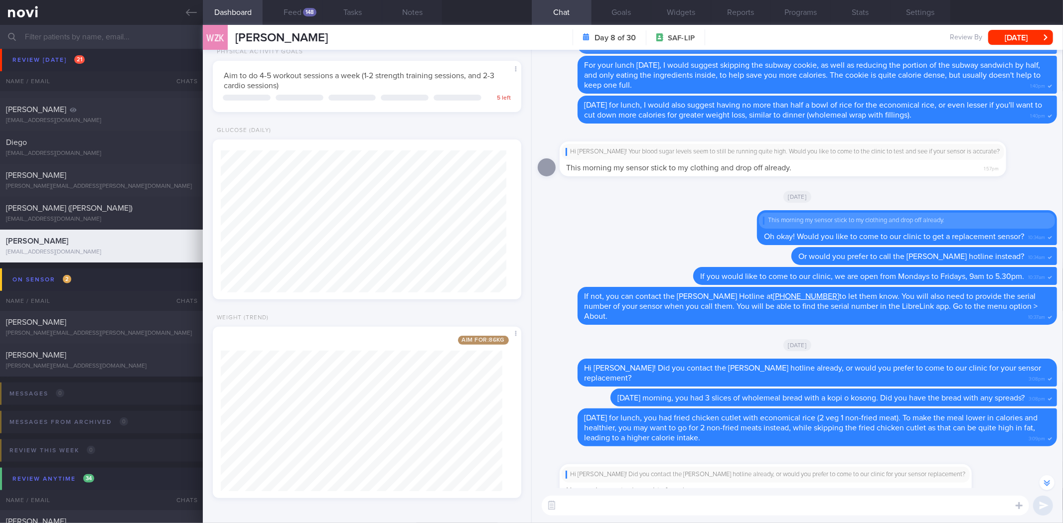
scroll to position [0, 0]
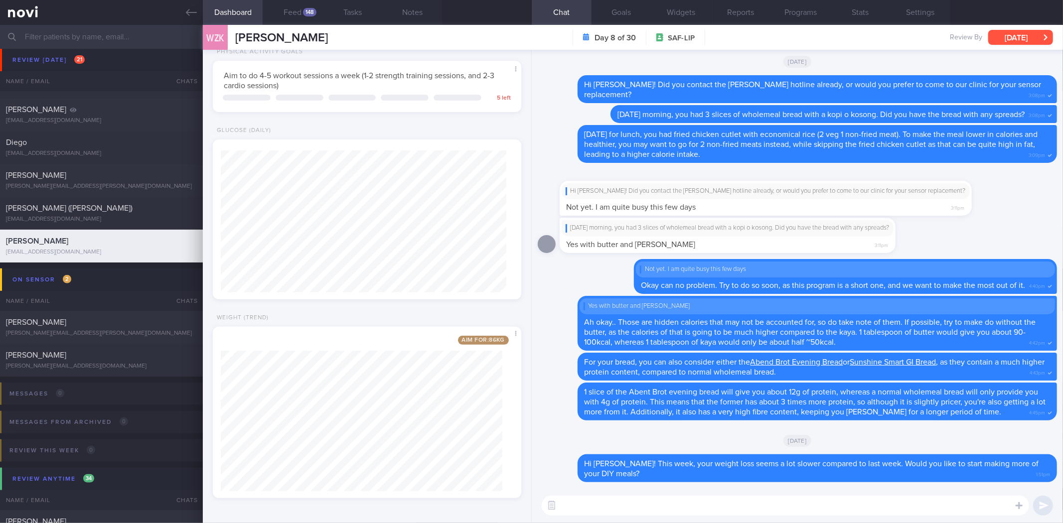
click at [1015, 40] on button "[DATE]" at bounding box center [1021, 37] width 65 height 15
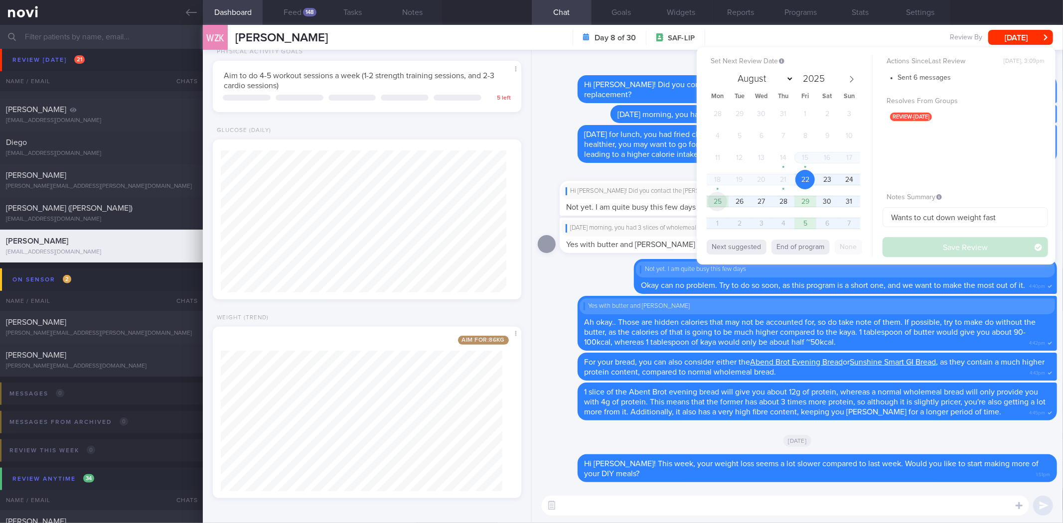
click at [717, 201] on span "25" at bounding box center [717, 201] width 19 height 19
click at [943, 254] on button "Save Review" at bounding box center [966, 247] width 166 height 20
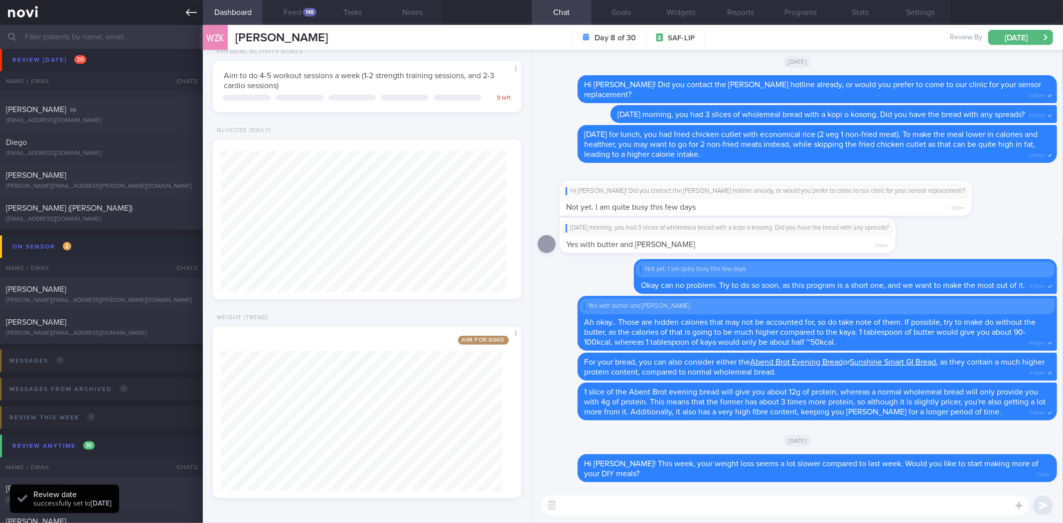
scroll to position [178, 291]
click at [200, 17] on link at bounding box center [101, 12] width 203 height 25
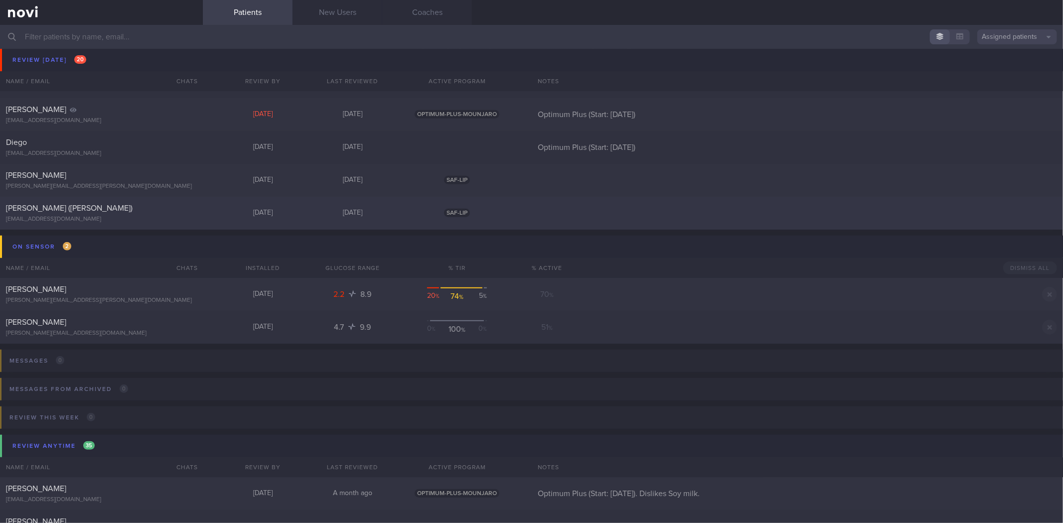
click at [139, 208] on div "[PERSON_NAME] ([PERSON_NAME])" at bounding box center [100, 208] width 188 height 10
select select "7"
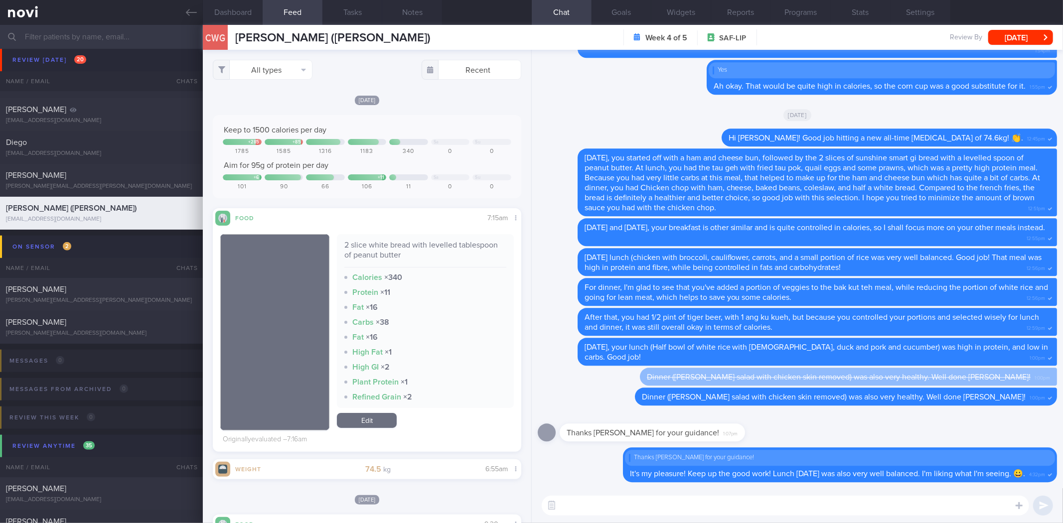
drag, startPoint x: 187, startPoint y: 12, endPoint x: 230, endPoint y: 258, distance: 249.0
click at [187, 12] on icon at bounding box center [191, 12] width 11 height 7
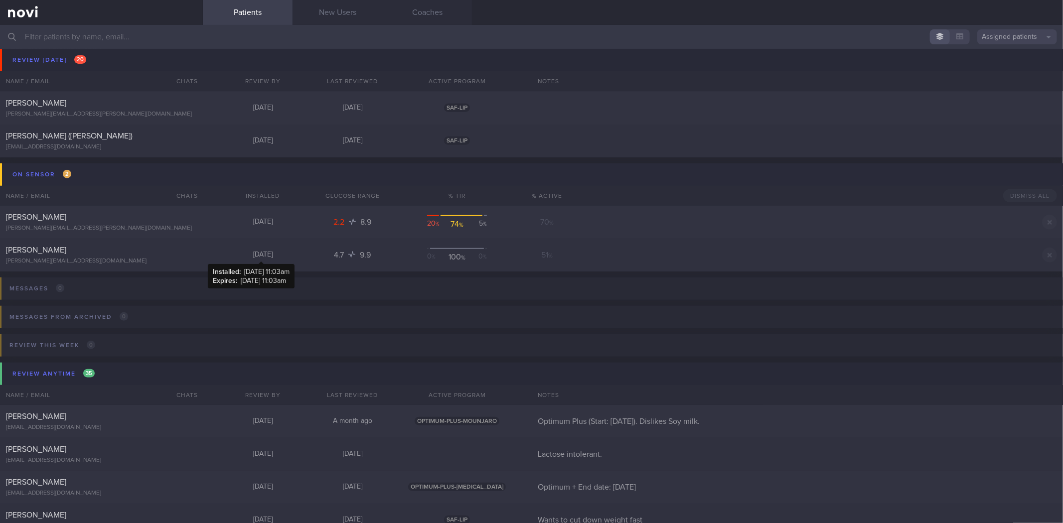
scroll to position [665, 0]
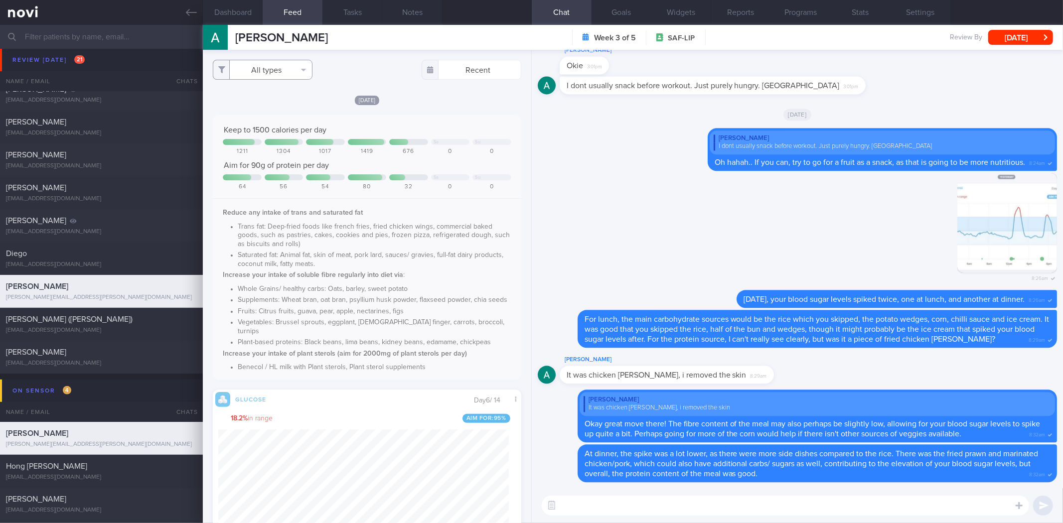
click at [273, 72] on button "All types" at bounding box center [263, 70] width 100 height 20
click at [275, 97] on button "Activity" at bounding box center [262, 104] width 99 height 15
checkbox input "false"
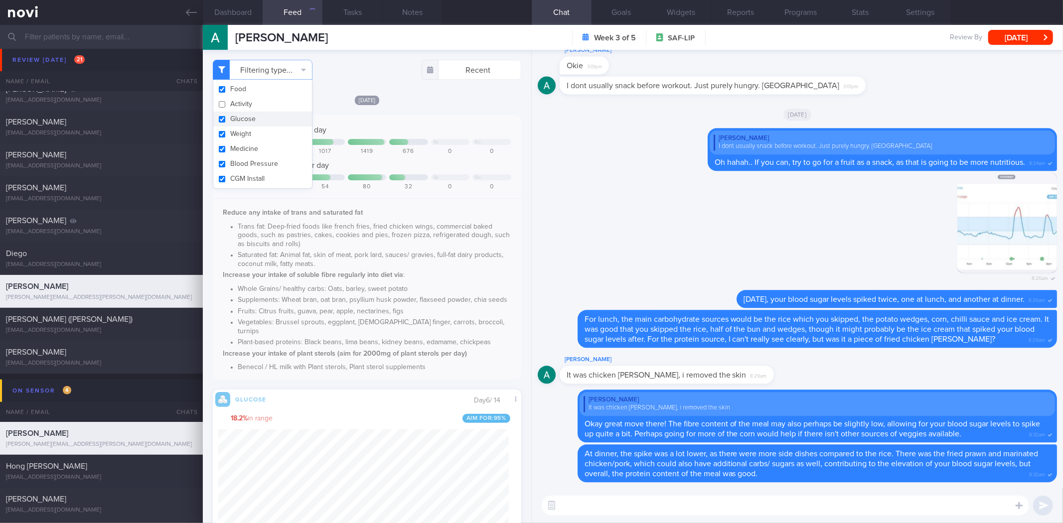
click at [272, 137] on button "Weight" at bounding box center [262, 134] width 99 height 15
checkbox input "false"
click at [425, 112] on div "[DATE] Keep to 1500 calories per day Sa Su 1211 1304 1017 1419 676 0 0 Aim for …" at bounding box center [367, 352] width 308 height 515
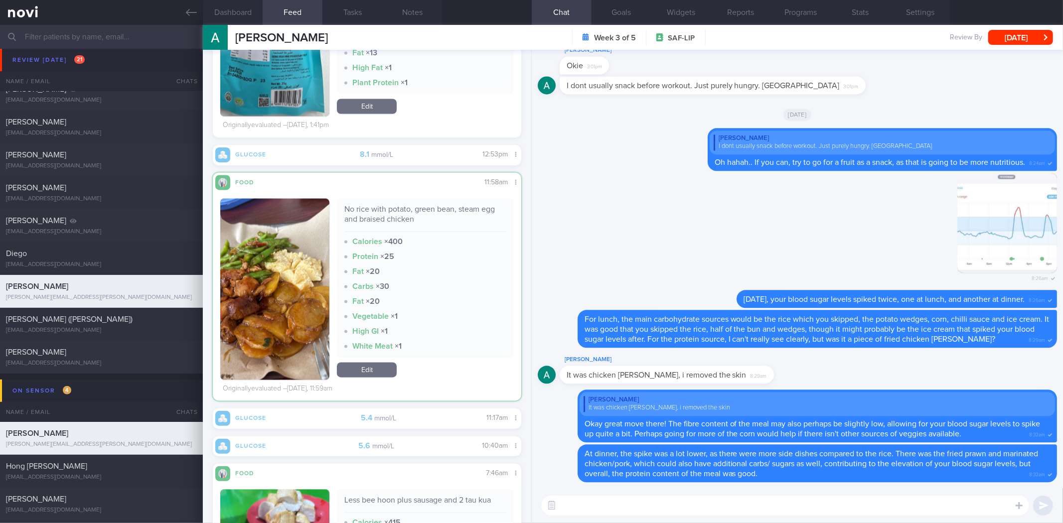
click at [284, 260] on button "button" at bounding box center [274, 289] width 109 height 181
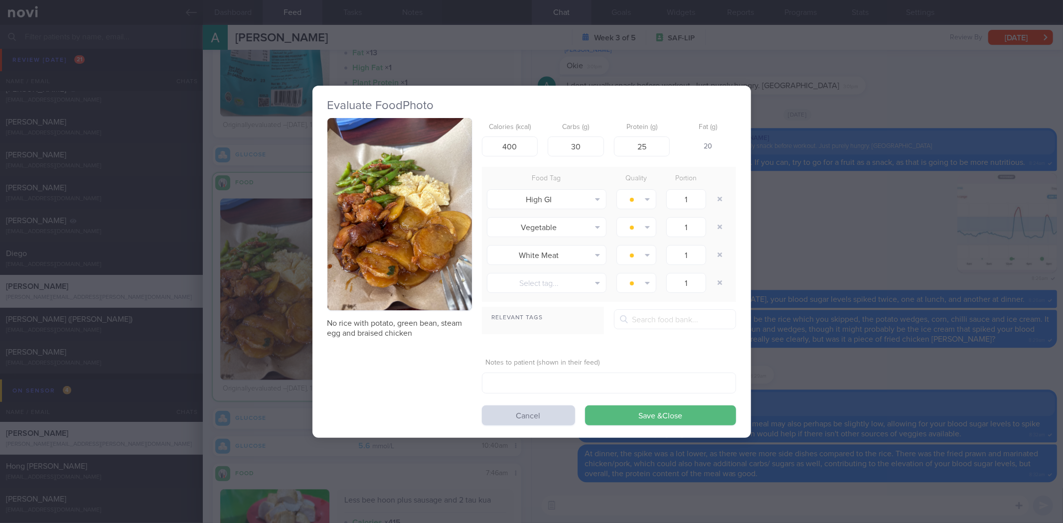
click at [910, 126] on div "Evaluate Food Photo No rice with potato, green bean, steam egg and braised chic…" at bounding box center [531, 261] width 1063 height 523
